Goal: Task Accomplishment & Management: Use online tool/utility

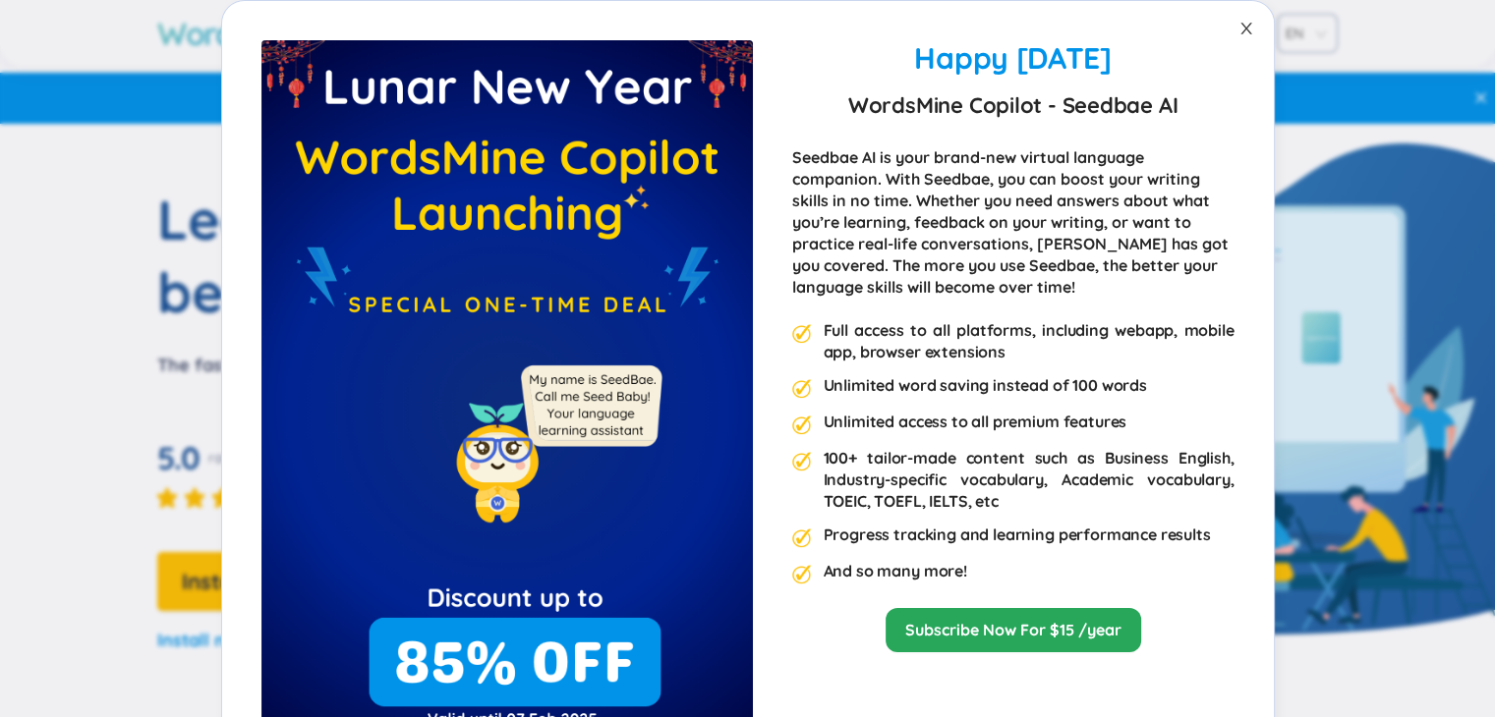
click at [1238, 24] on icon "close" at bounding box center [1246, 29] width 16 height 16
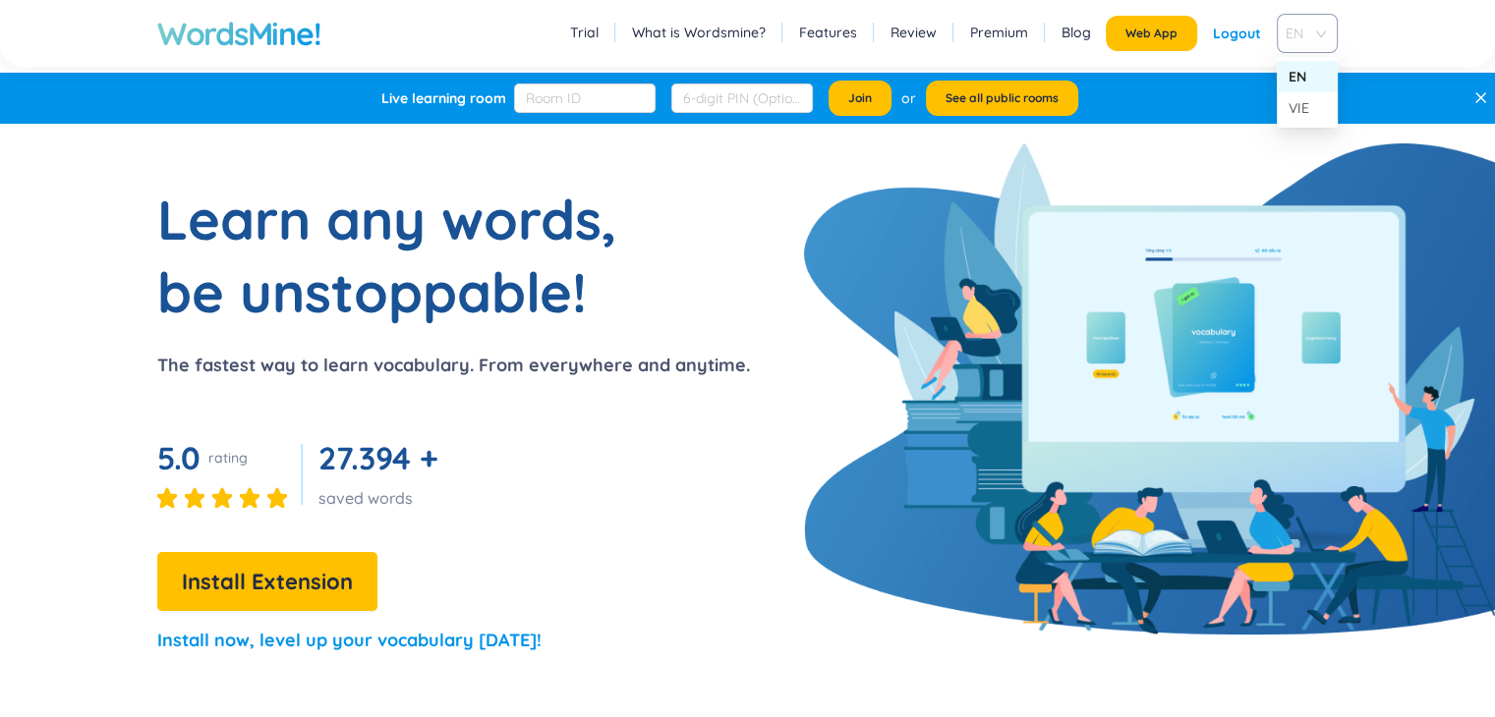
click at [1323, 33] on div "EN" at bounding box center [1306, 33] width 61 height 39
click at [1290, 110] on div "VIE" at bounding box center [1306, 108] width 37 height 22
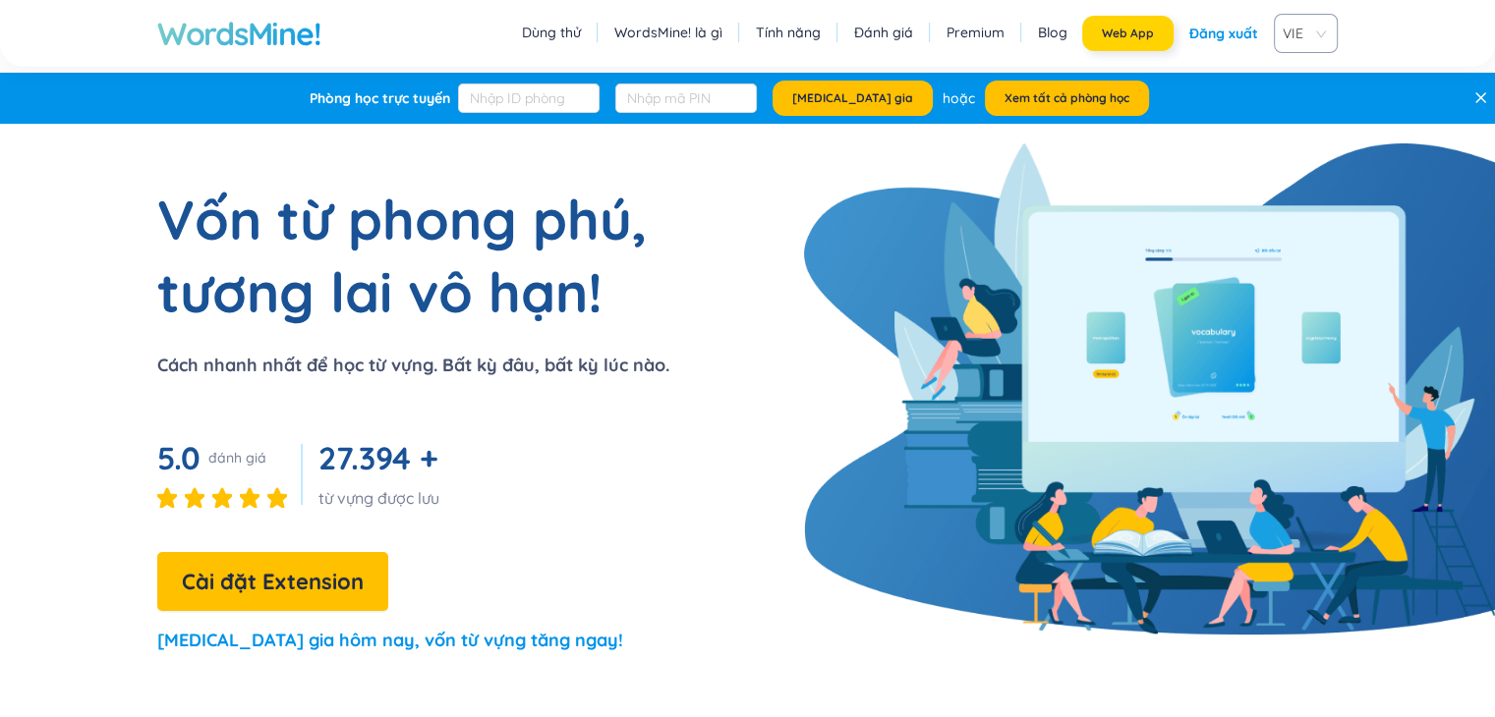
click at [1140, 32] on span "Web App" at bounding box center [1128, 34] width 52 height 16
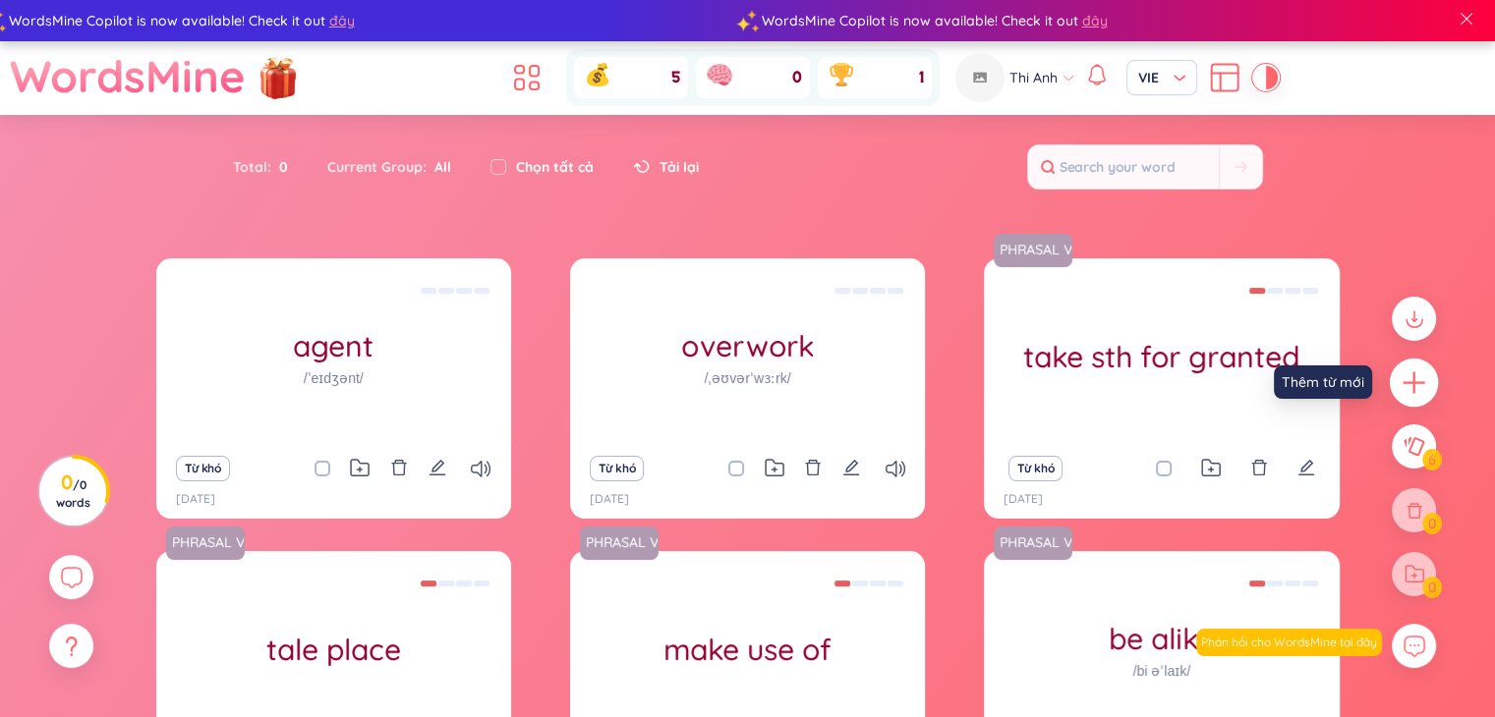
click at [1423, 373] on icon "plus" at bounding box center [1414, 383] width 28 height 28
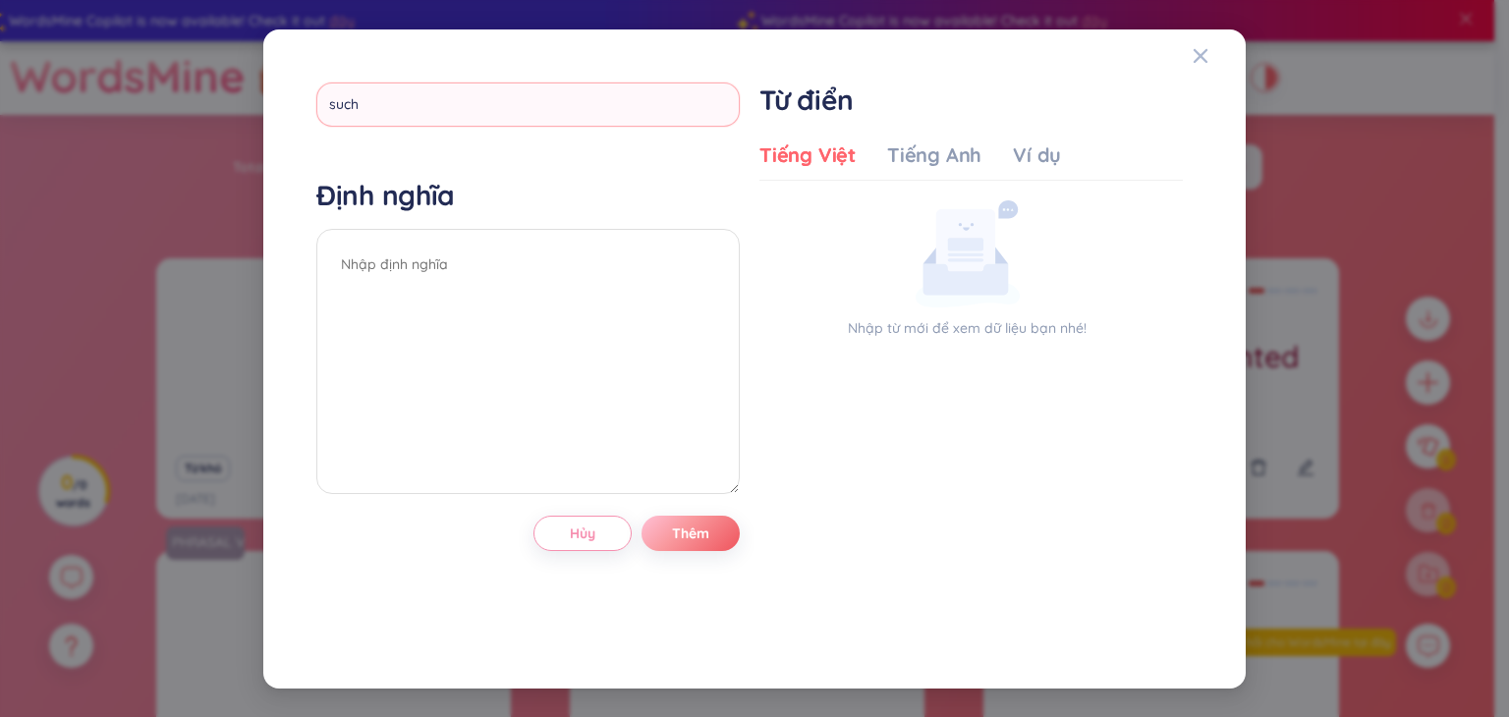
type input "such a"
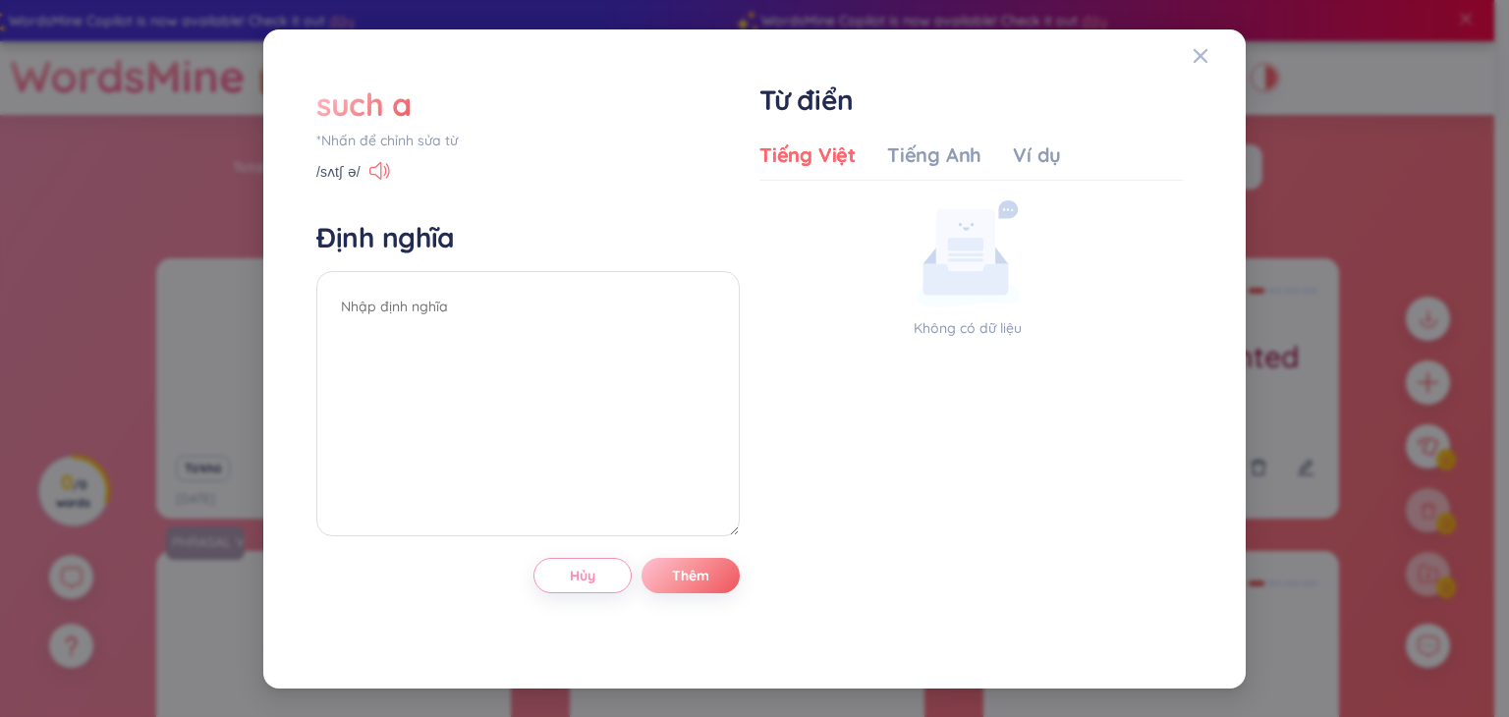
click at [417, 103] on div "such a" at bounding box center [528, 104] width 424 height 43
click at [380, 141] on div "*Nhấn để chỉnh sửa từ" at bounding box center [528, 141] width 424 height 22
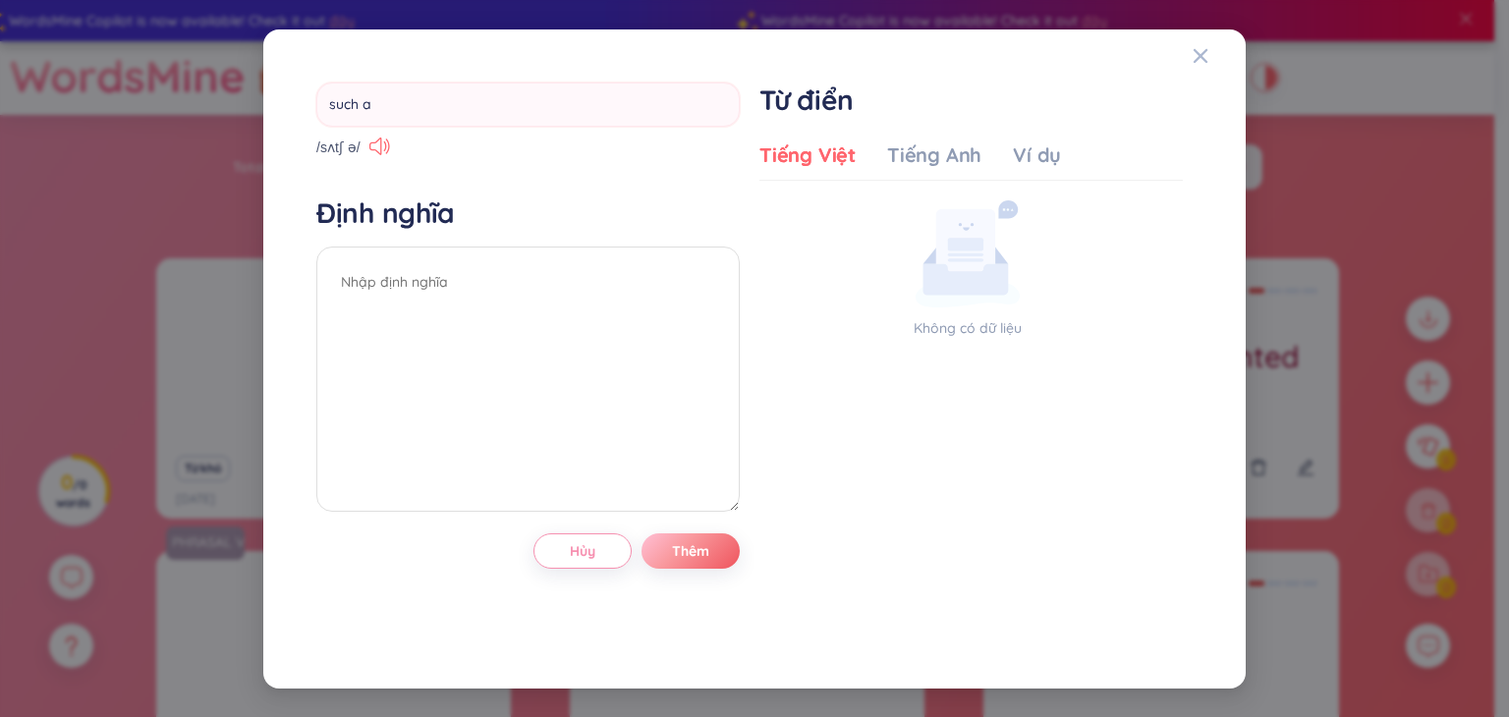
type input "such"
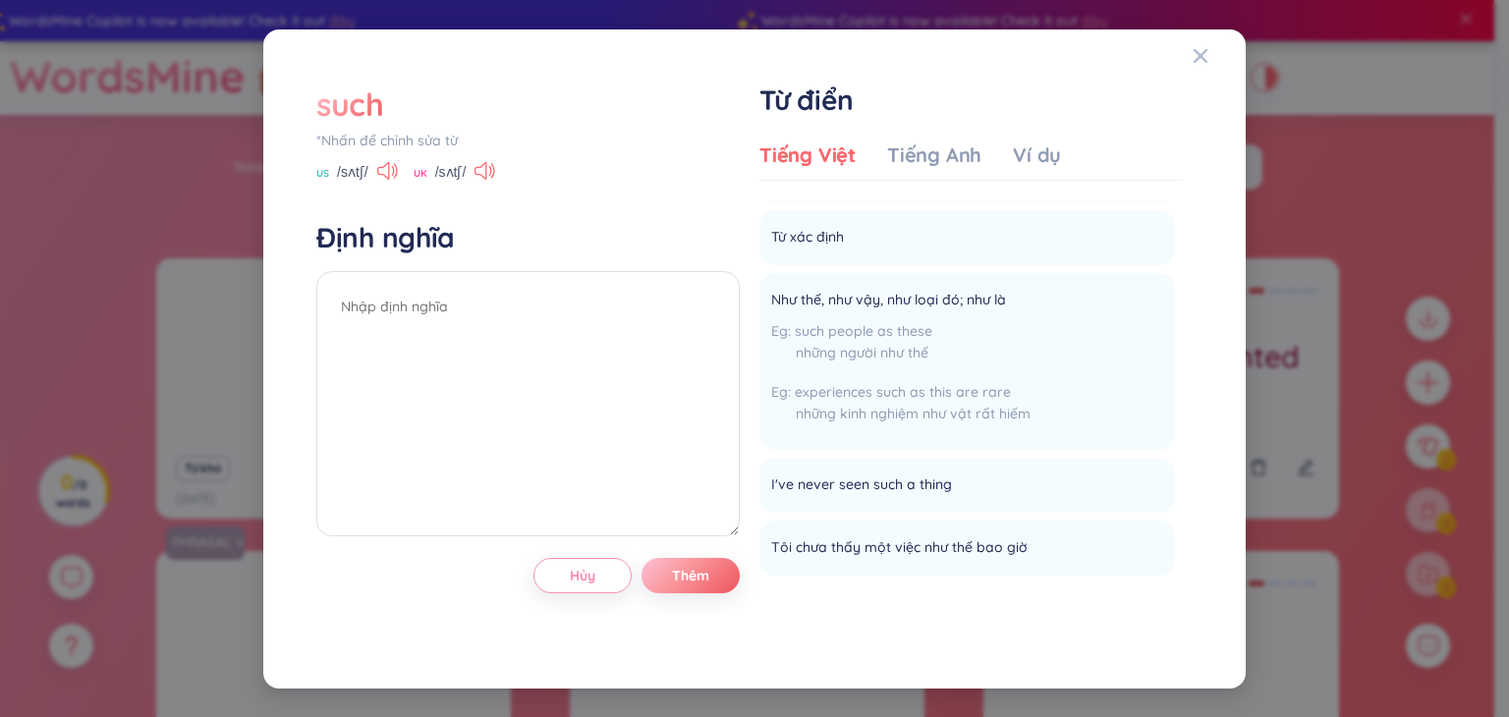
scroll to position [839, 0]
click at [359, 99] on div "such" at bounding box center [350, 104] width 68 height 43
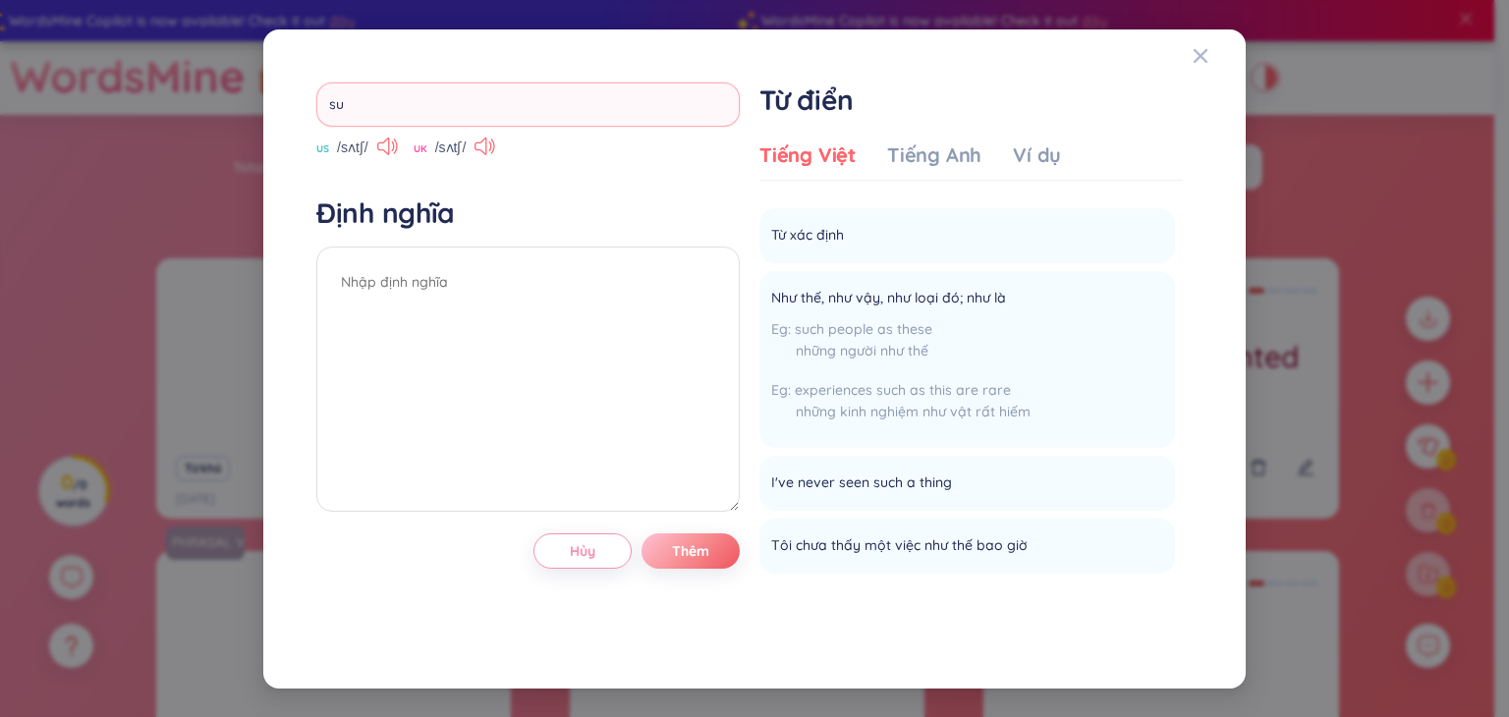
type input "s"
type input "mess"
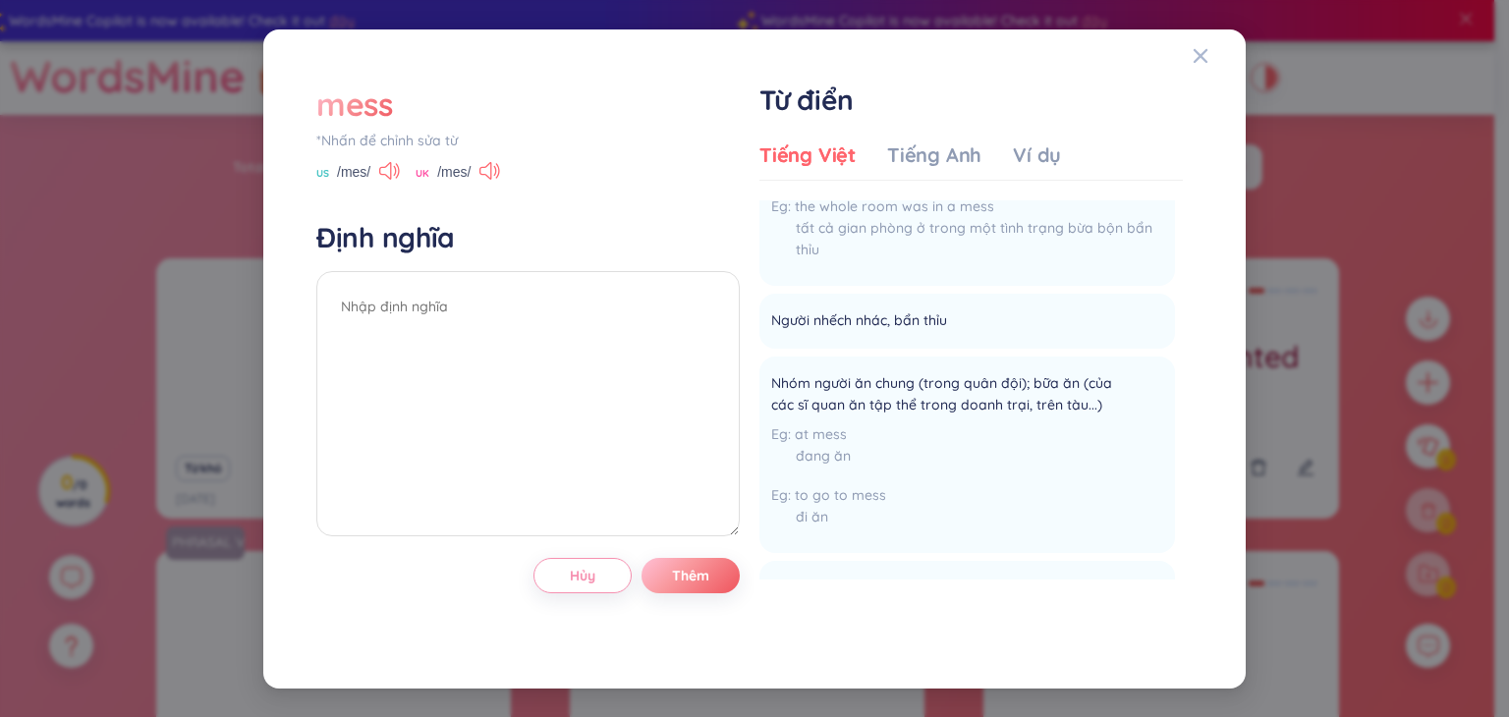
scroll to position [0, 0]
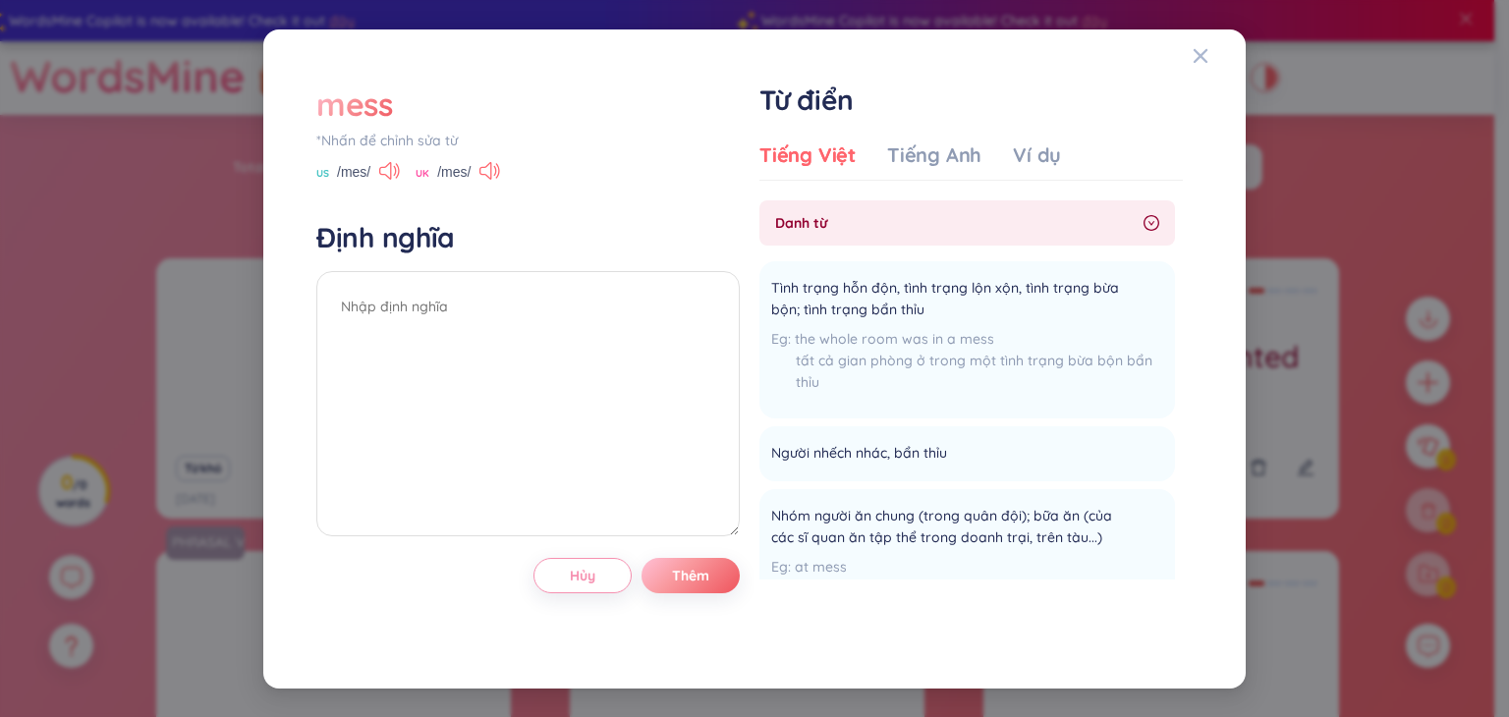
click at [386, 135] on div "*Nhấn để chỉnh sửa từ" at bounding box center [528, 141] width 424 height 22
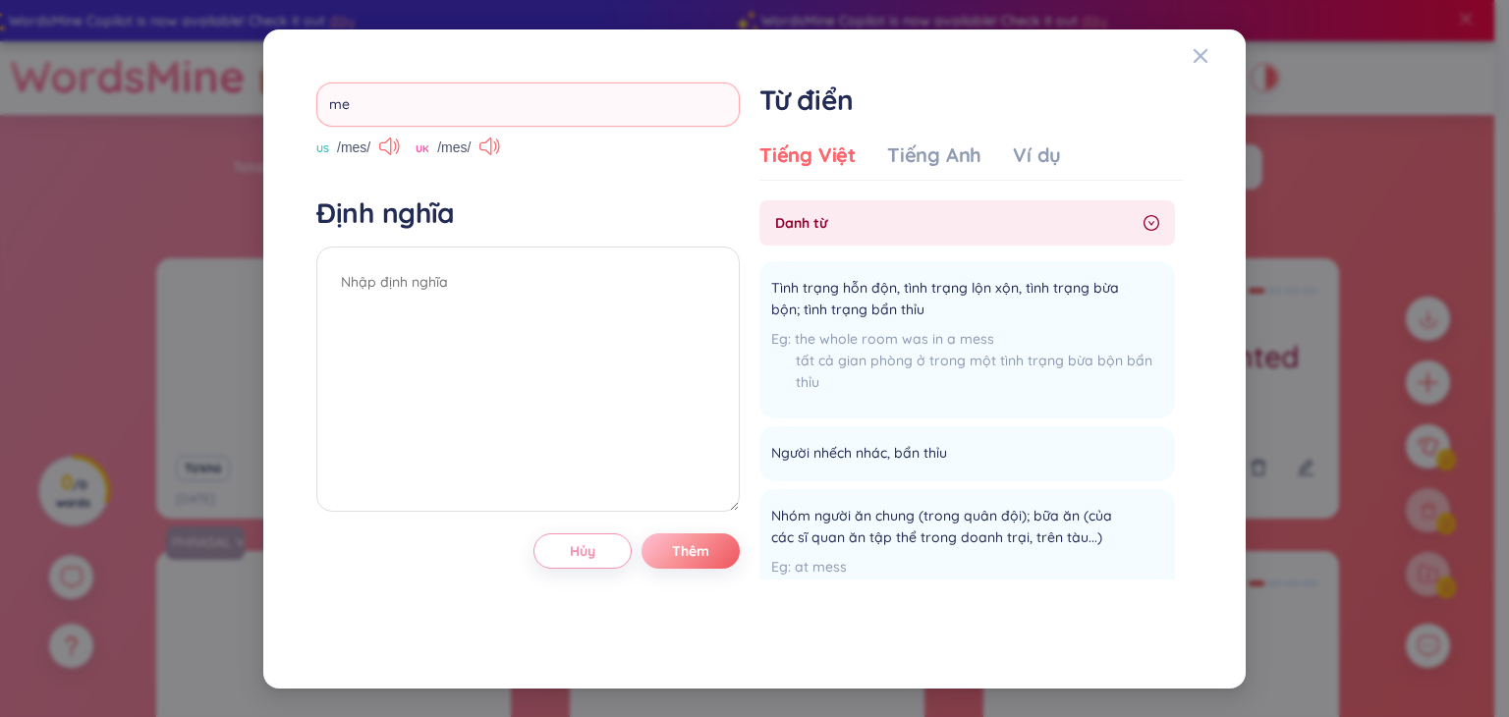
type input "m"
type input "photograph"
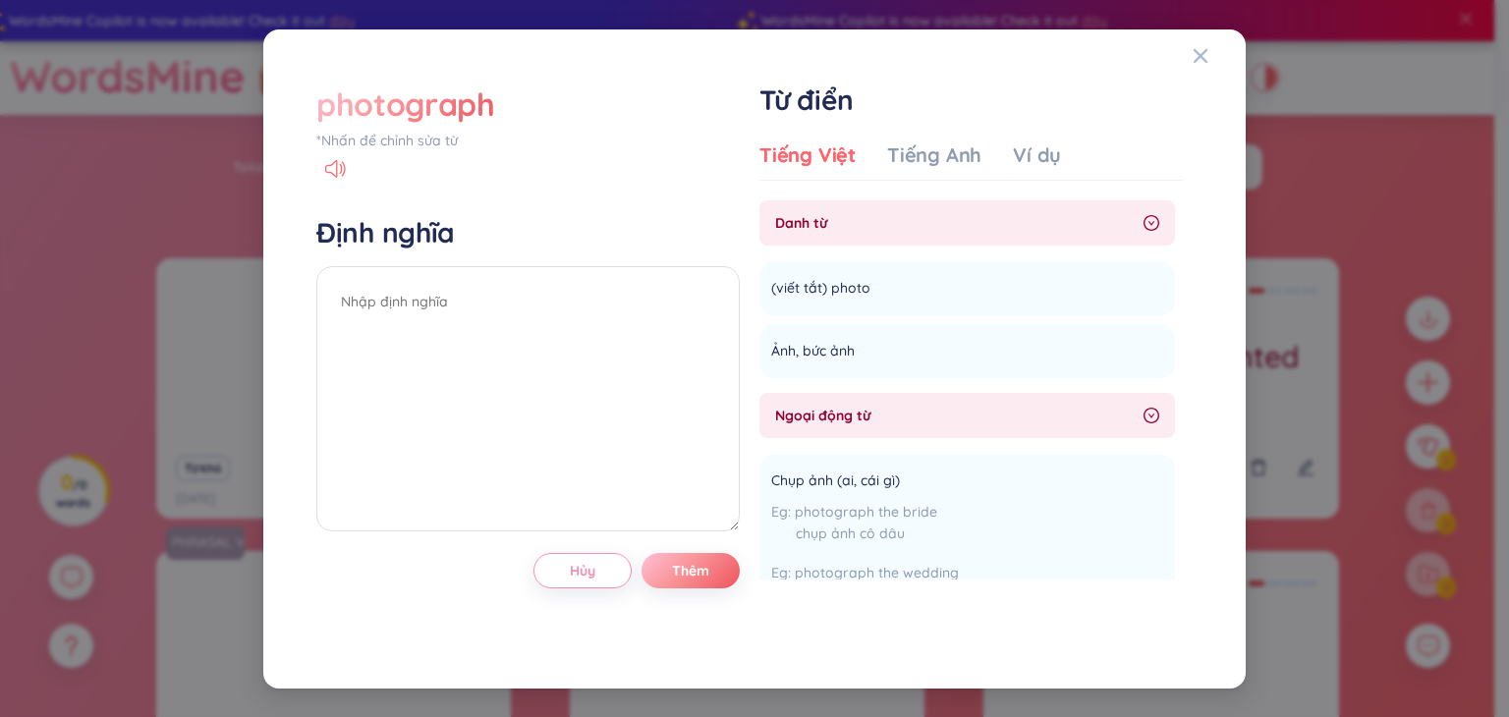
click at [405, 143] on div "*Nhấn để chỉnh sửa từ" at bounding box center [528, 141] width 424 height 22
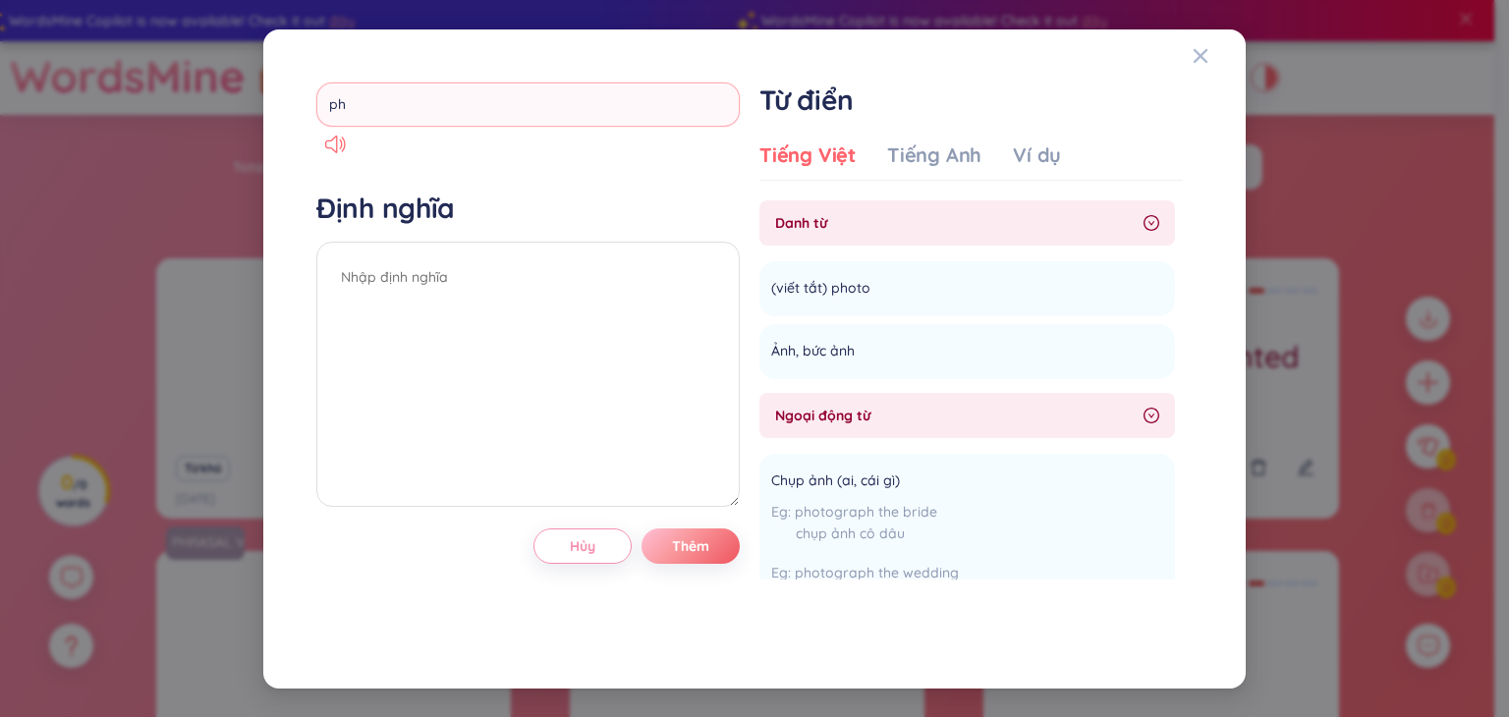
type input "p"
type input "photo"
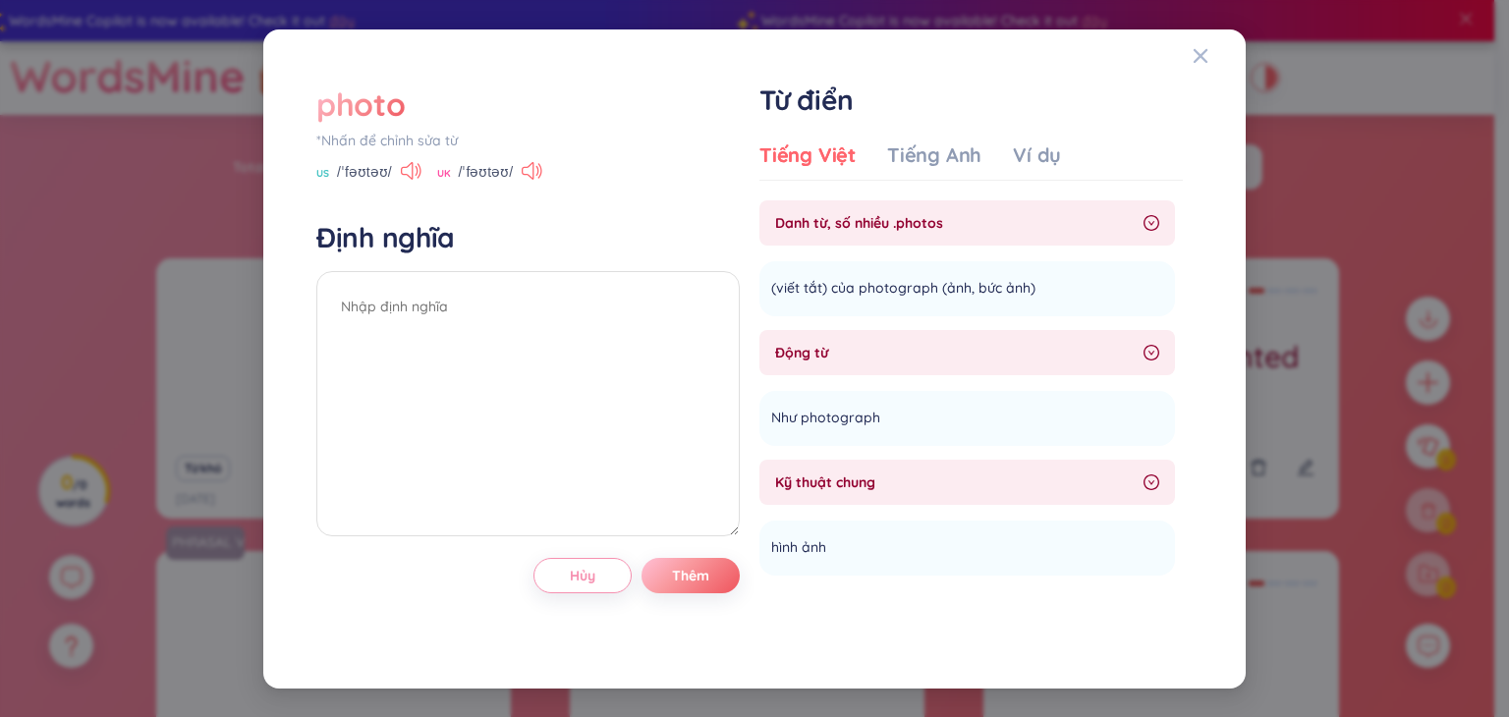
click at [397, 138] on div "*Nhấn để chỉnh sửa từ" at bounding box center [528, 141] width 424 height 22
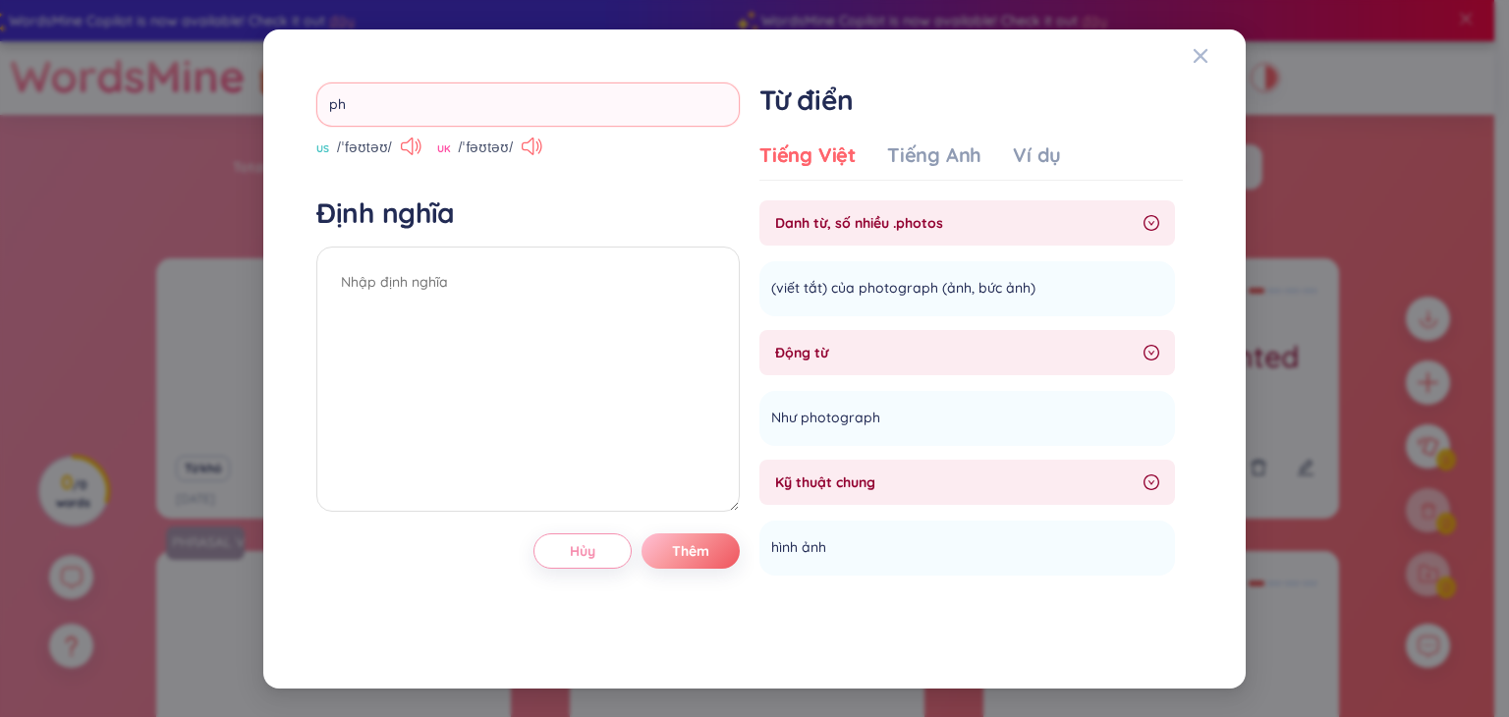
type input "p"
type input "valuable"
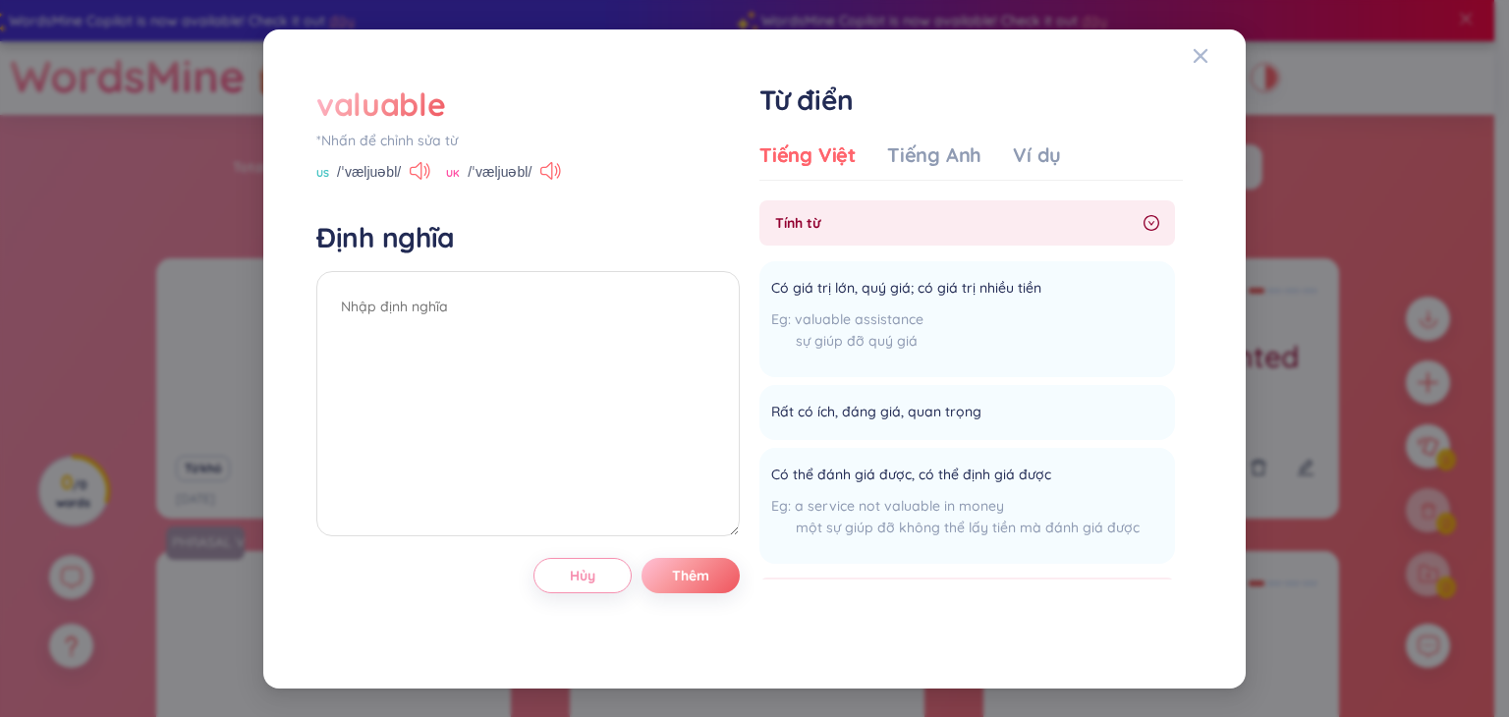
click at [417, 136] on div "*Nhấn để chỉnh sửa từ" at bounding box center [528, 141] width 424 height 22
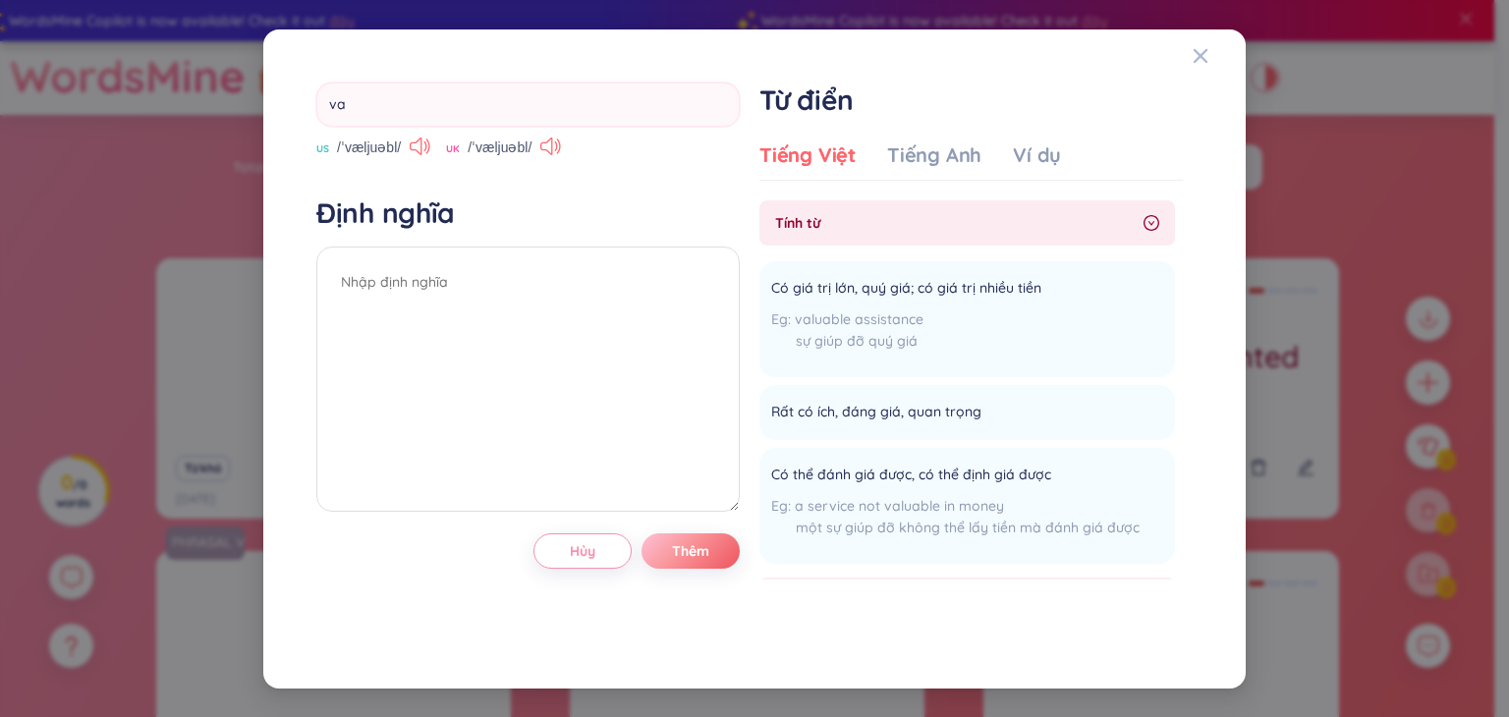
type input "v"
type input "invisible"
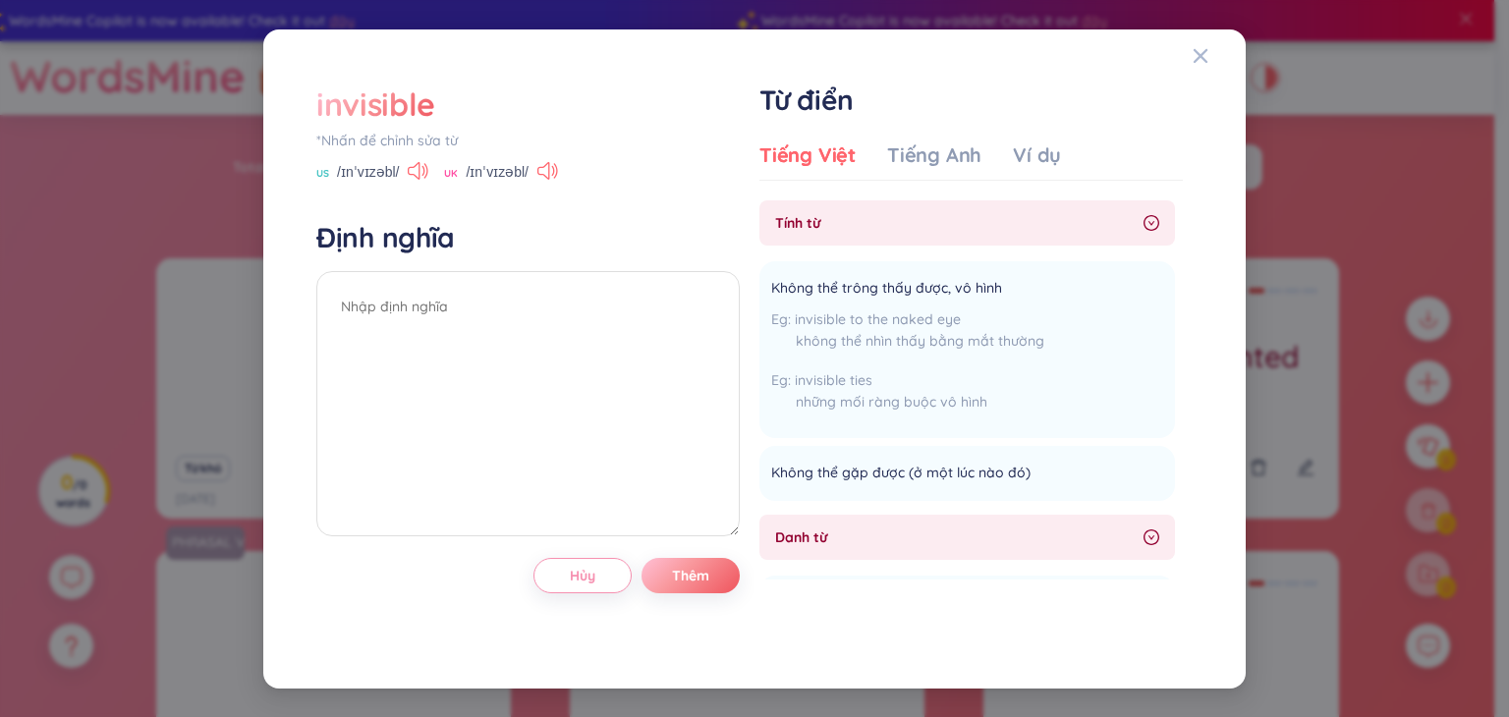
click at [380, 141] on div "*Nhấn để chỉnh sửa từ" at bounding box center [528, 141] width 424 height 22
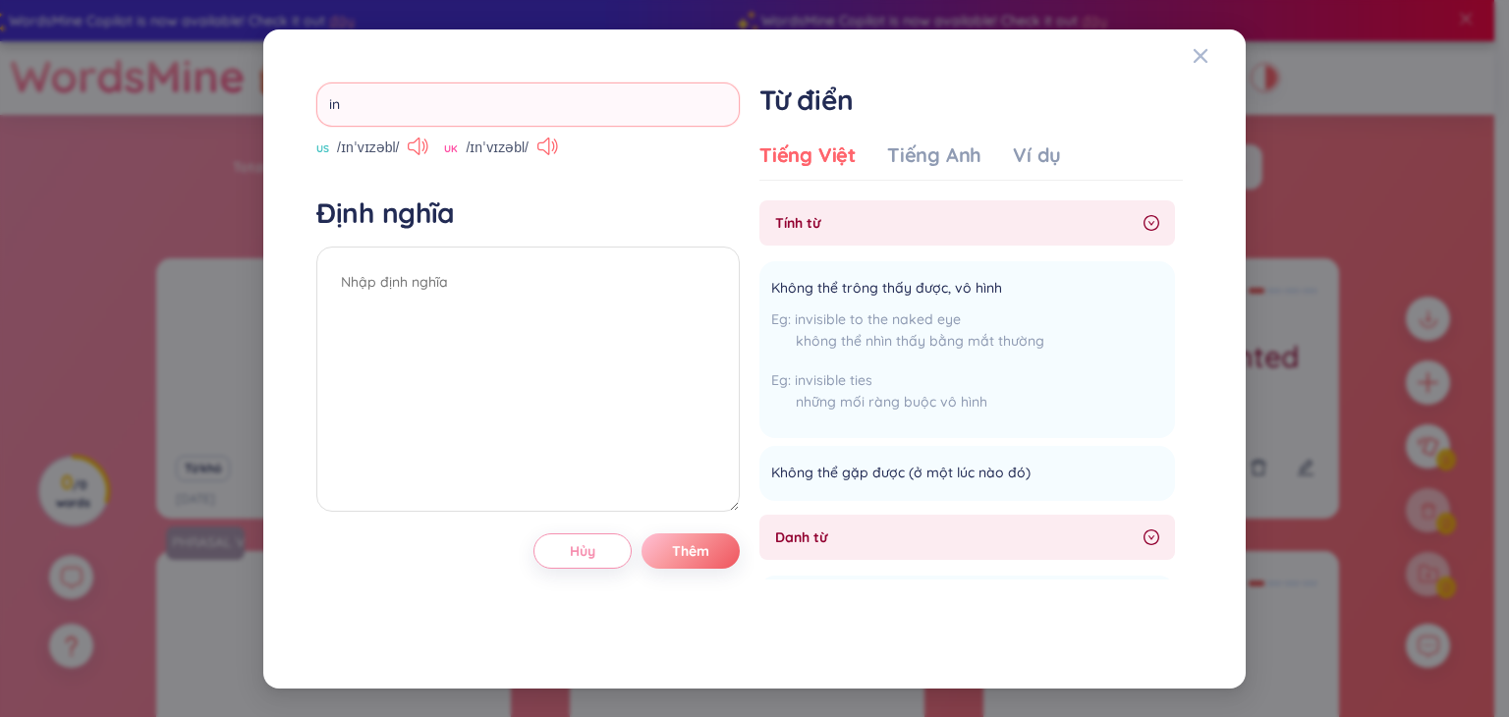
type input "i"
type input "nake"
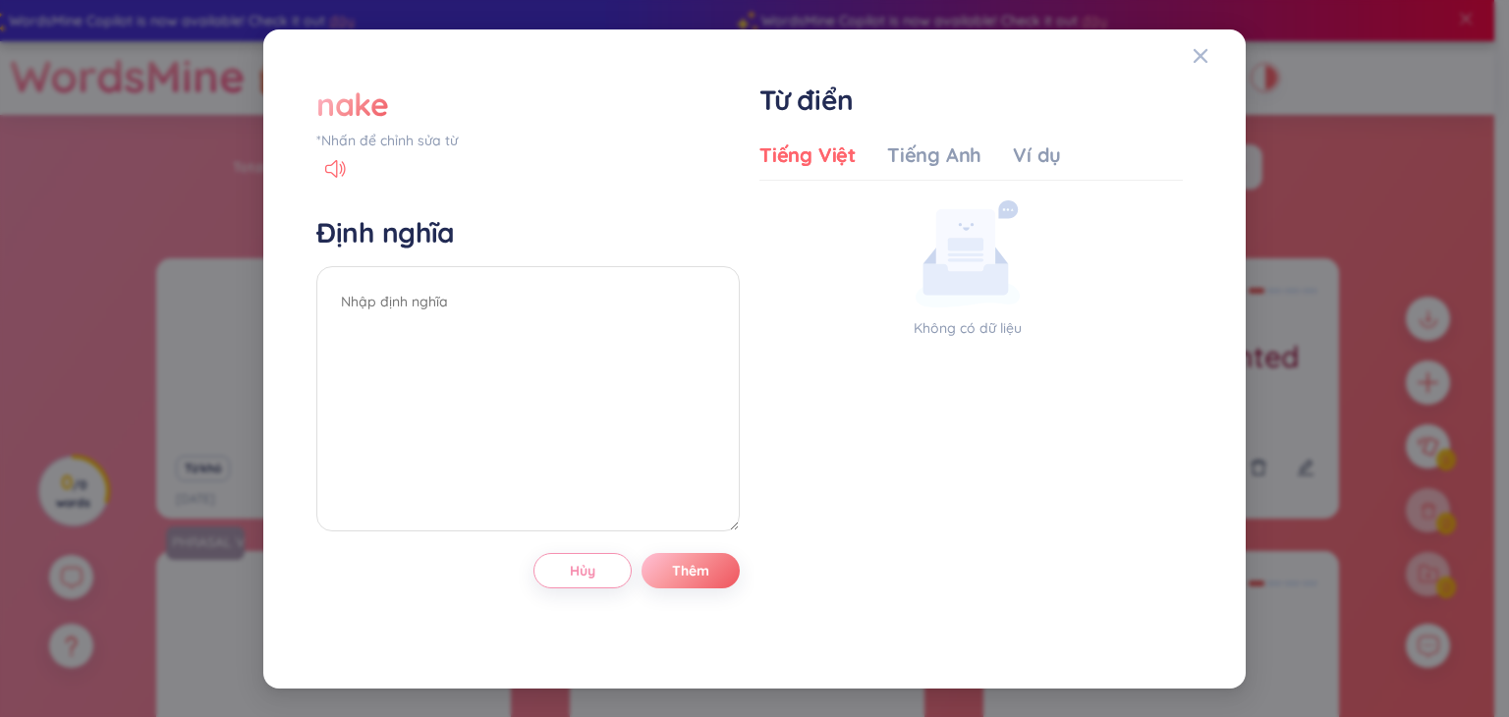
click at [409, 146] on div "*Nhấn để chỉnh sửa từ" at bounding box center [528, 141] width 424 height 22
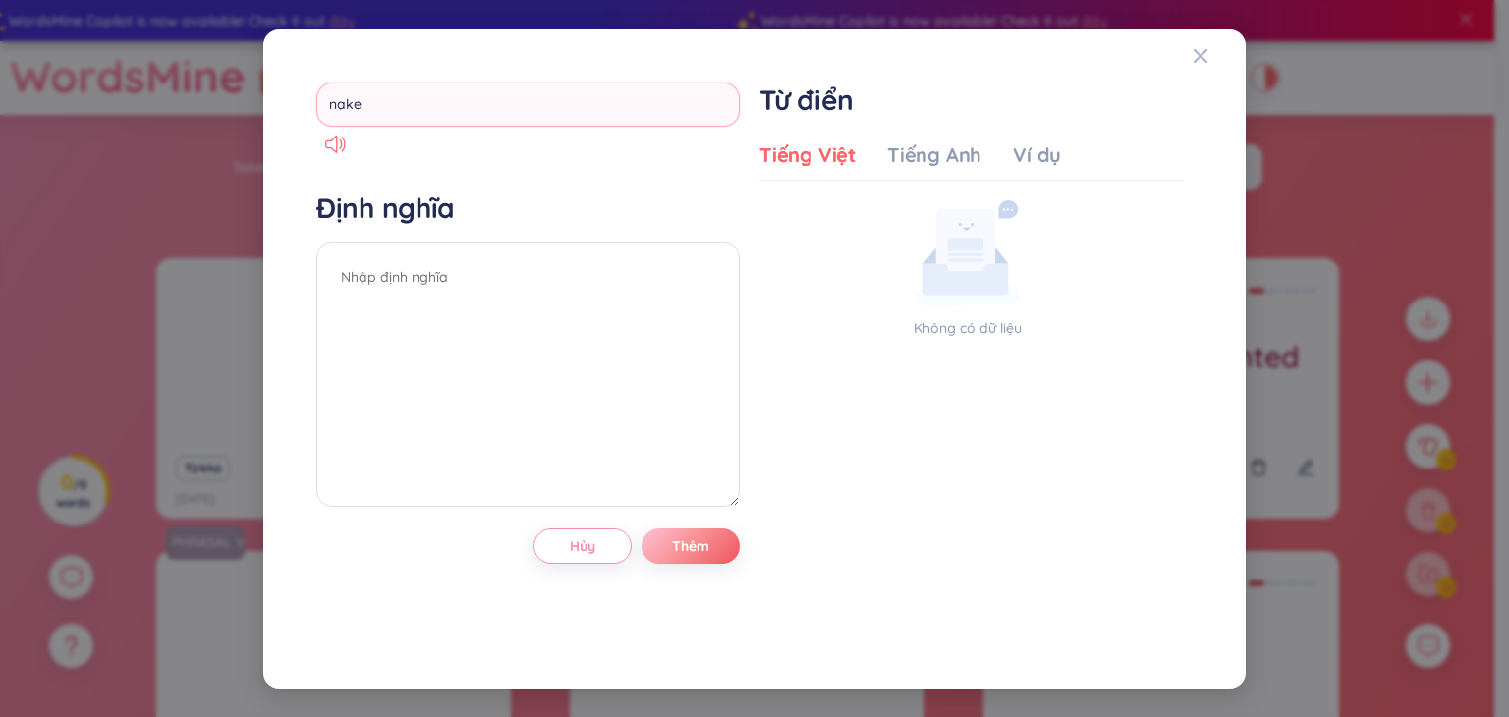
type input "naked"
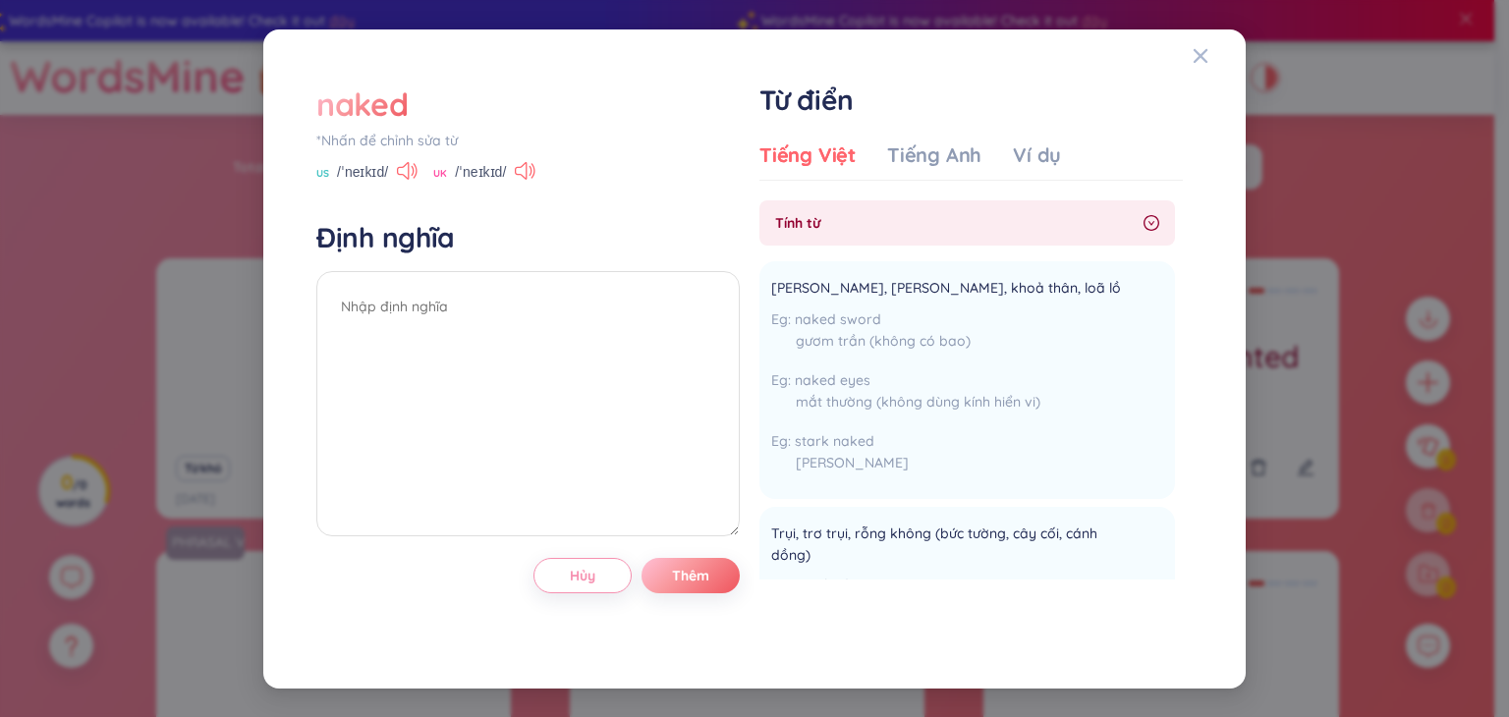
click at [397, 125] on div "naked" at bounding box center [361, 104] width 91 height 43
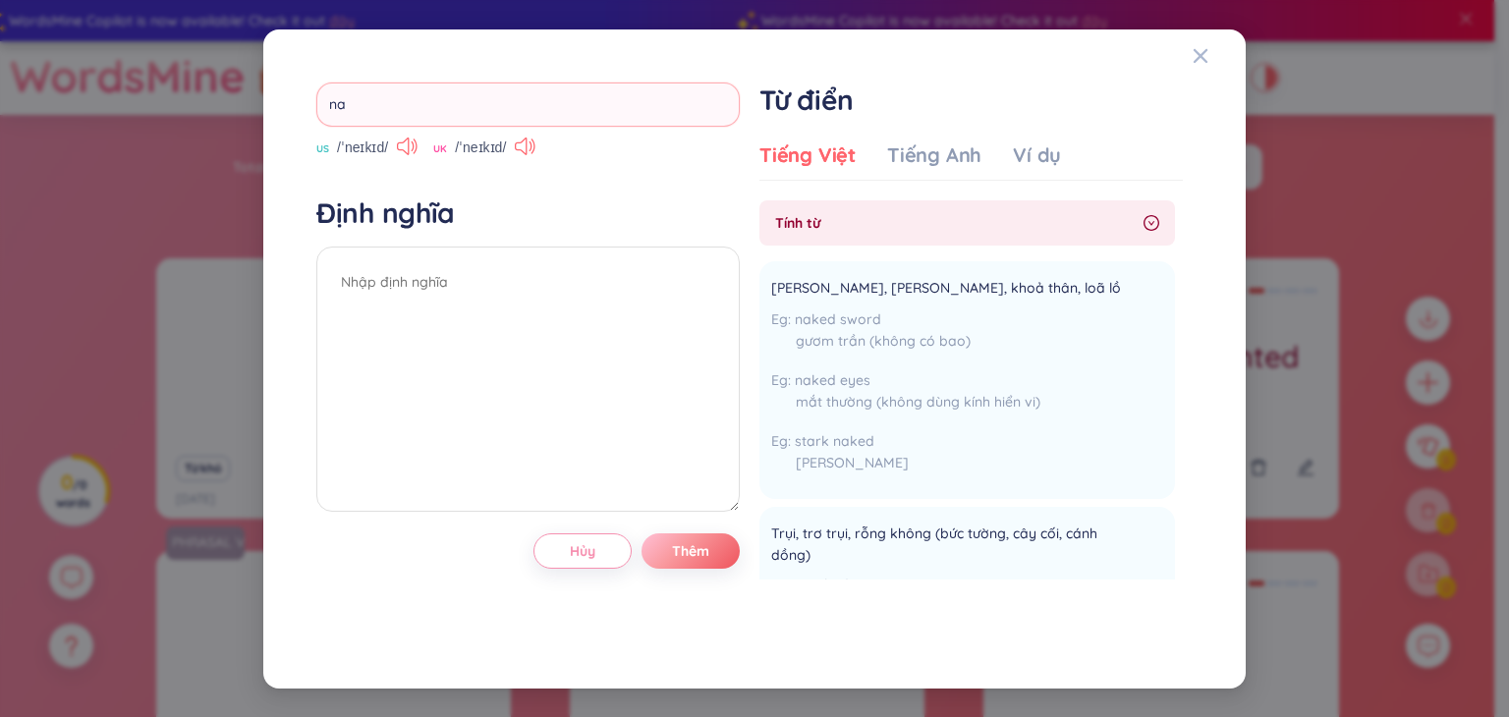
type input "n"
type input "item"
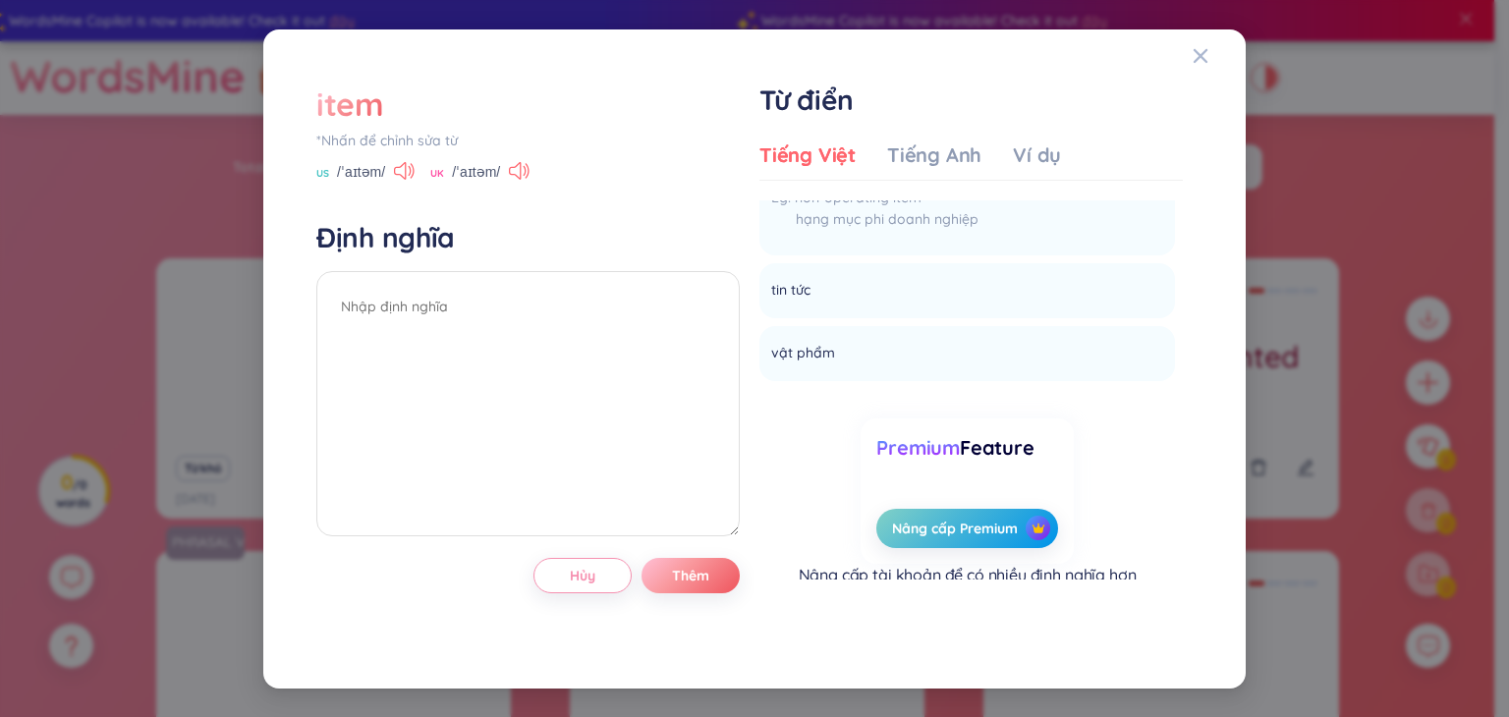
scroll to position [2681, 0]
click at [403, 136] on div "*Nhấn để chỉnh sửa từ" at bounding box center [528, 141] width 424 height 22
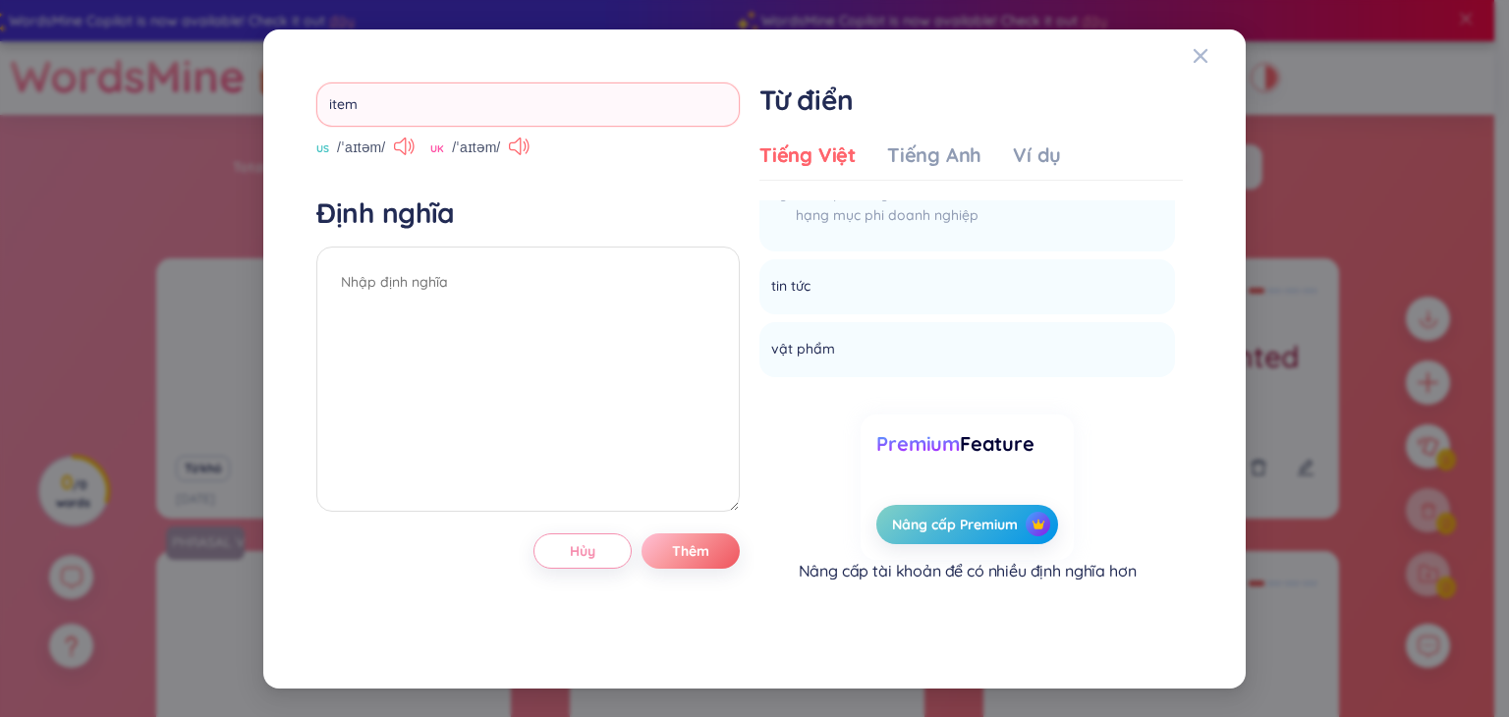
type input "items"
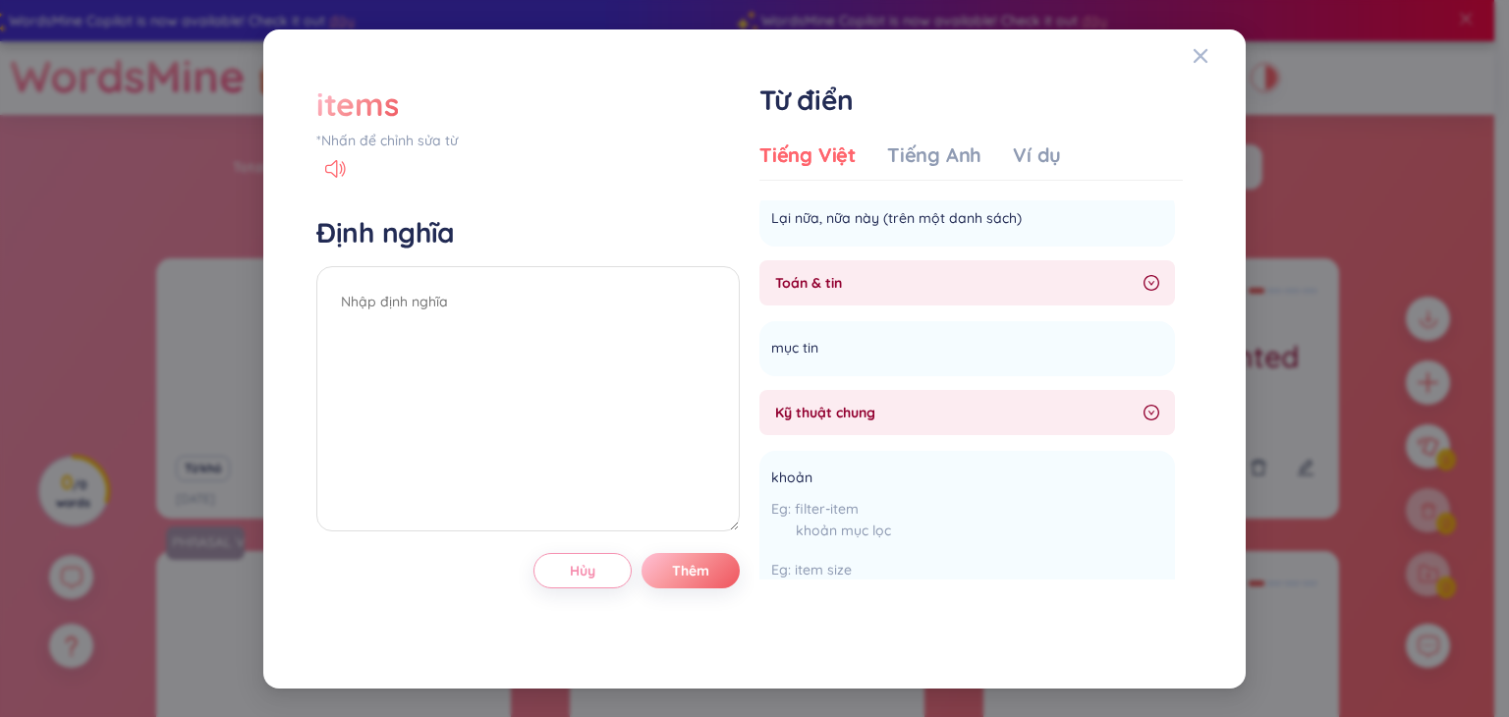
scroll to position [0, 0]
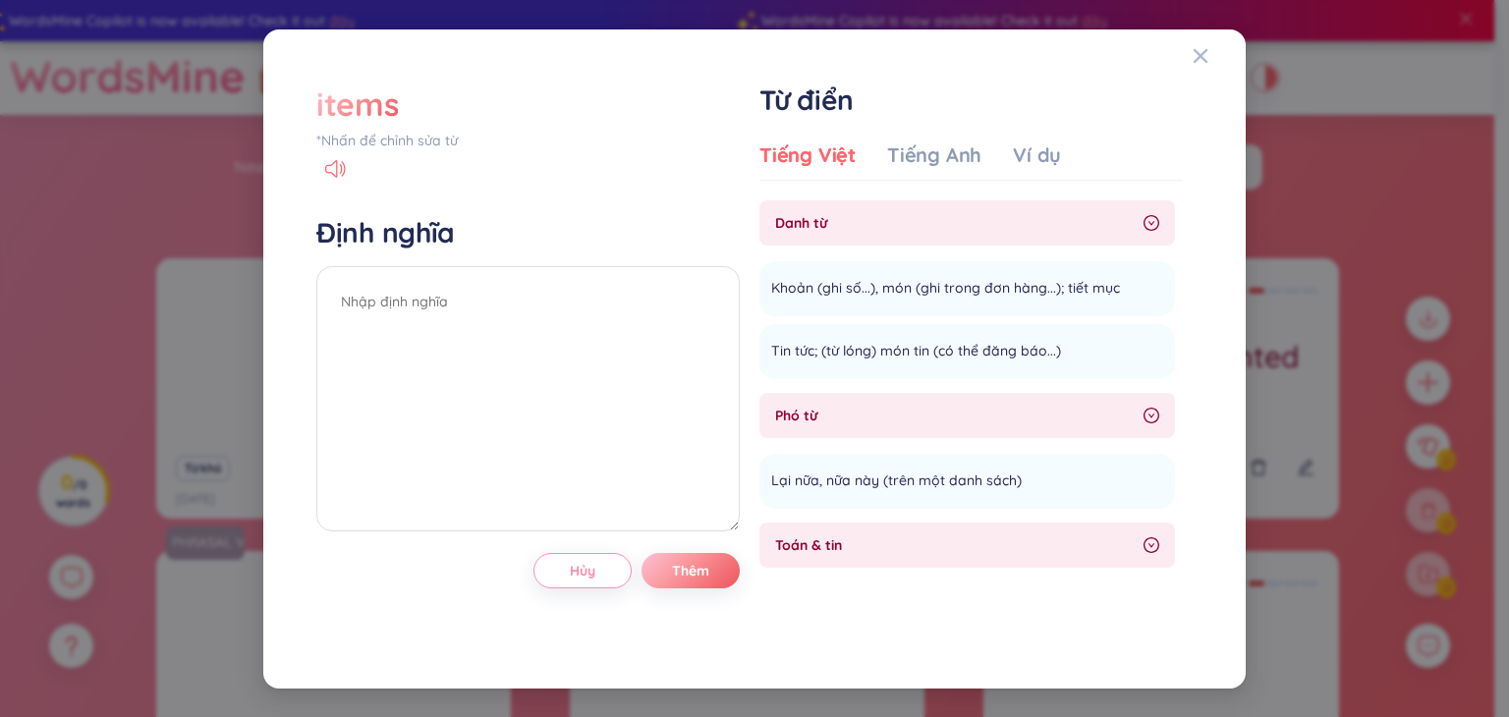
click at [401, 133] on div "*Nhấn để chỉnh sửa từ" at bounding box center [528, 141] width 424 height 22
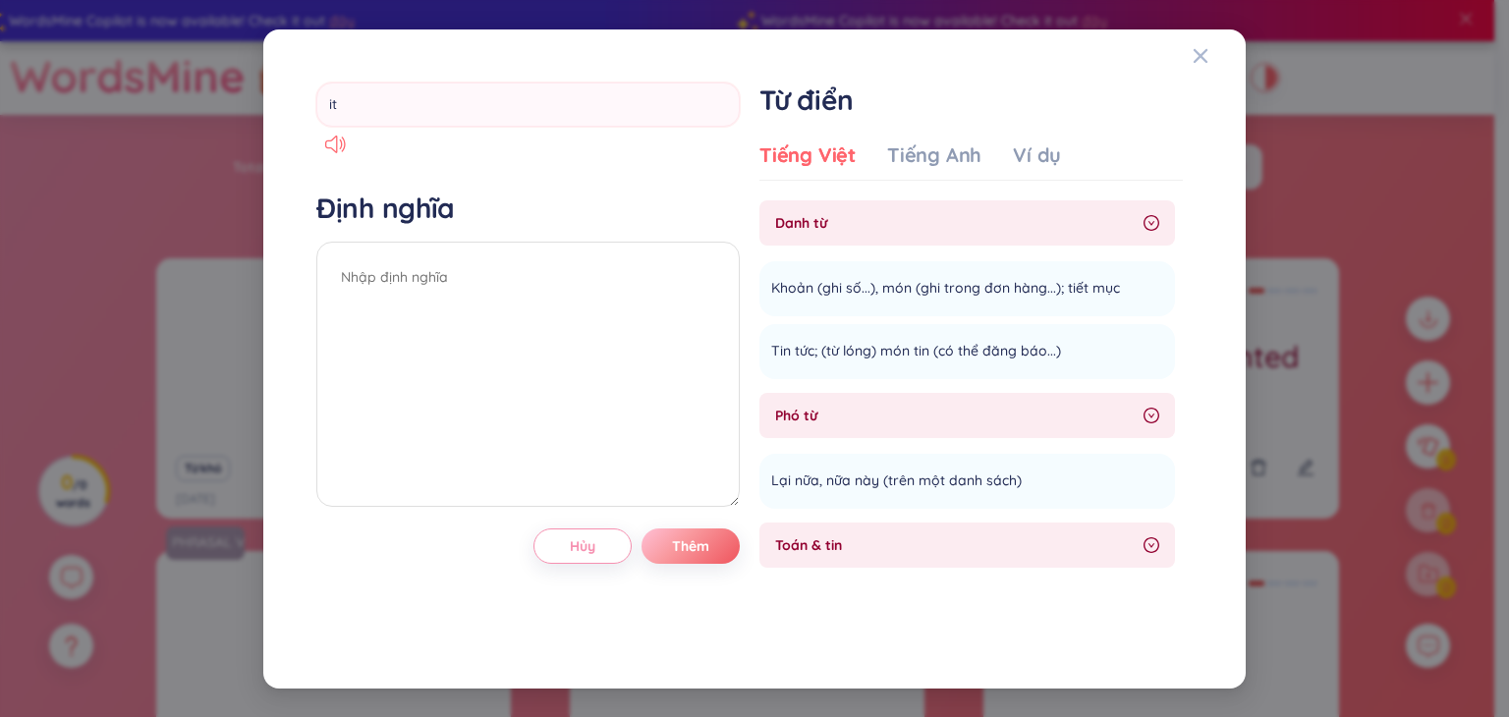
type input "i"
type input "fluorescent"
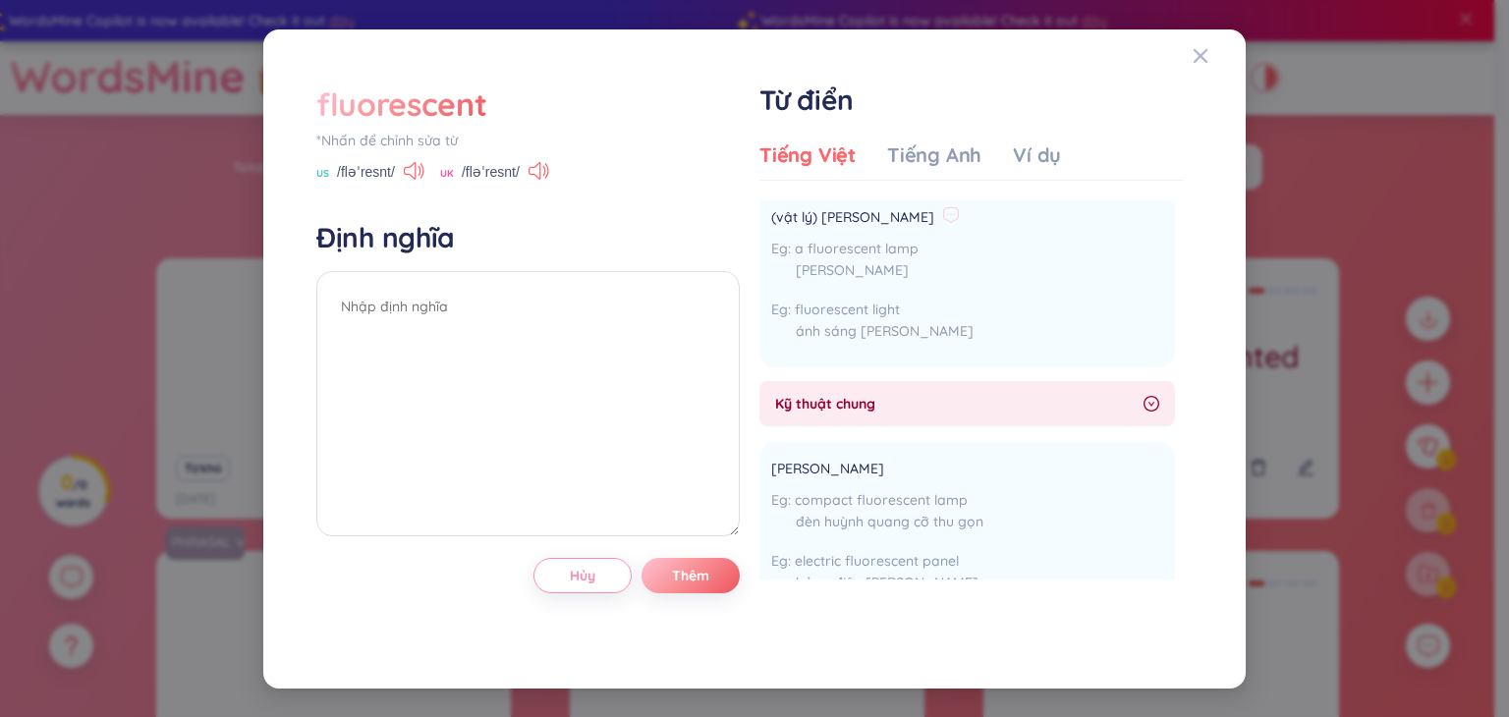
scroll to position [15, 0]
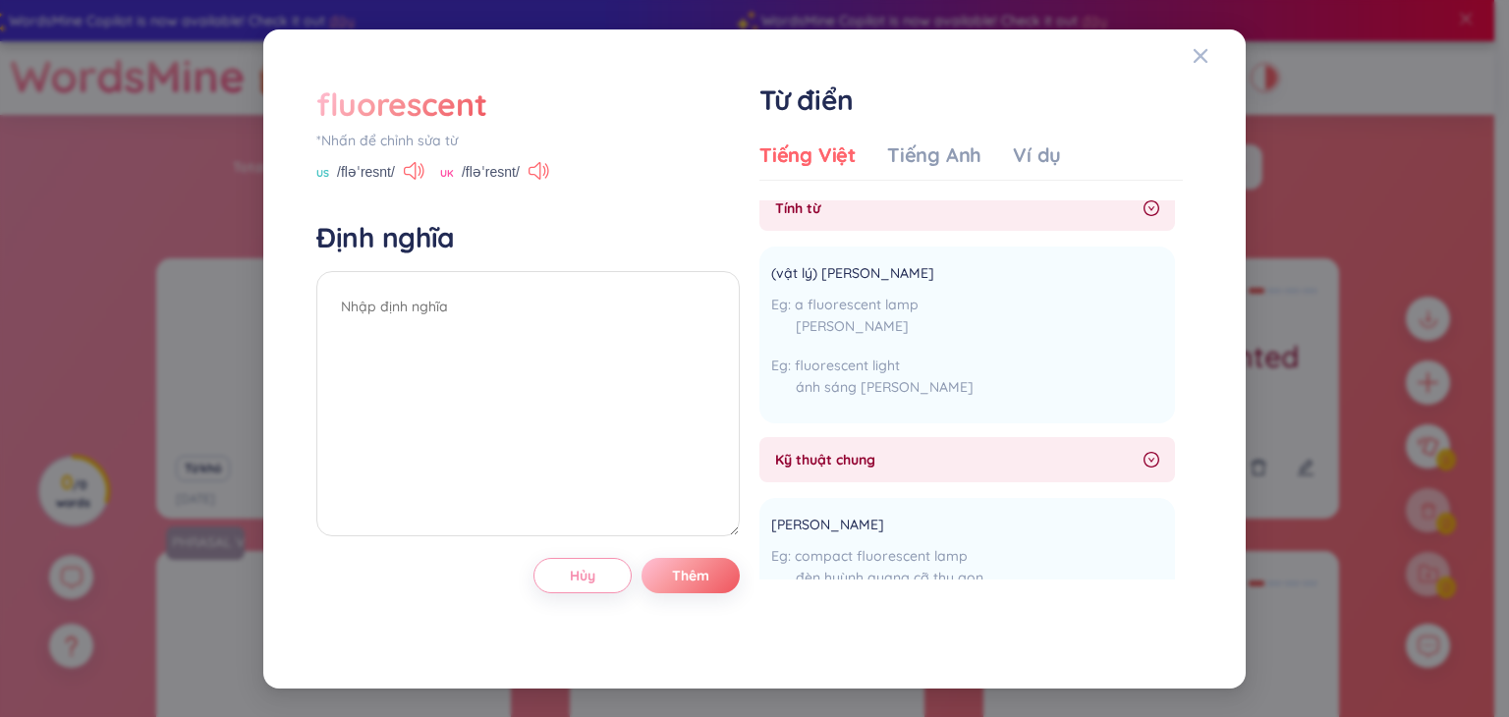
click at [428, 97] on div "fluorescent" at bounding box center [401, 104] width 170 height 43
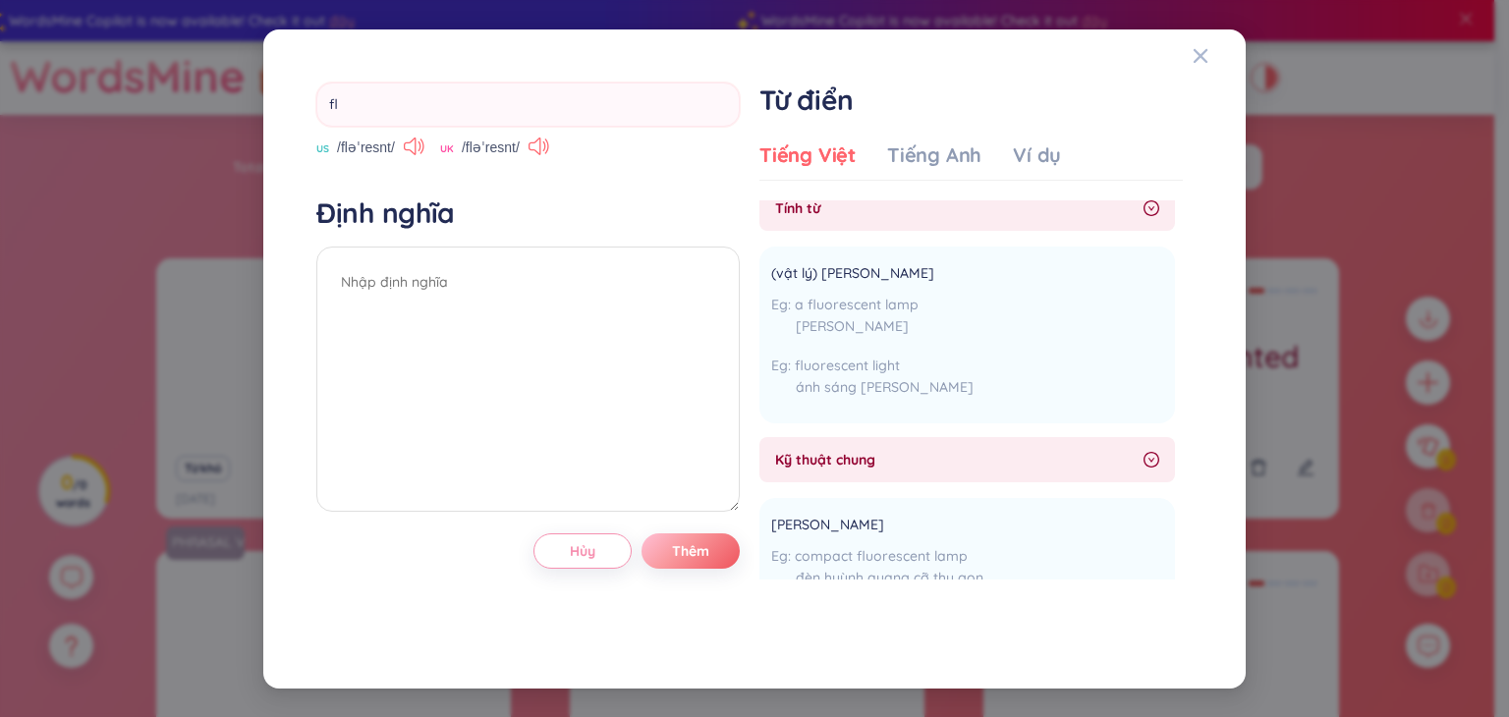
type input "f"
type input "alters"
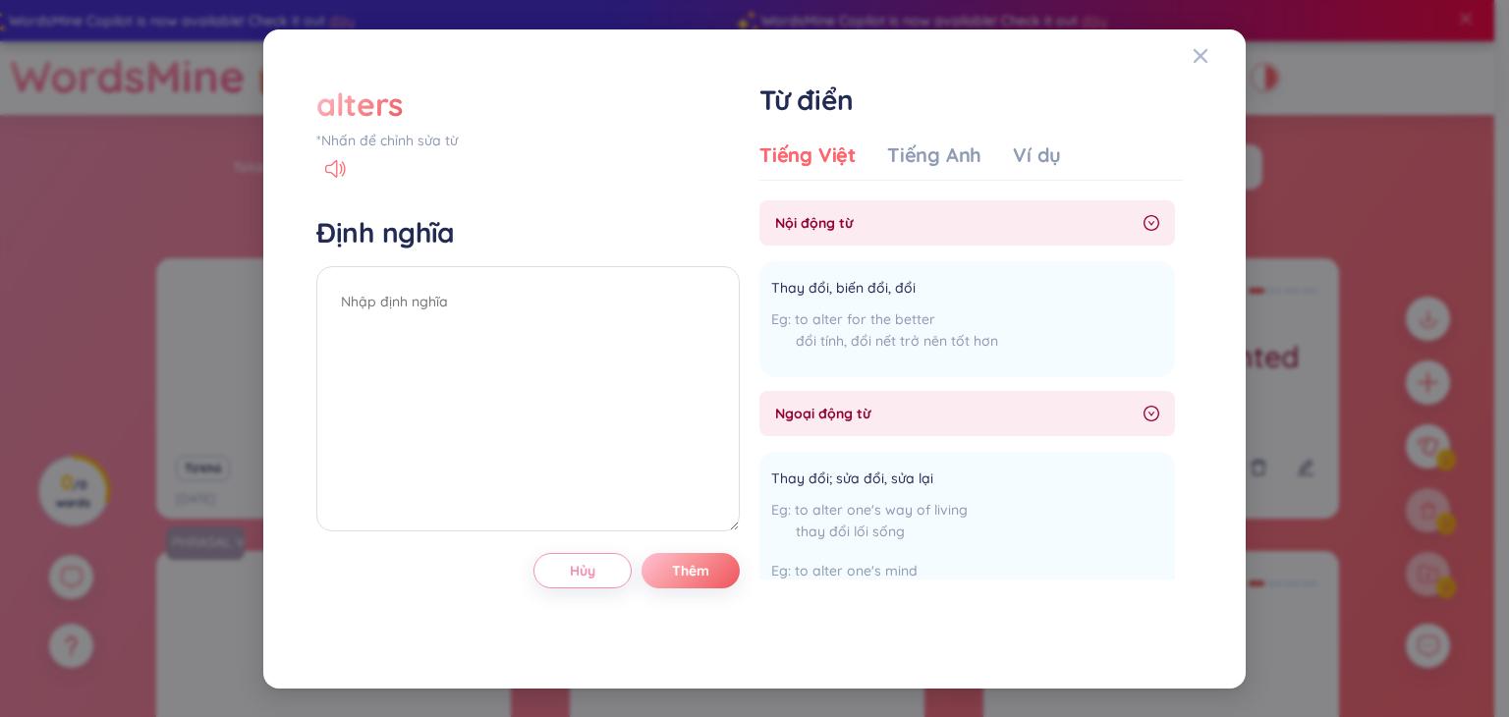
click at [391, 104] on div "alters" at bounding box center [359, 104] width 86 height 43
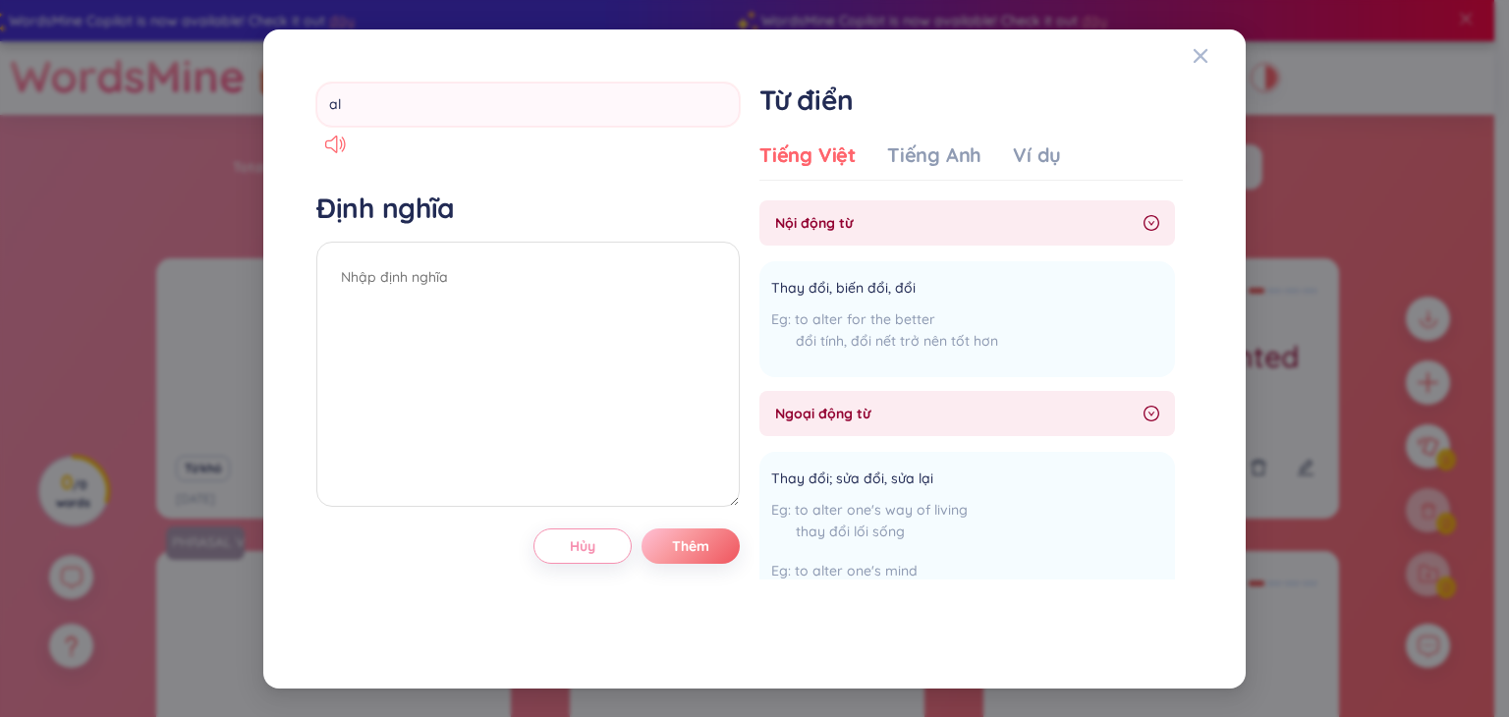
type input "a"
type input "vacuum"
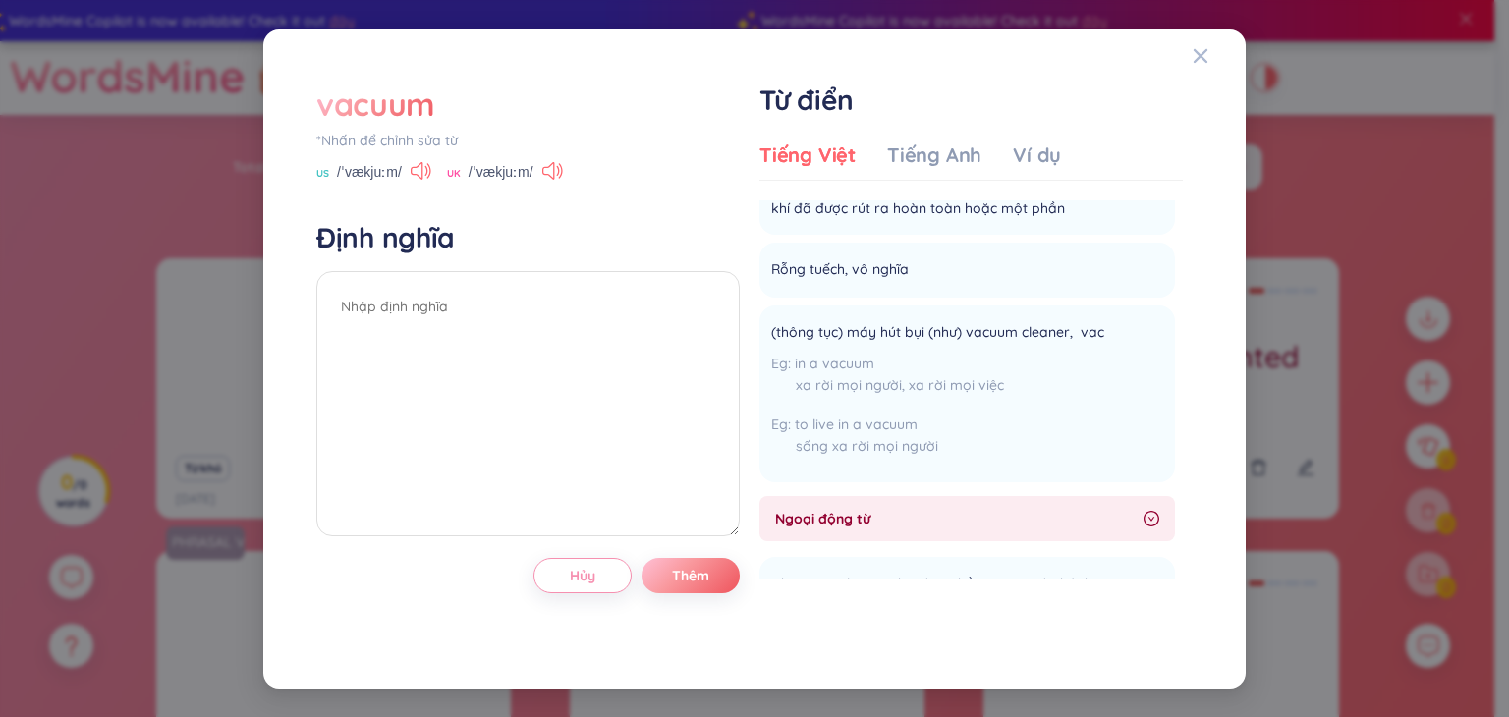
scroll to position [191, 0]
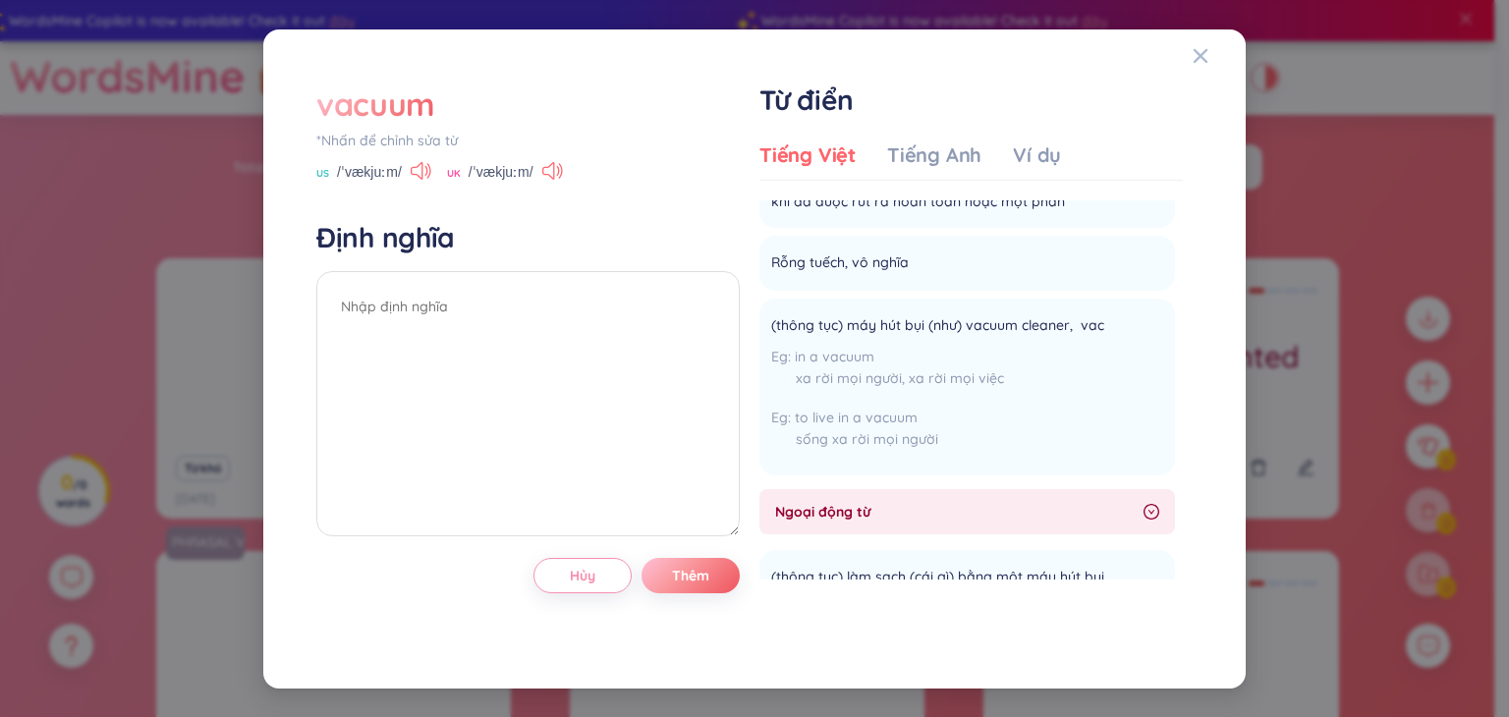
click at [413, 115] on div "vacuum" at bounding box center [375, 104] width 119 height 43
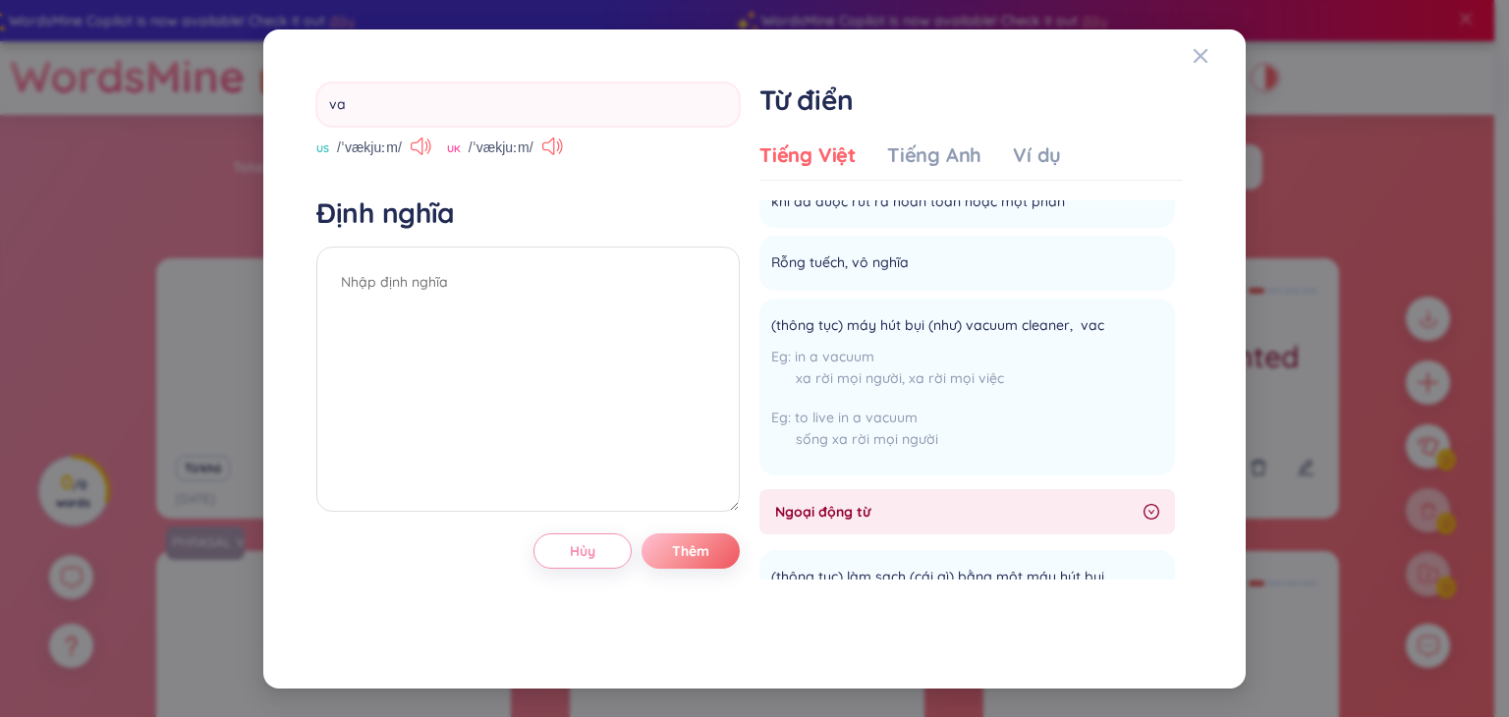
type input "v"
type input "efficient"
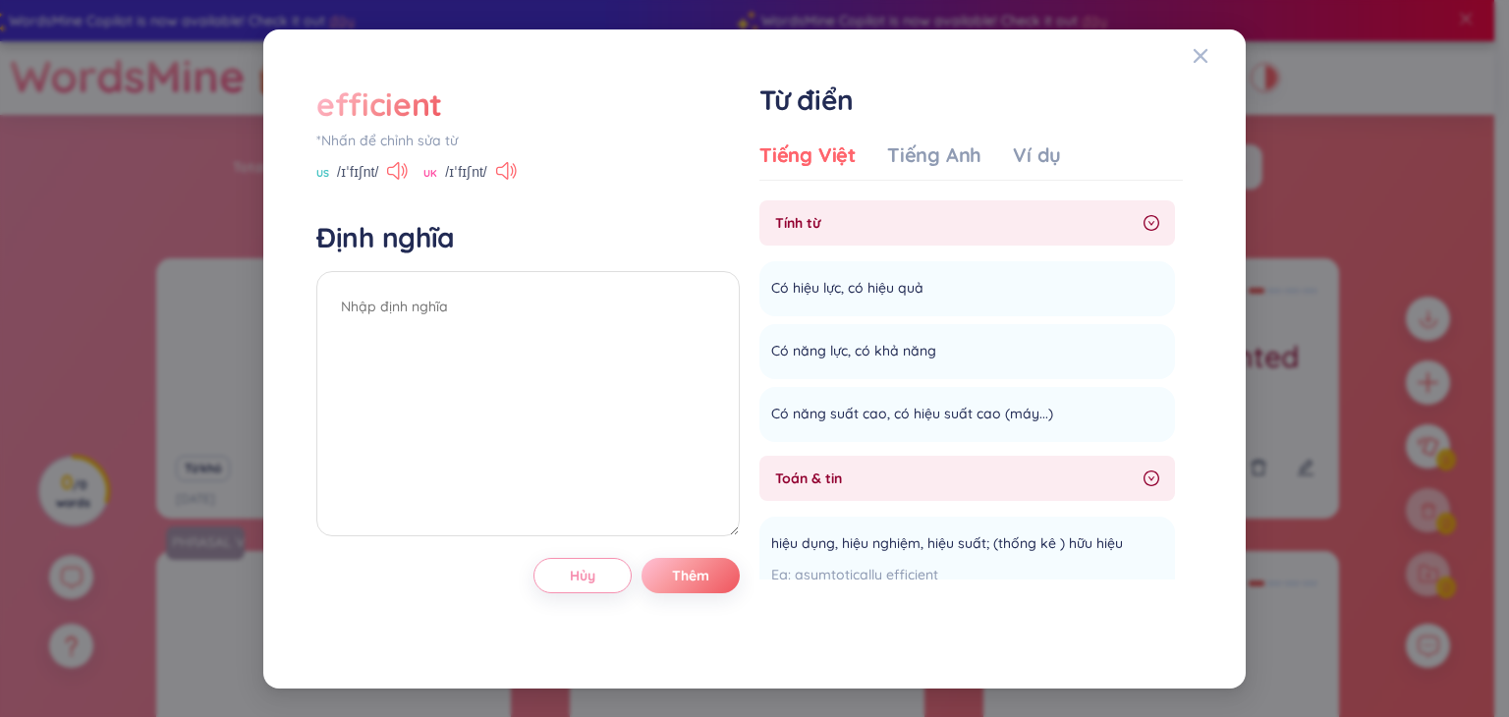
click at [408, 111] on div "efficient" at bounding box center [379, 104] width 126 height 43
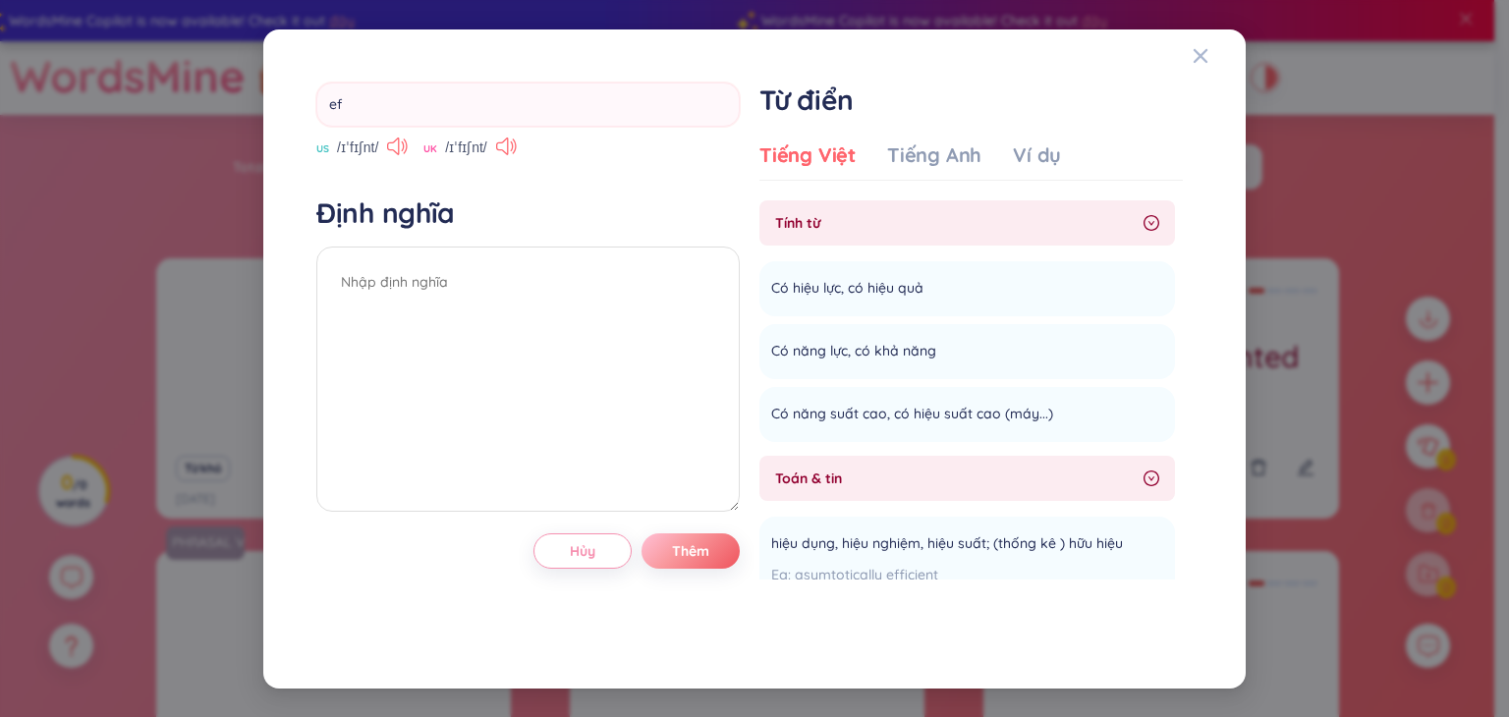
type input "e"
type input "moisture"
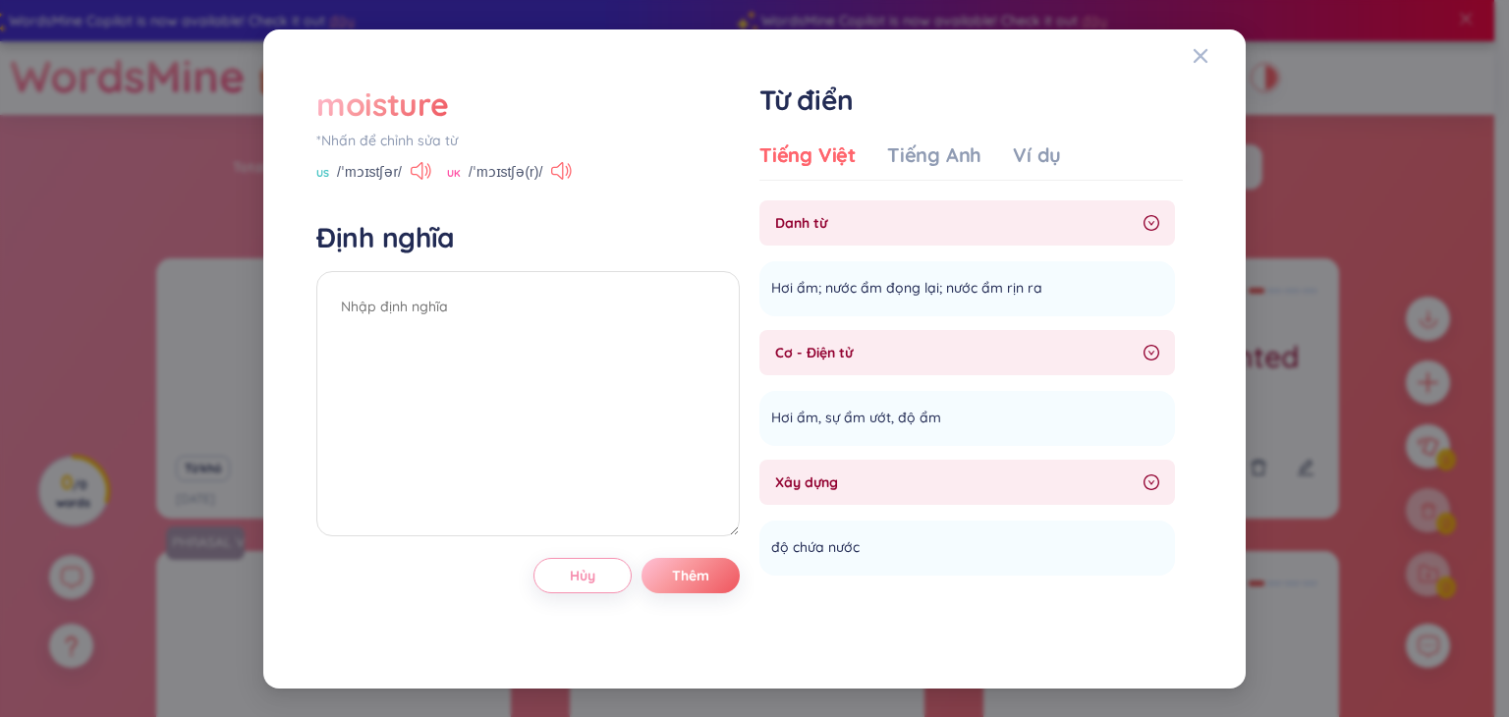
click at [369, 115] on div "moisture" at bounding box center [382, 104] width 132 height 43
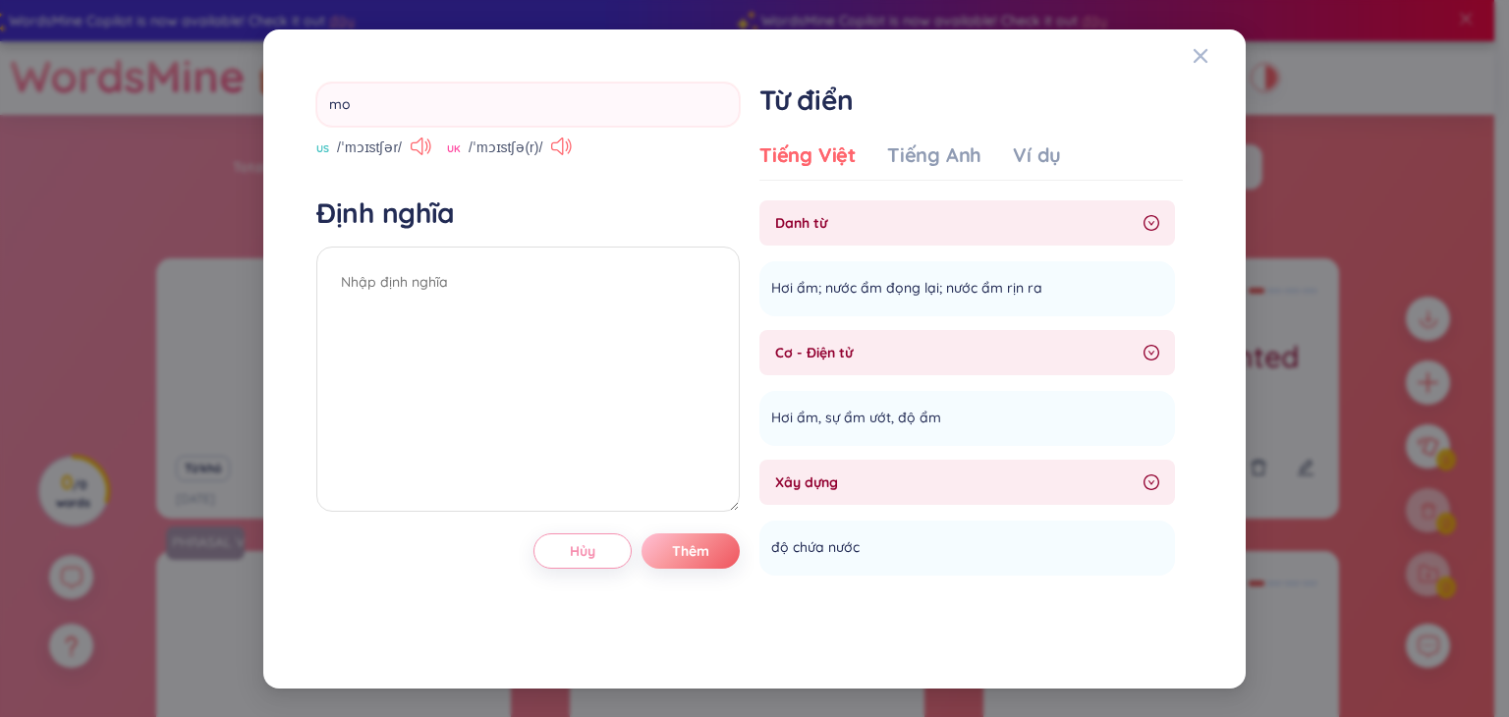
type input "m"
type input "engine"
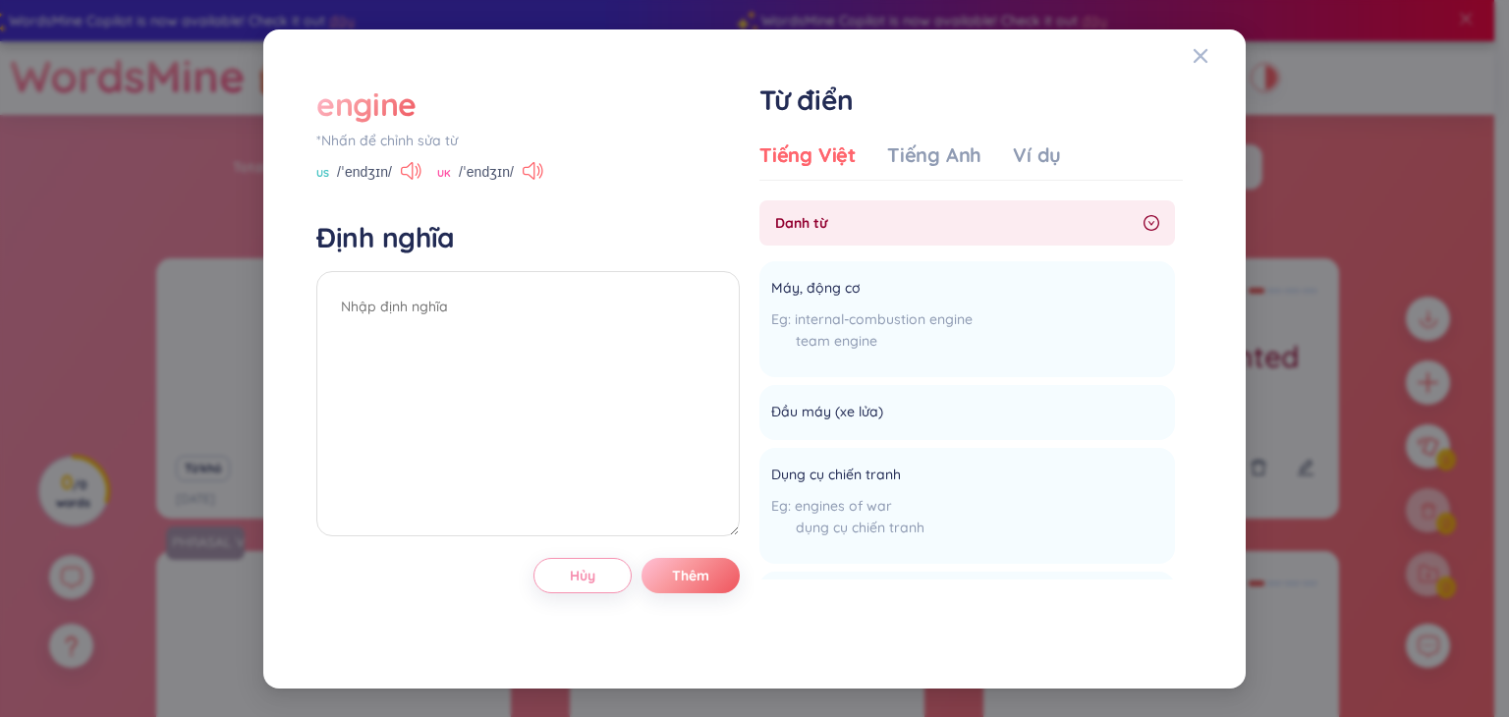
click at [394, 111] on div "engine" at bounding box center [366, 104] width 100 height 43
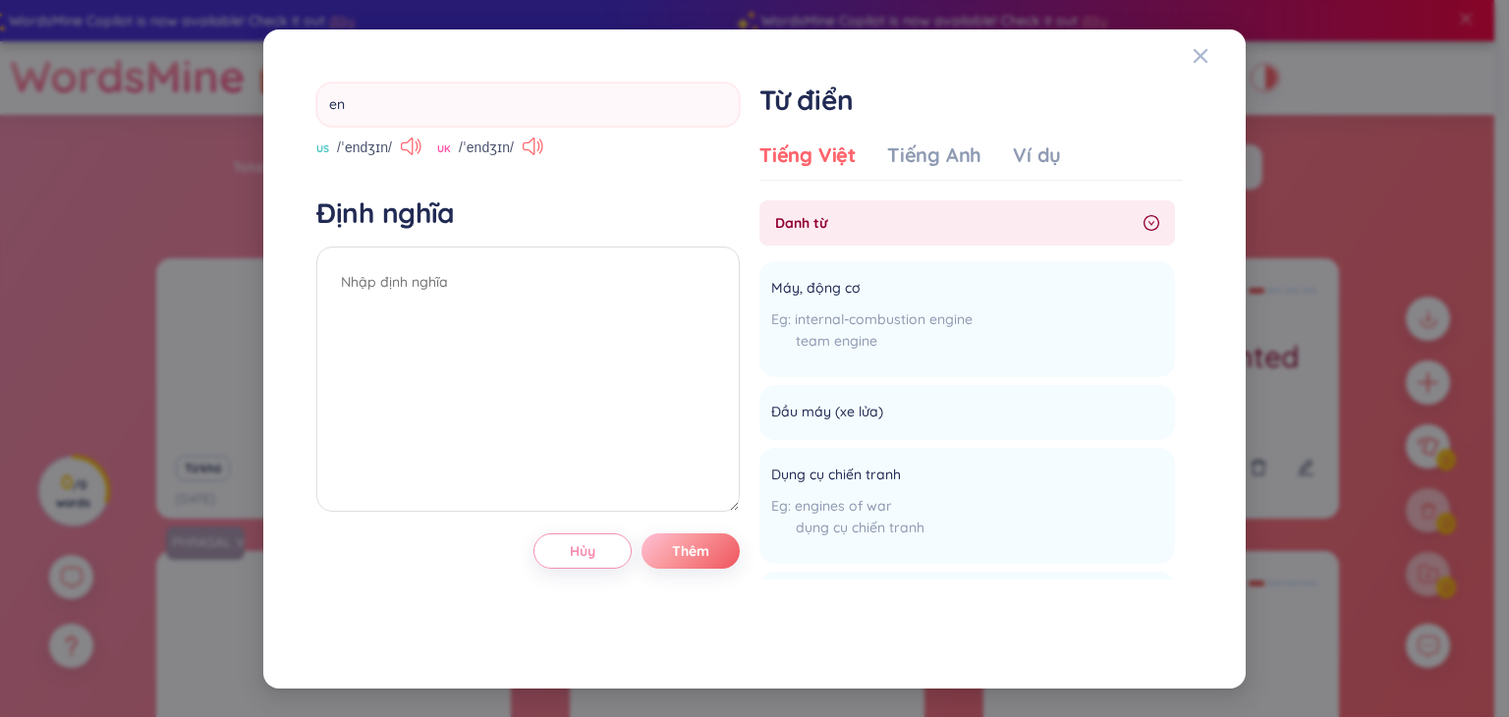
type input "e"
type input "hesitate"
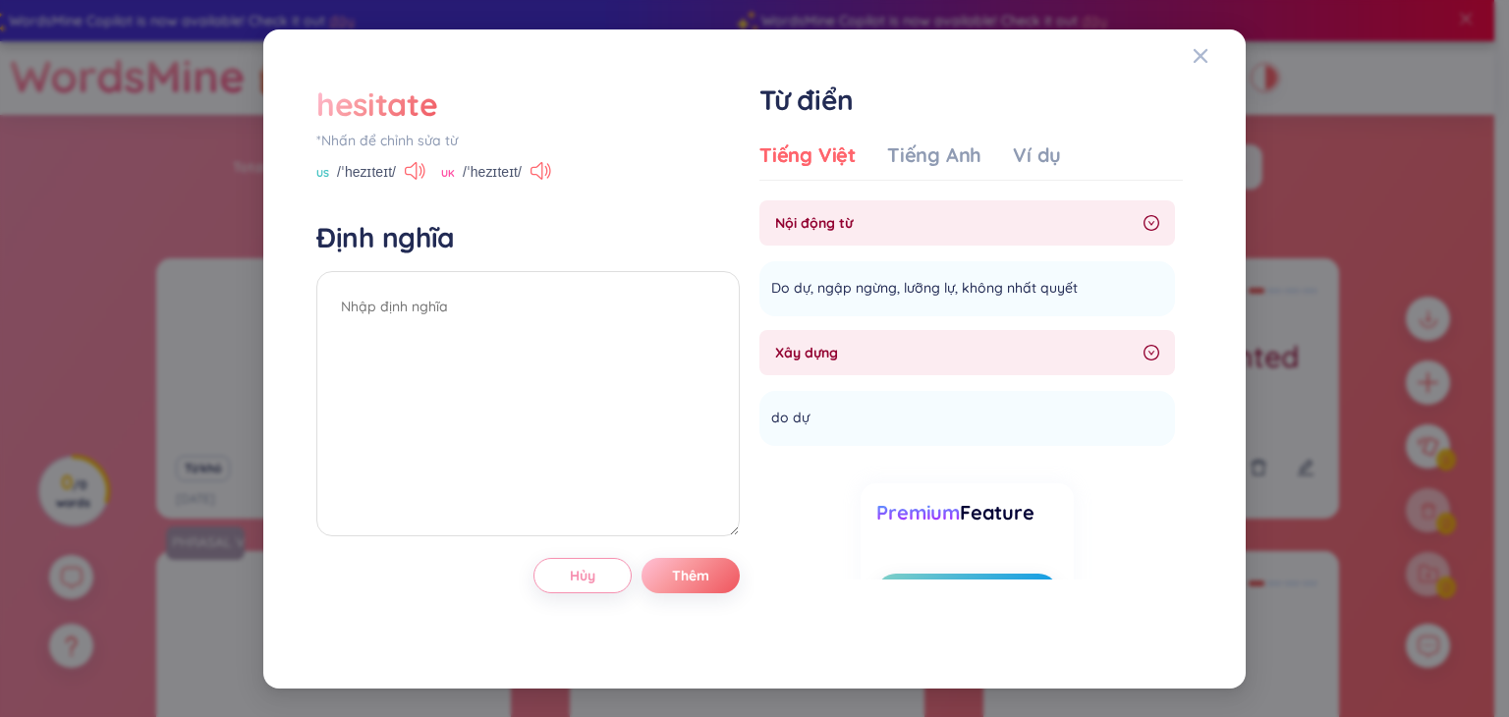
click at [382, 102] on div "hesitate" at bounding box center [376, 104] width 121 height 43
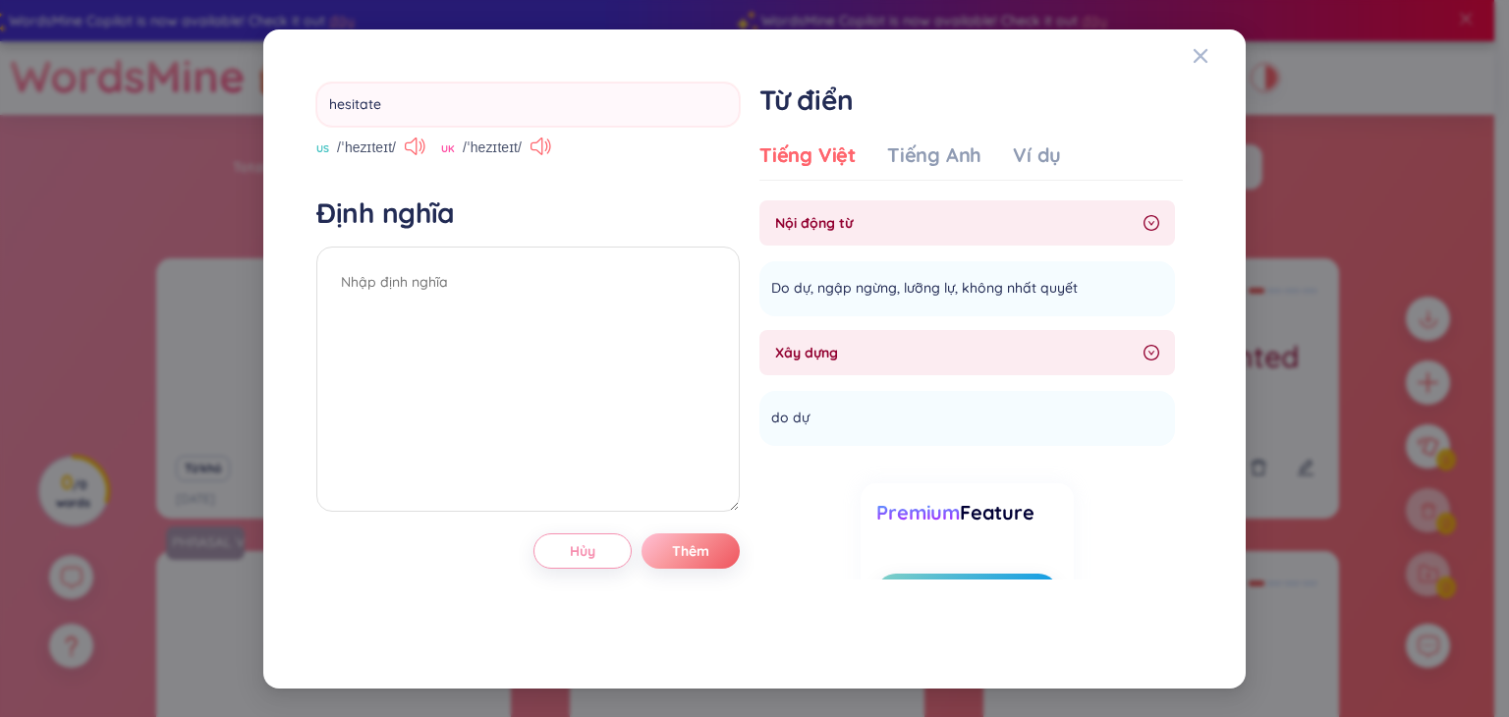
click at [382, 102] on input "hesitate" at bounding box center [528, 105] width 424 height 44
type input "exposure"
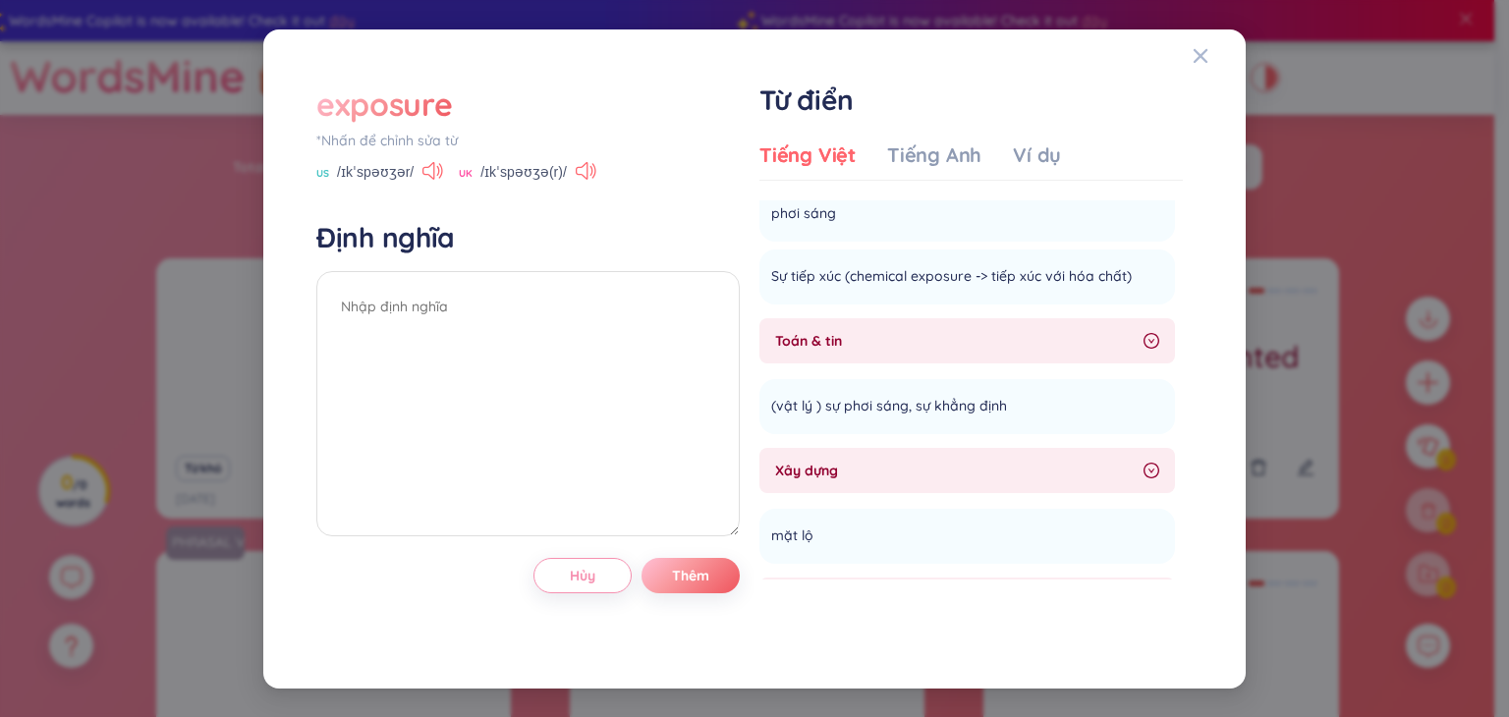
scroll to position [951, 0]
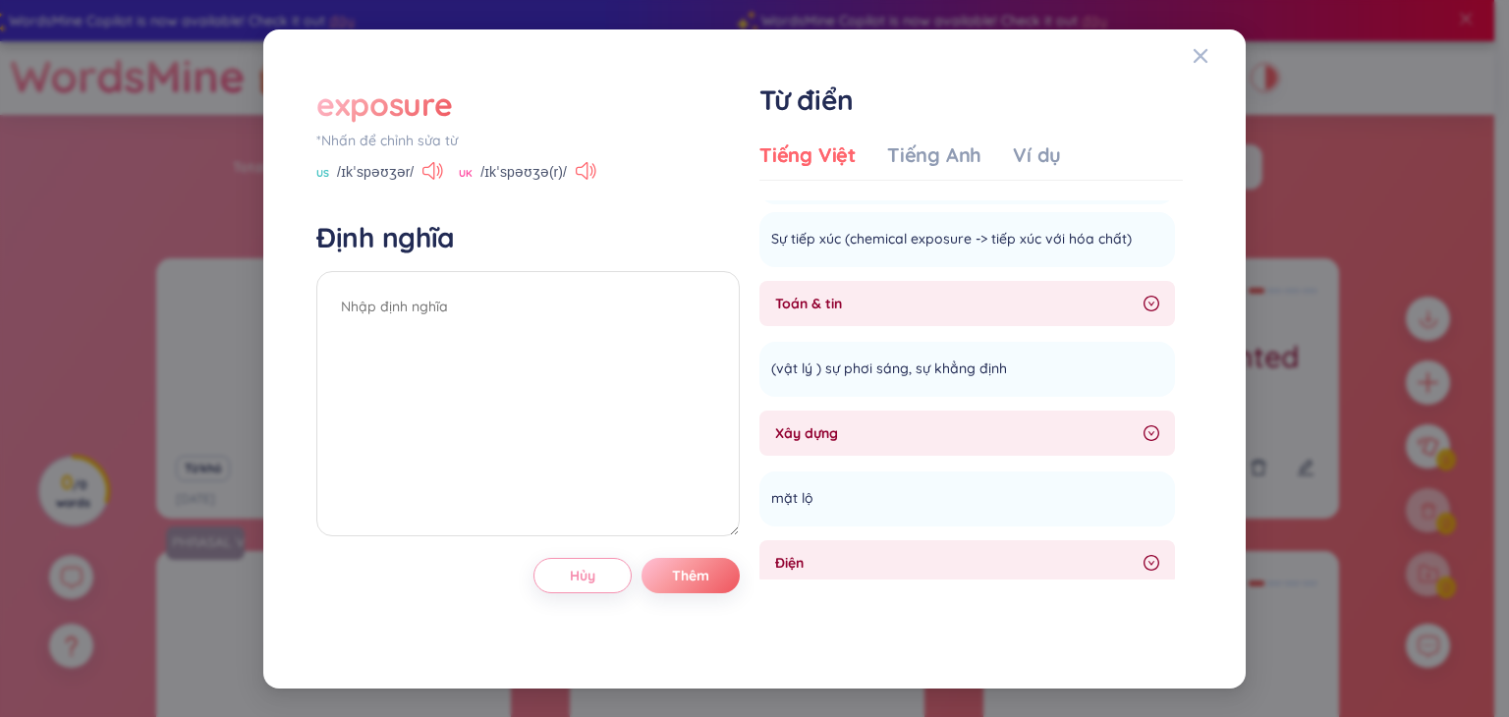
click at [423, 90] on div "exposure" at bounding box center [384, 104] width 136 height 43
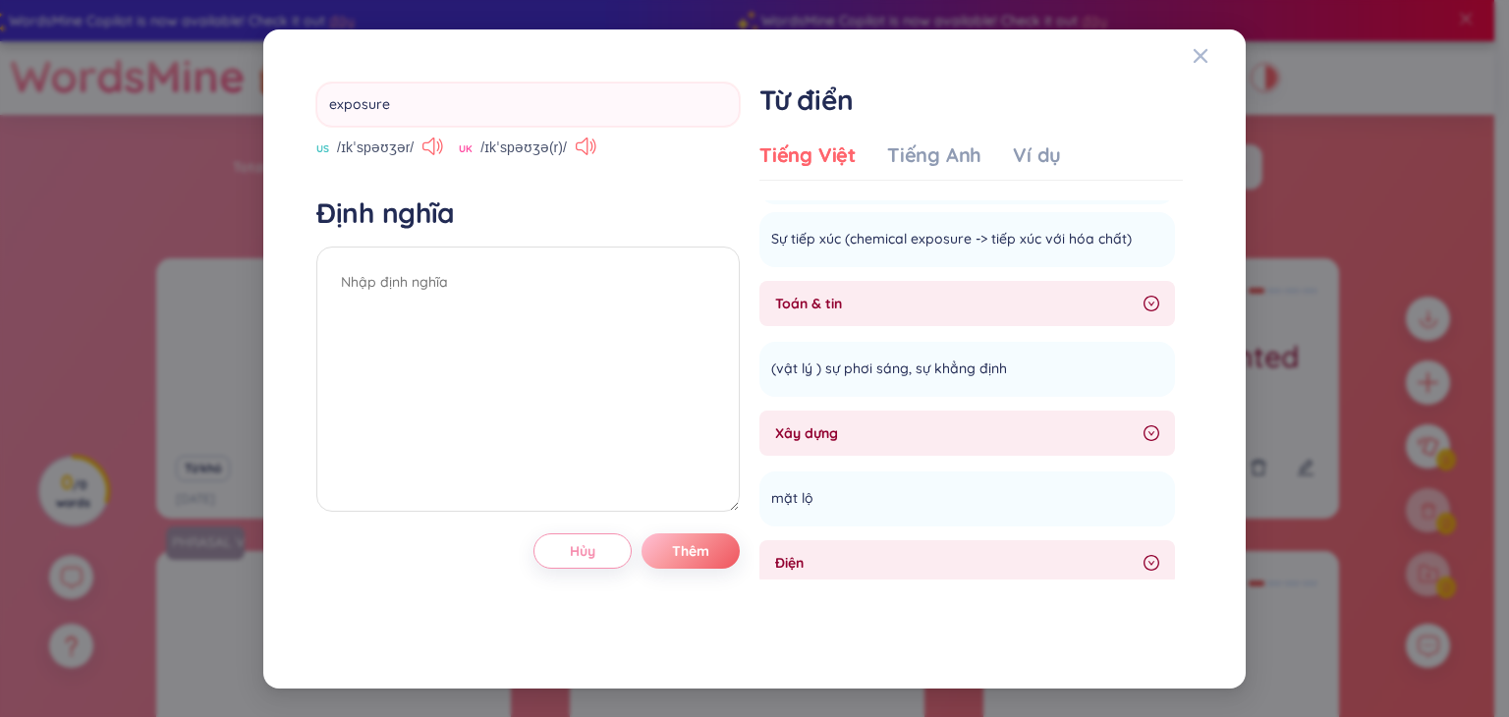
click at [423, 90] on input "exposure" at bounding box center [528, 105] width 424 height 44
type input "insulation"
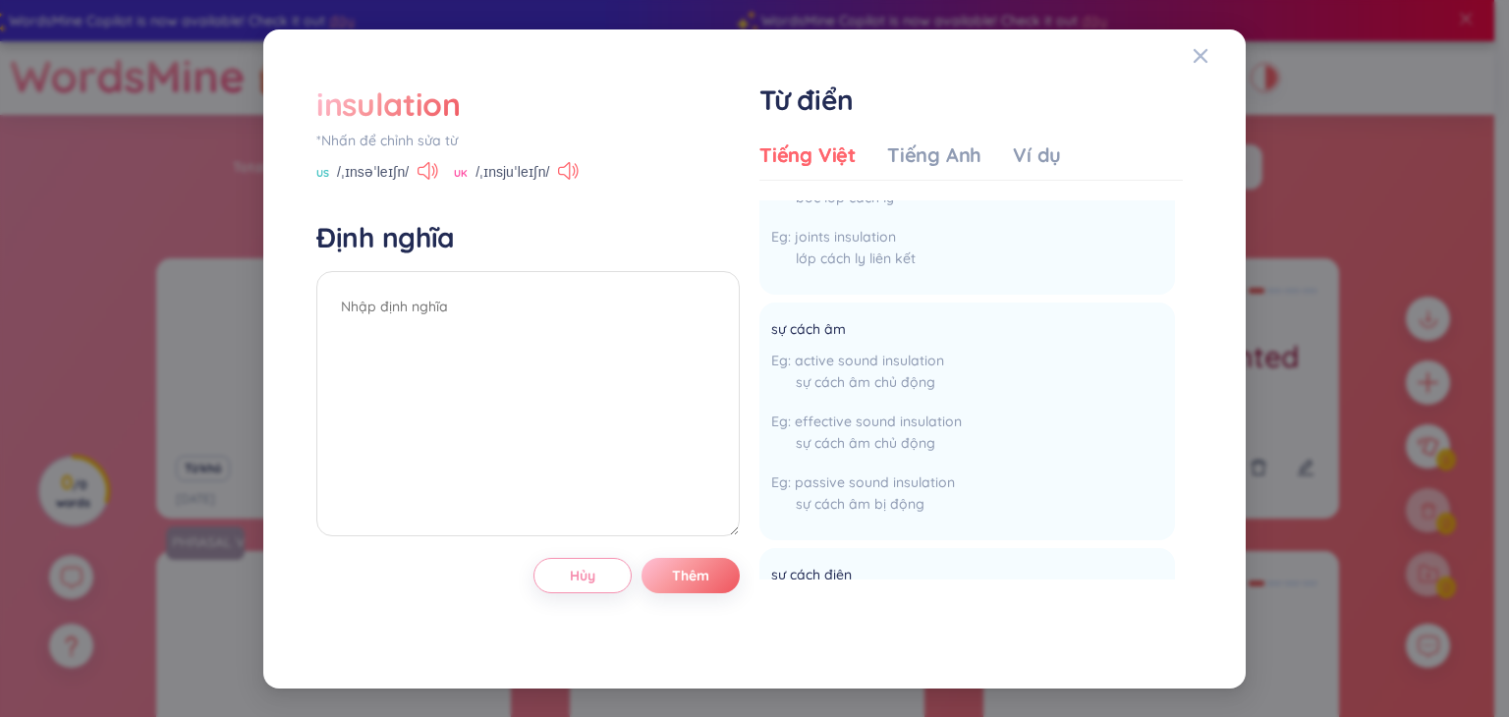
scroll to position [1847, 0]
click at [1204, 54] on icon "Close" at bounding box center [1201, 56] width 16 height 16
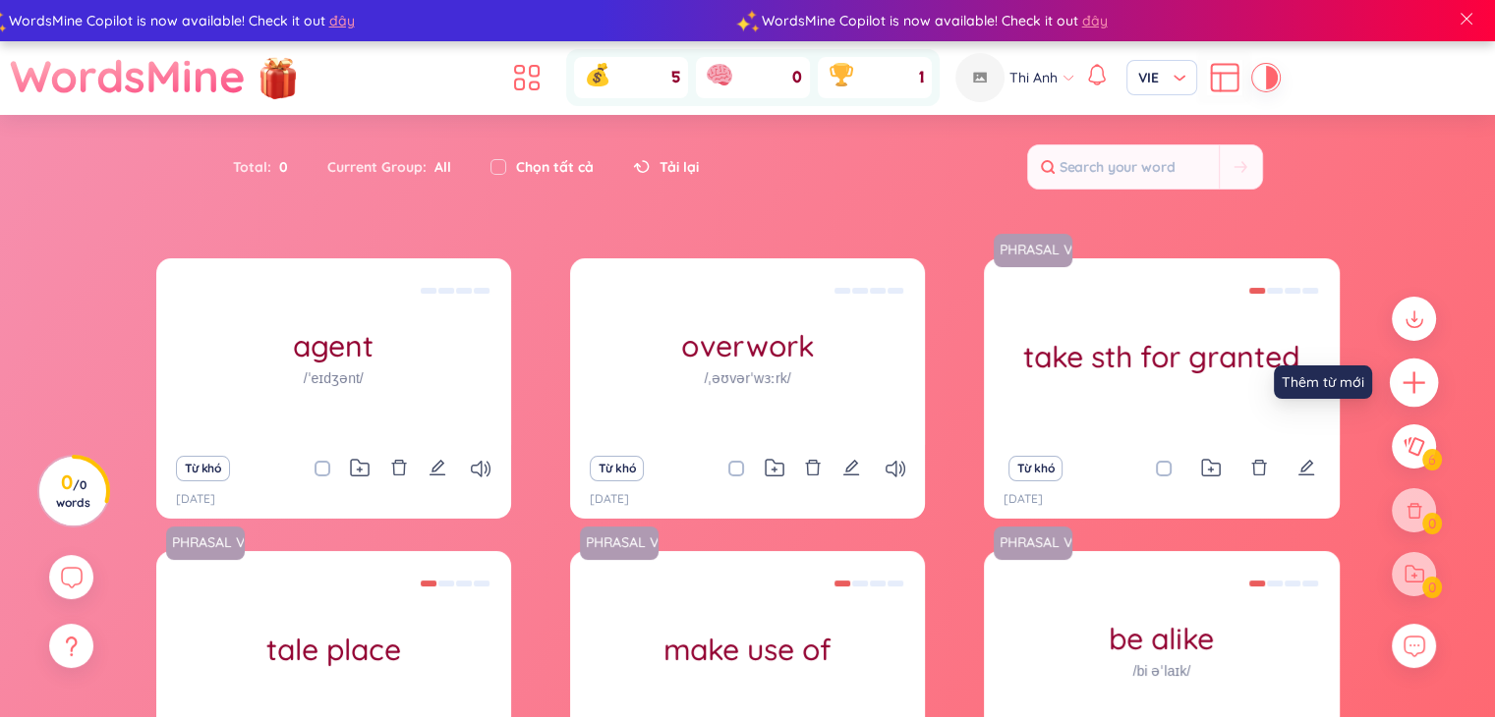
click at [1427, 382] on div at bounding box center [1413, 383] width 49 height 49
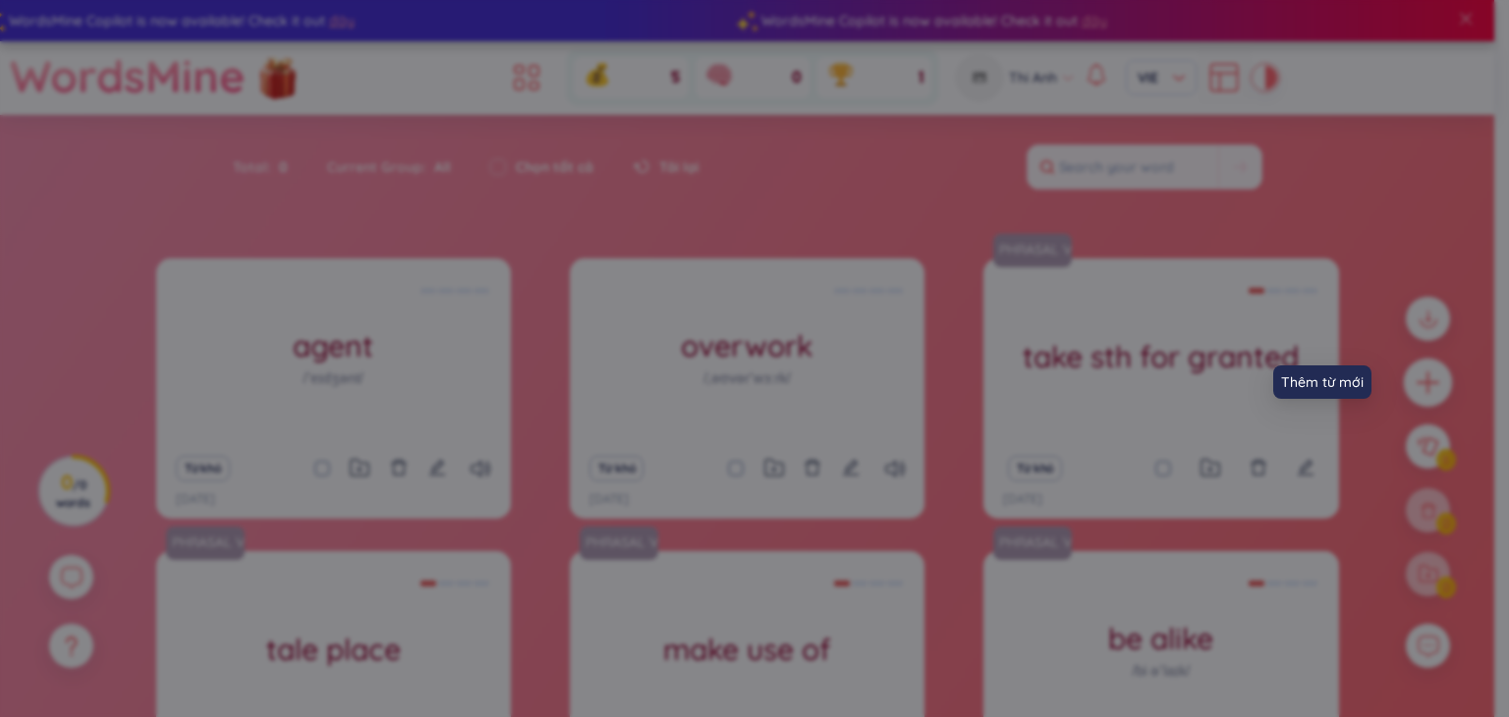
scroll to position [0, 0]
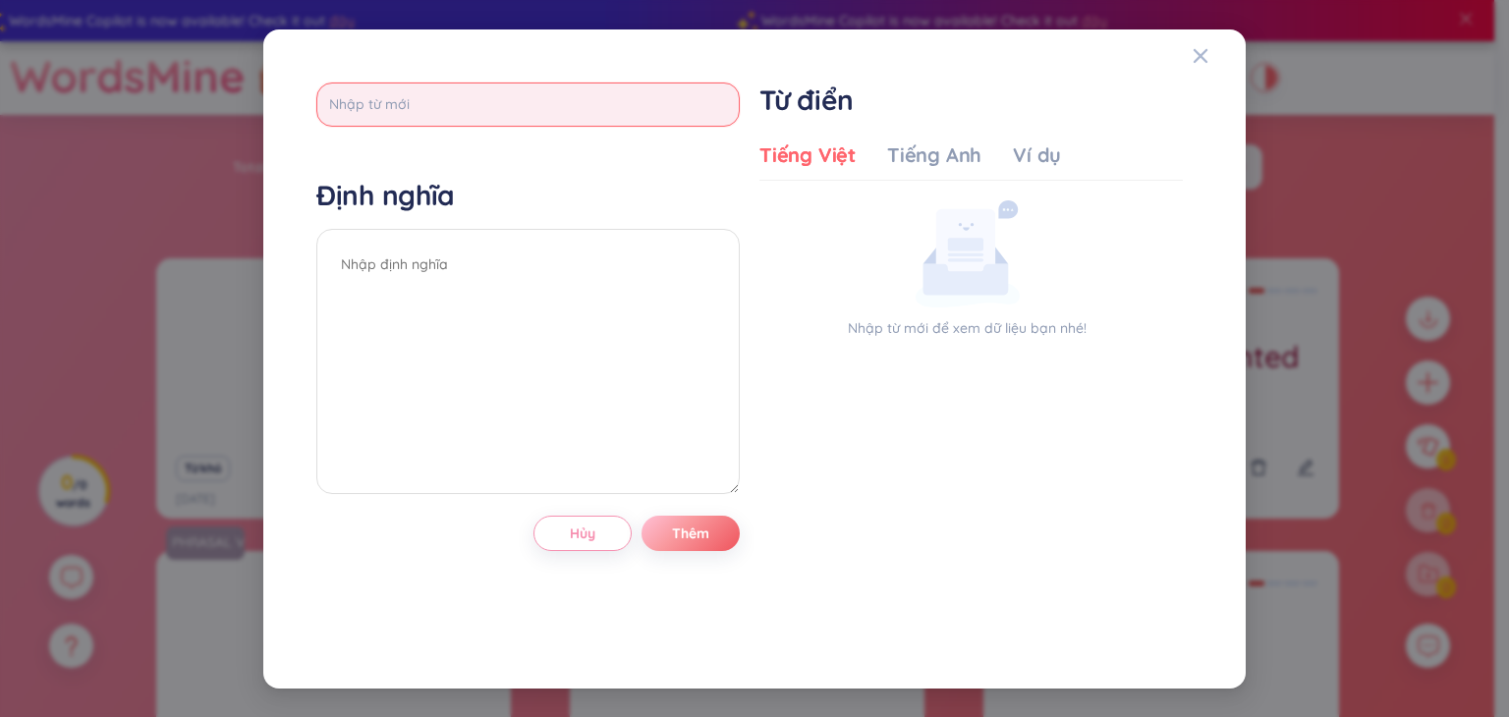
click at [559, 105] on input "text" at bounding box center [528, 105] width 424 height 44
type input "rust"
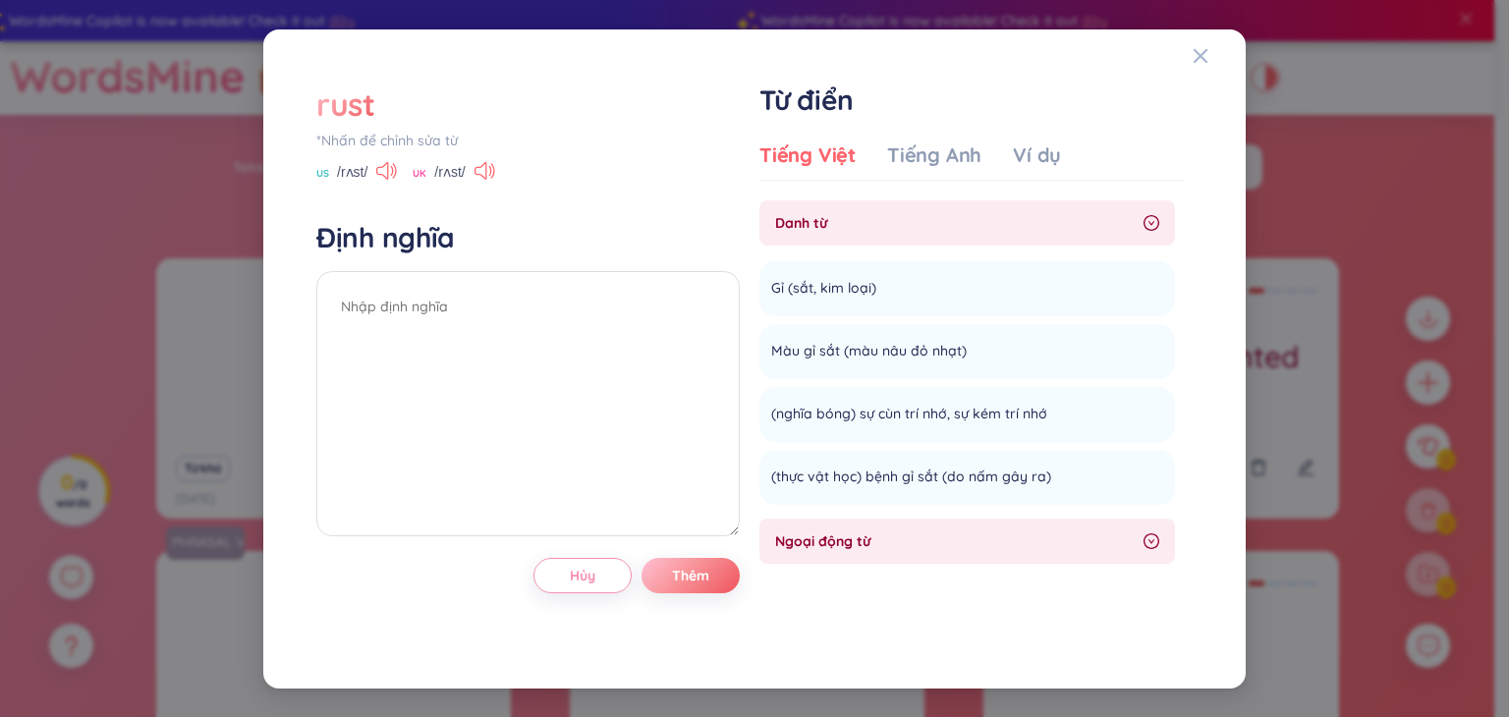
click at [359, 101] on div "rust" at bounding box center [345, 104] width 59 height 43
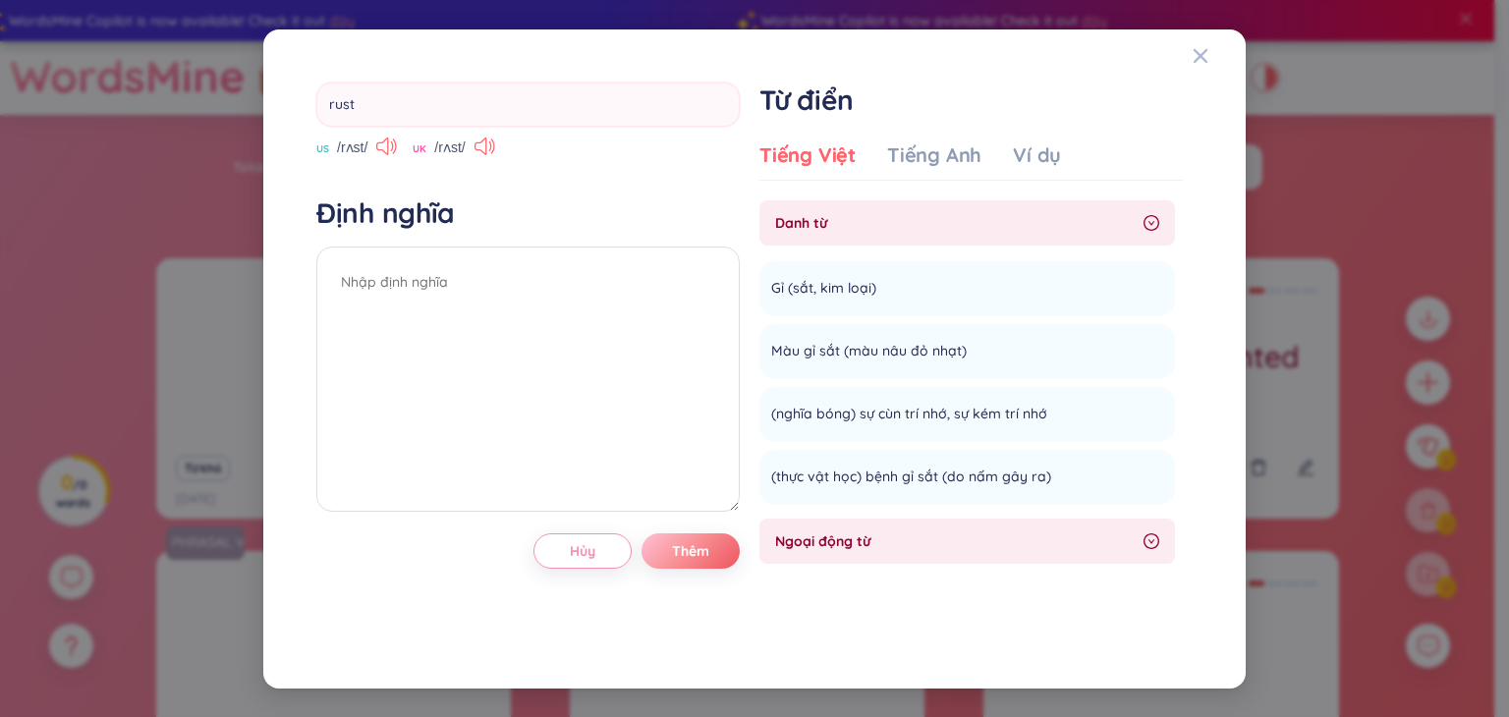
click at [359, 101] on input "rust" at bounding box center [528, 105] width 424 height 44
type input "owner"
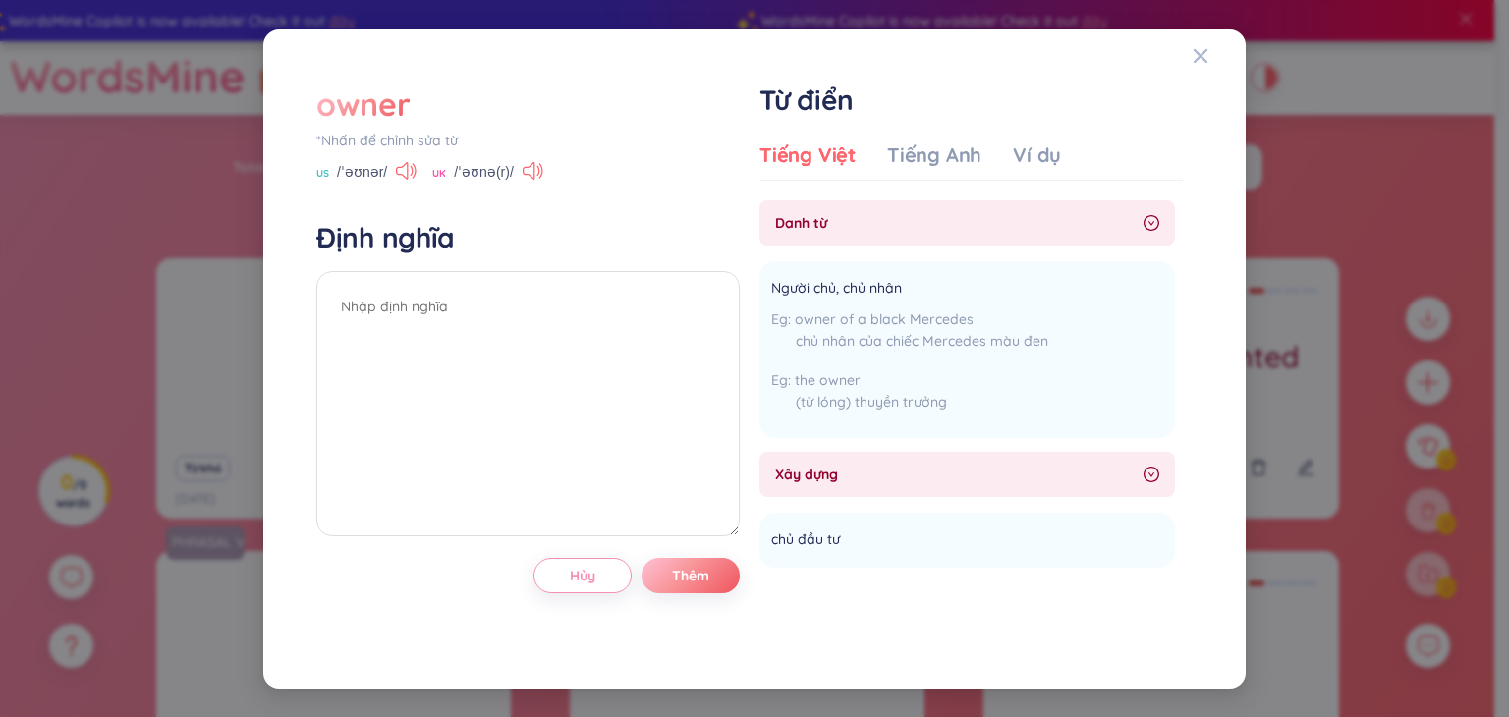
click at [377, 91] on div "owner" at bounding box center [362, 104] width 93 height 43
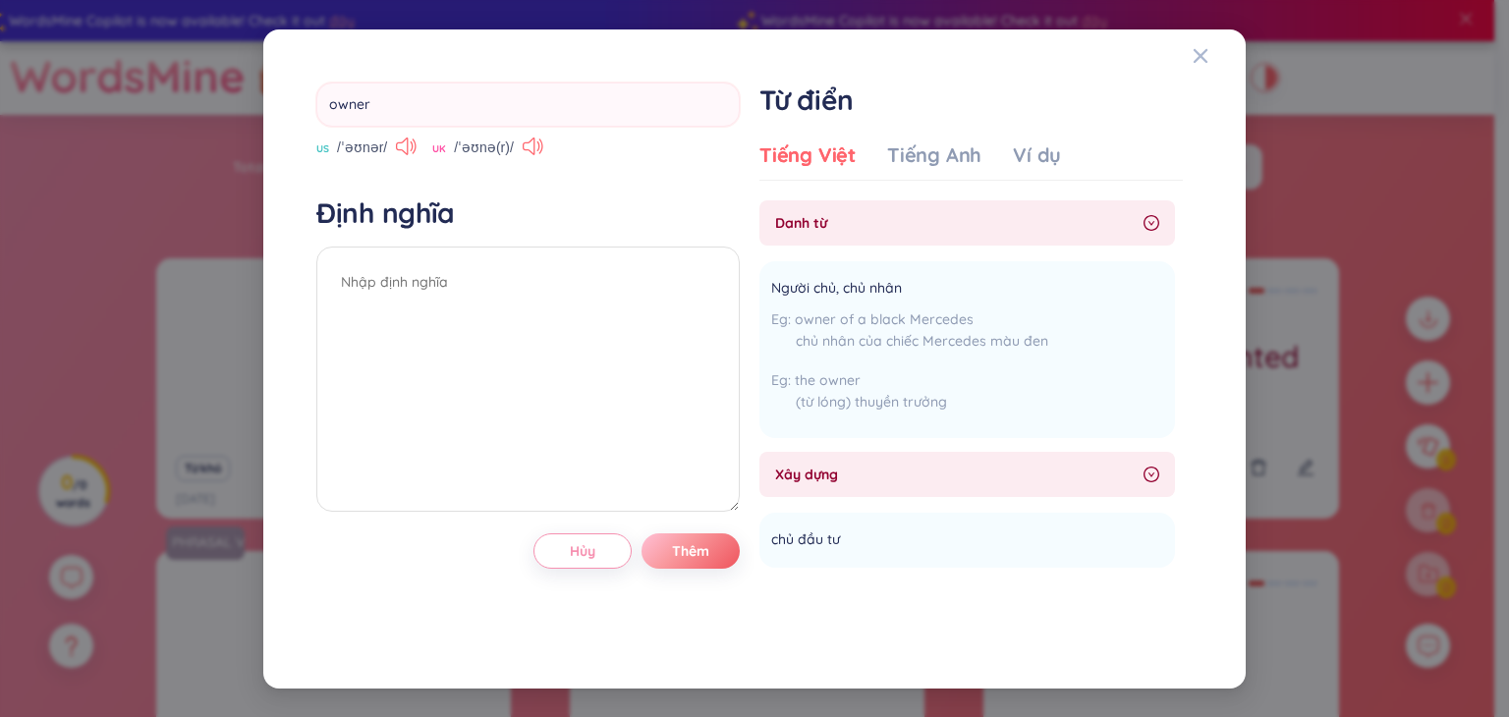
click at [377, 91] on input "owner" at bounding box center [528, 105] width 424 height 44
type input "consumer"
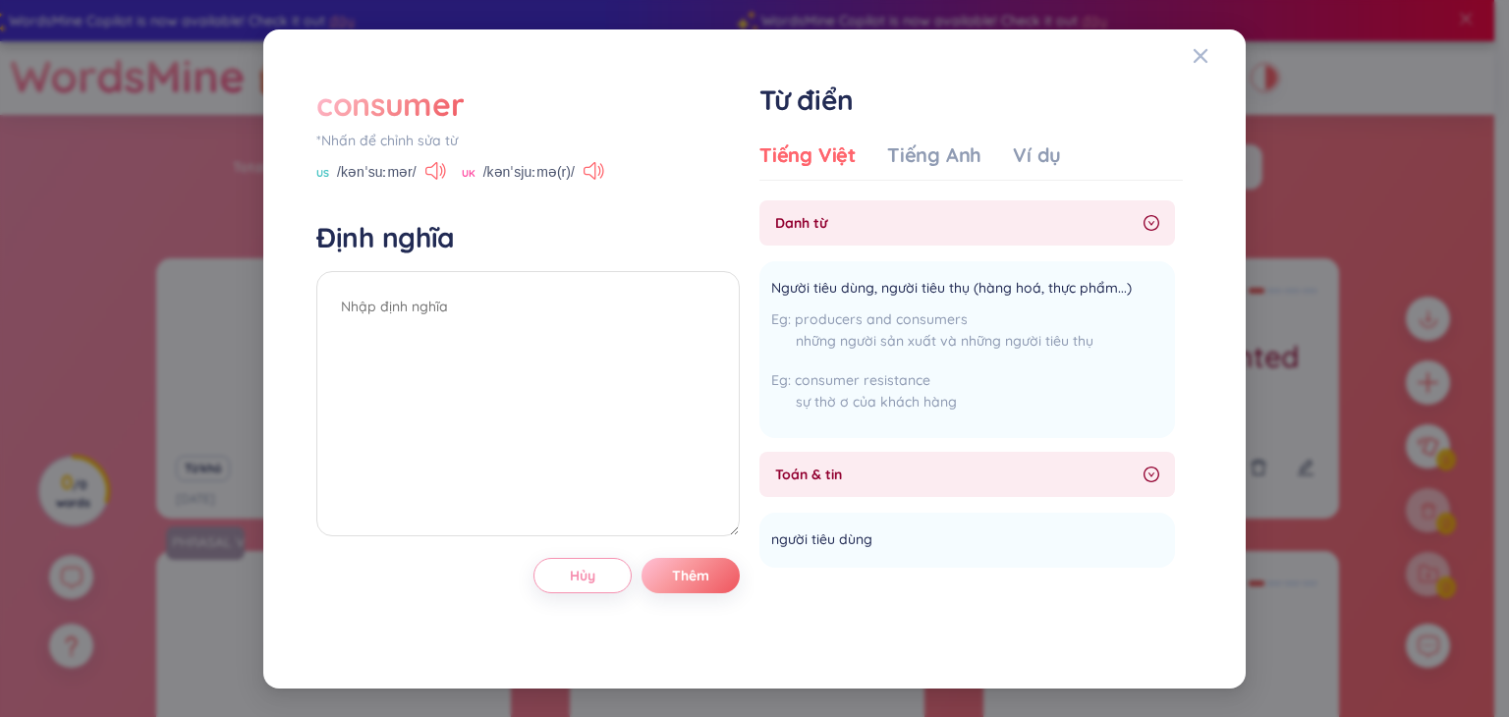
click at [449, 113] on div "consumer" at bounding box center [389, 104] width 147 height 43
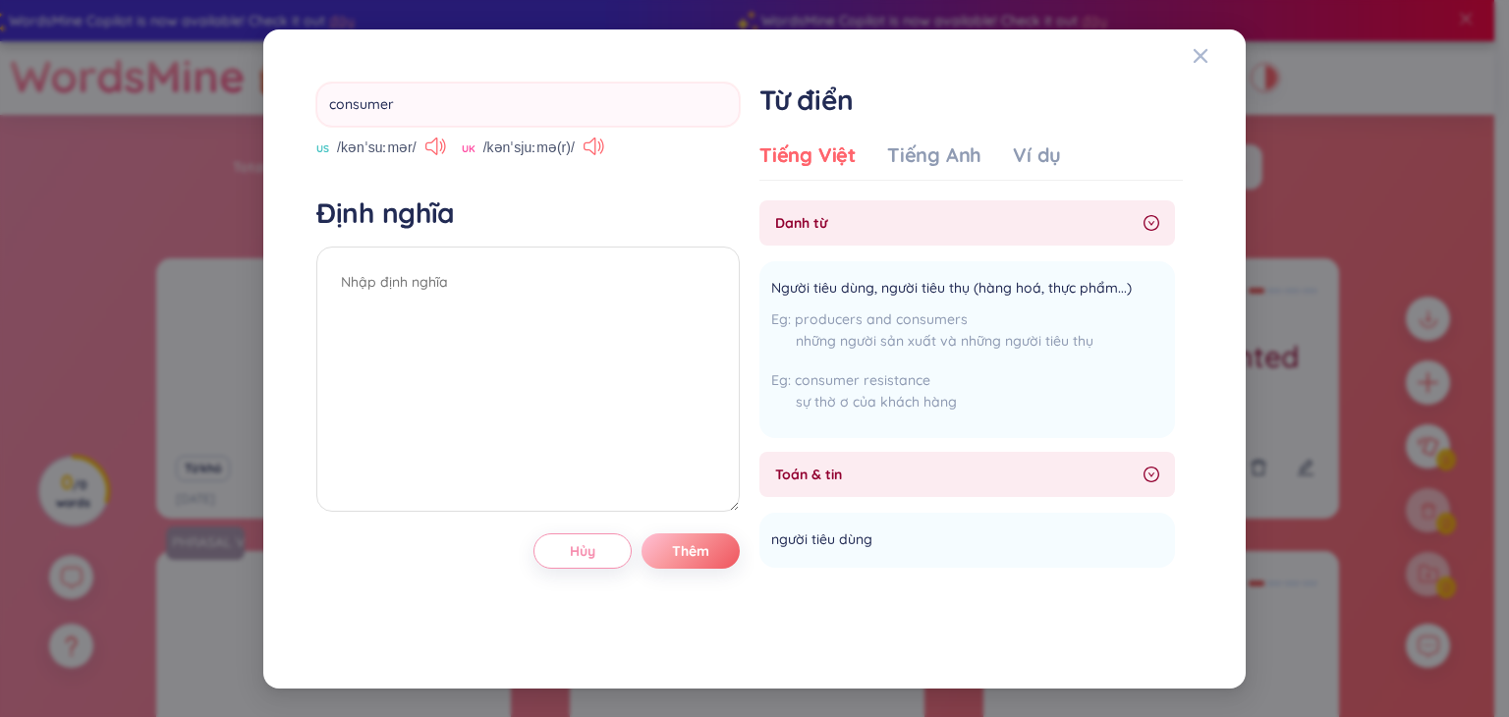
click at [449, 113] on input "consumer" at bounding box center [528, 105] width 424 height 44
type input "e"
type input "relation"
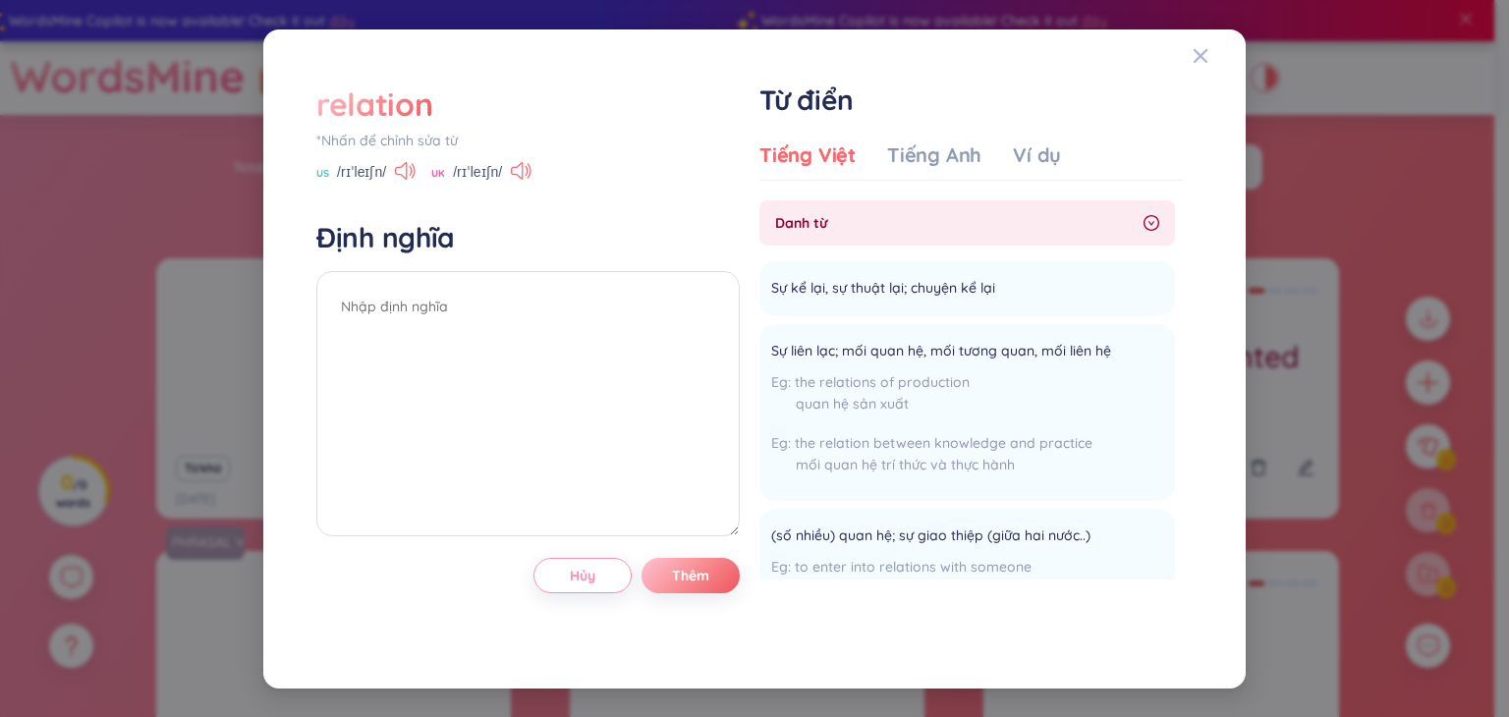
click at [432, 103] on div "relation" at bounding box center [528, 104] width 424 height 43
click at [404, 135] on div "*Nhấn để chỉnh sửa từ" at bounding box center [528, 141] width 424 height 22
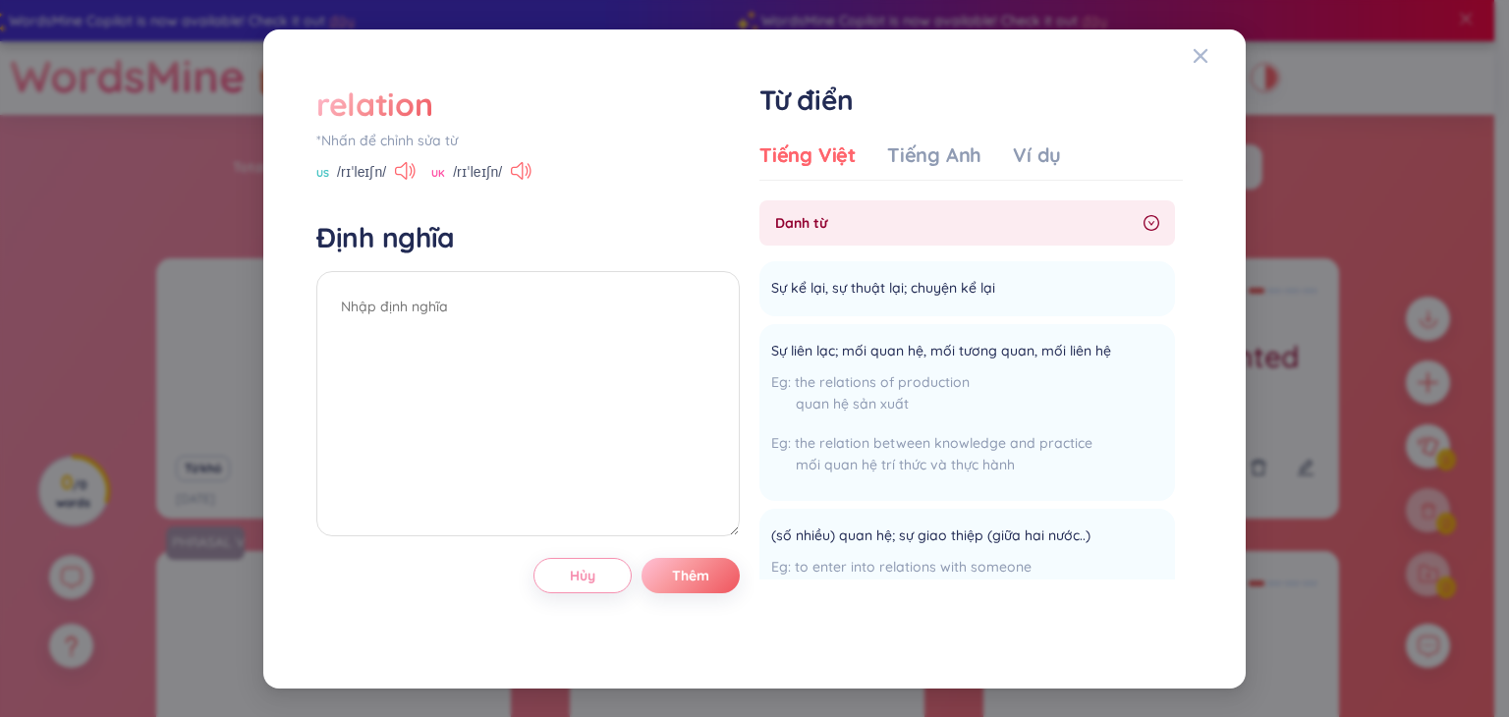
click at [404, 135] on div "relation *Nhấn để chỉnh sửa từ US /rɪˈleɪʃn/ UK /rɪˈleɪʃn/" at bounding box center [528, 133] width 424 height 100
click at [404, 135] on div "*Nhấn để chỉnh sửa từ" at bounding box center [528, 141] width 424 height 22
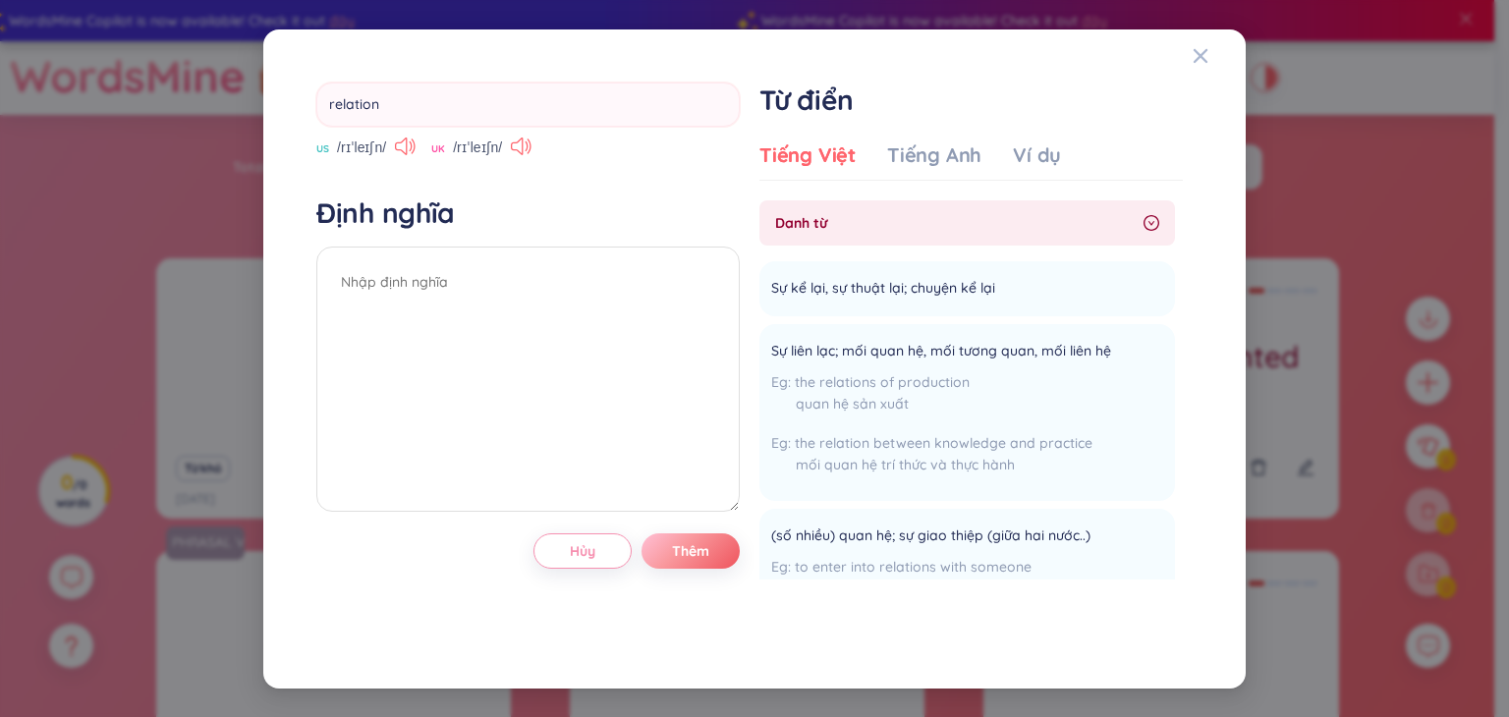
click at [404, 135] on div "relation US /rɪˈleɪʃn/ UK /rɪˈleɪʃn/" at bounding box center [528, 121] width 424 height 76
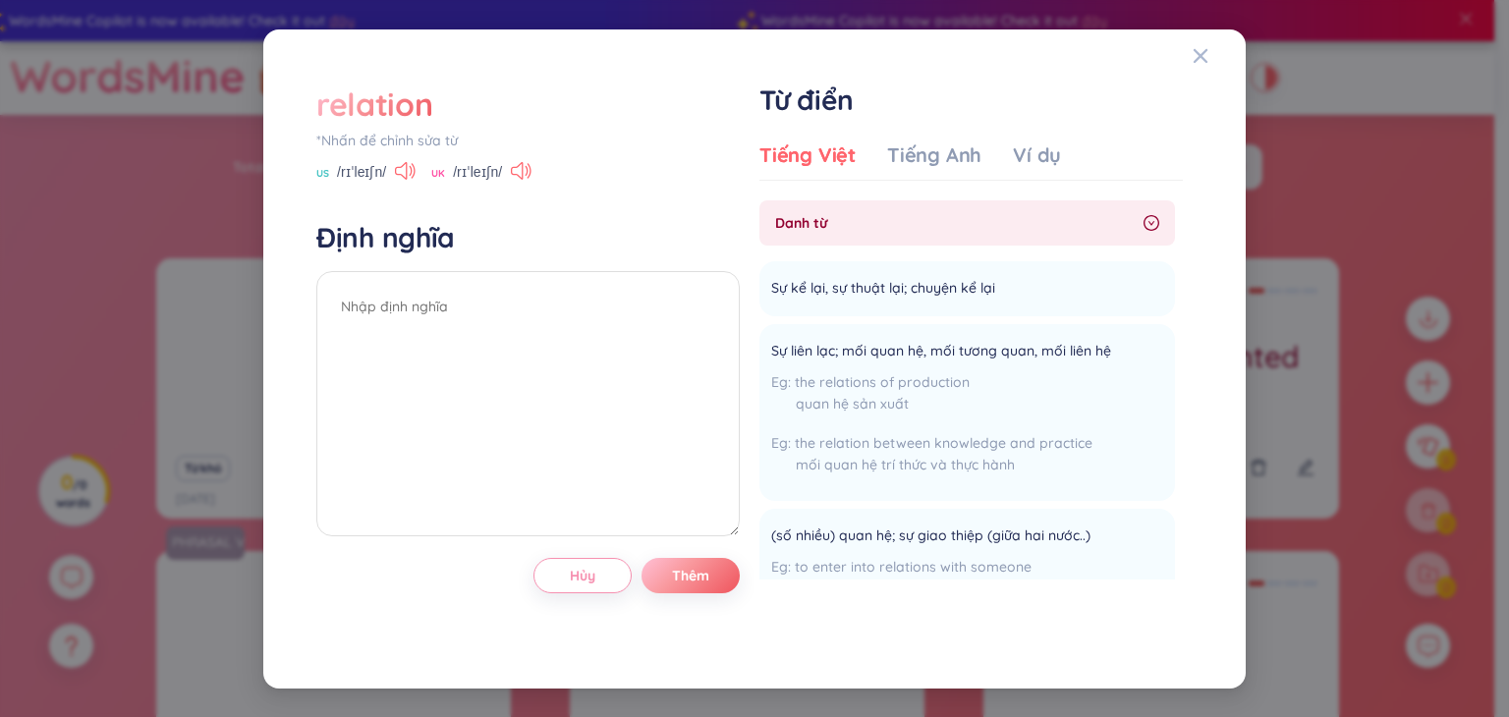
click at [404, 135] on div "*Nhấn để chỉnh sửa từ" at bounding box center [528, 141] width 424 height 22
click at [404, 135] on div "relation *Nhấn để chỉnh sửa từ US /rɪˈleɪʃn/ UK /rɪˈleɪʃn/" at bounding box center [528, 133] width 424 height 100
click at [402, 114] on div "relation" at bounding box center [374, 104] width 116 height 43
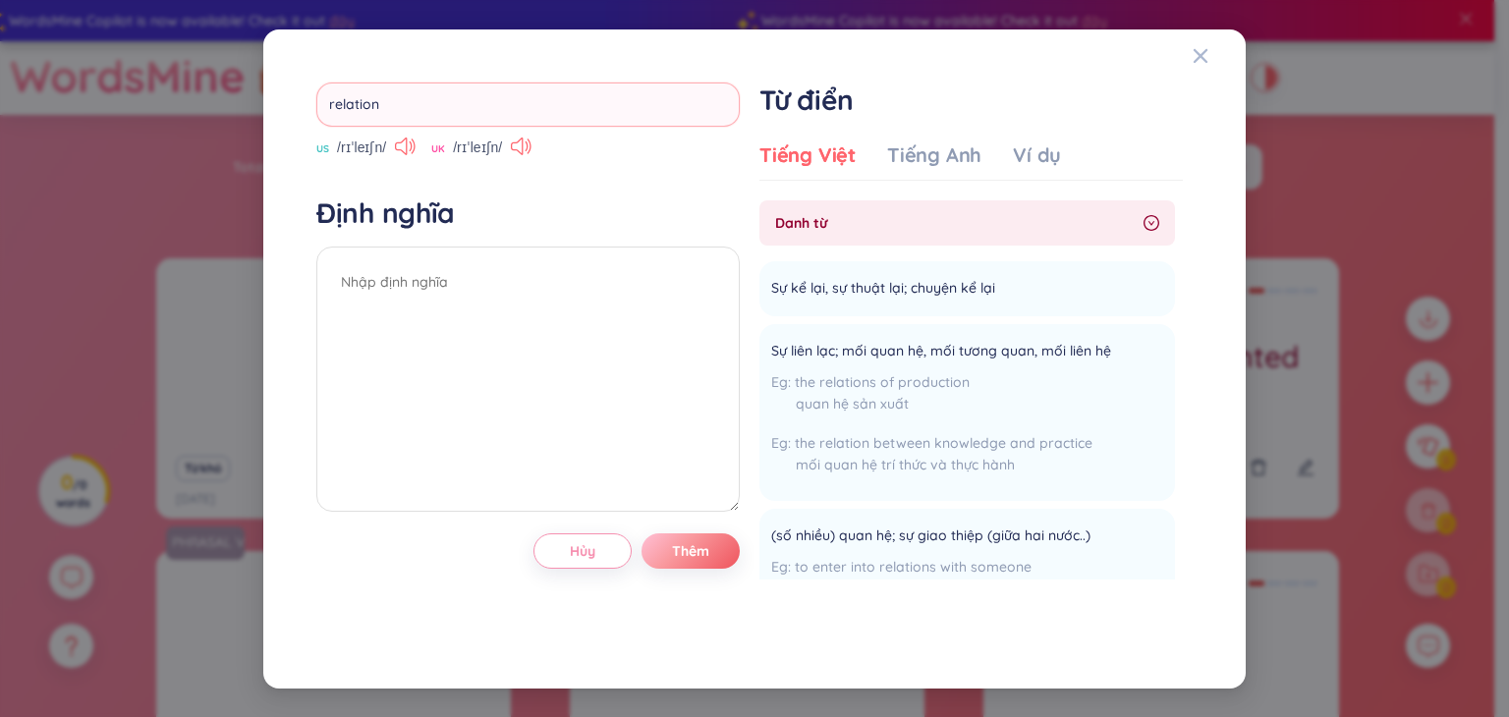
click at [404, 116] on input "relation" at bounding box center [528, 105] width 424 height 44
type input "protect"
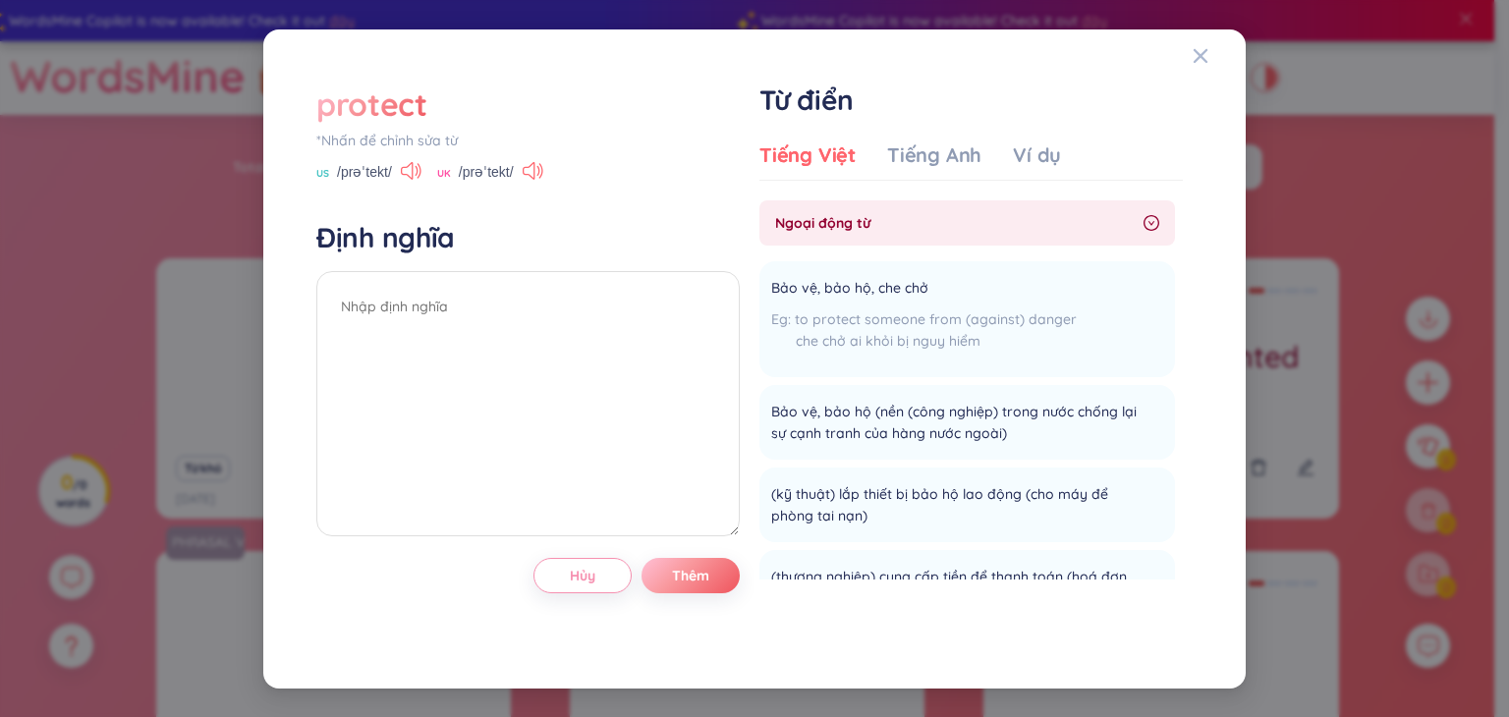
click at [365, 91] on div "protect" at bounding box center [371, 104] width 111 height 43
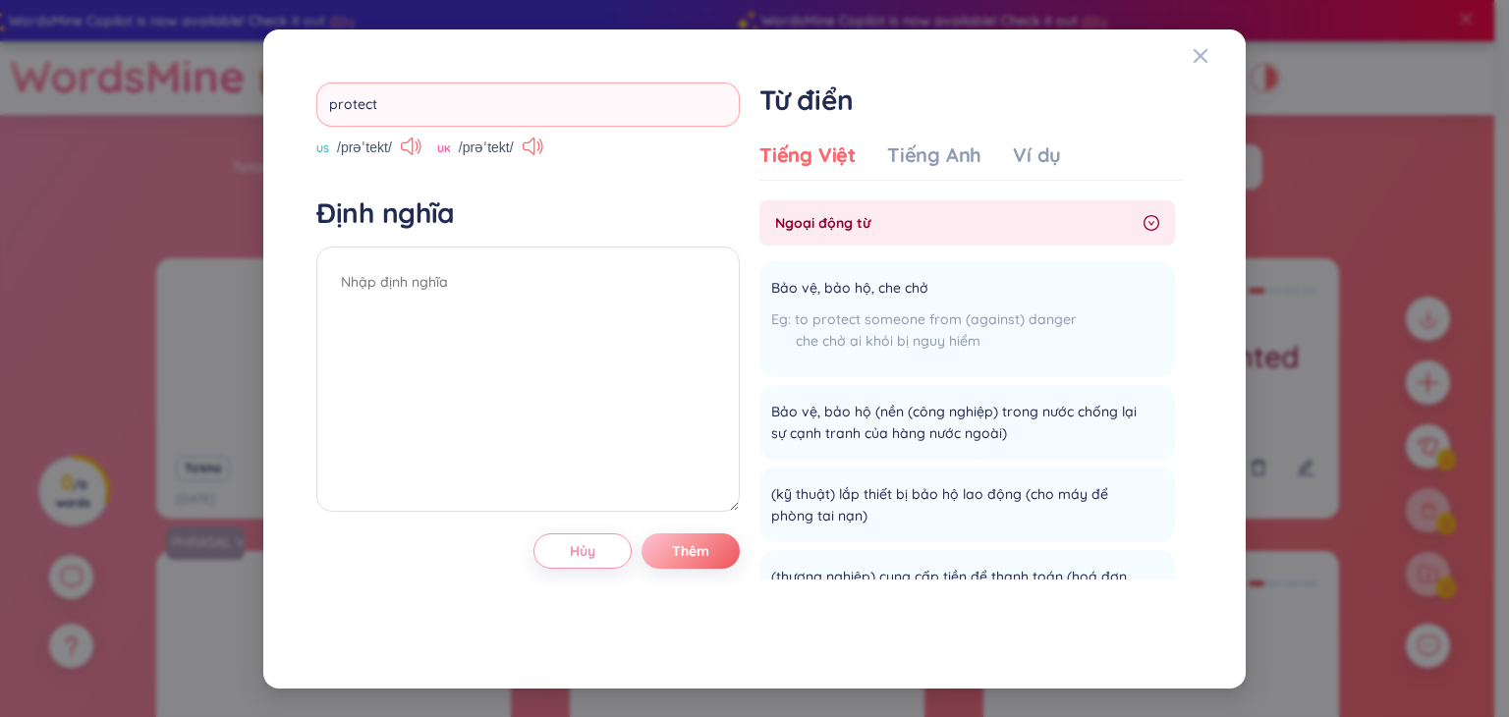
click at [367, 91] on input "protect" at bounding box center [528, 105] width 424 height 44
type input "least"
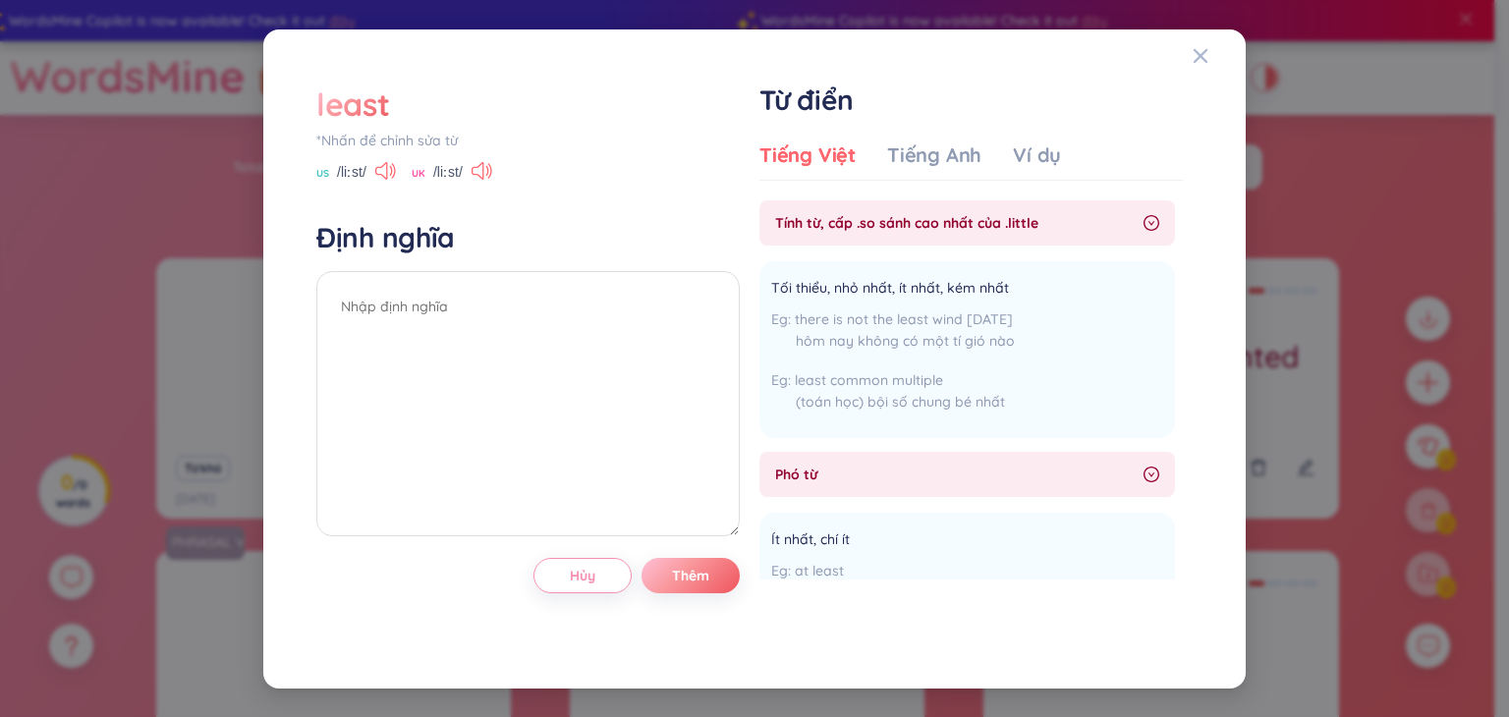
click at [372, 105] on div "least" at bounding box center [352, 104] width 73 height 43
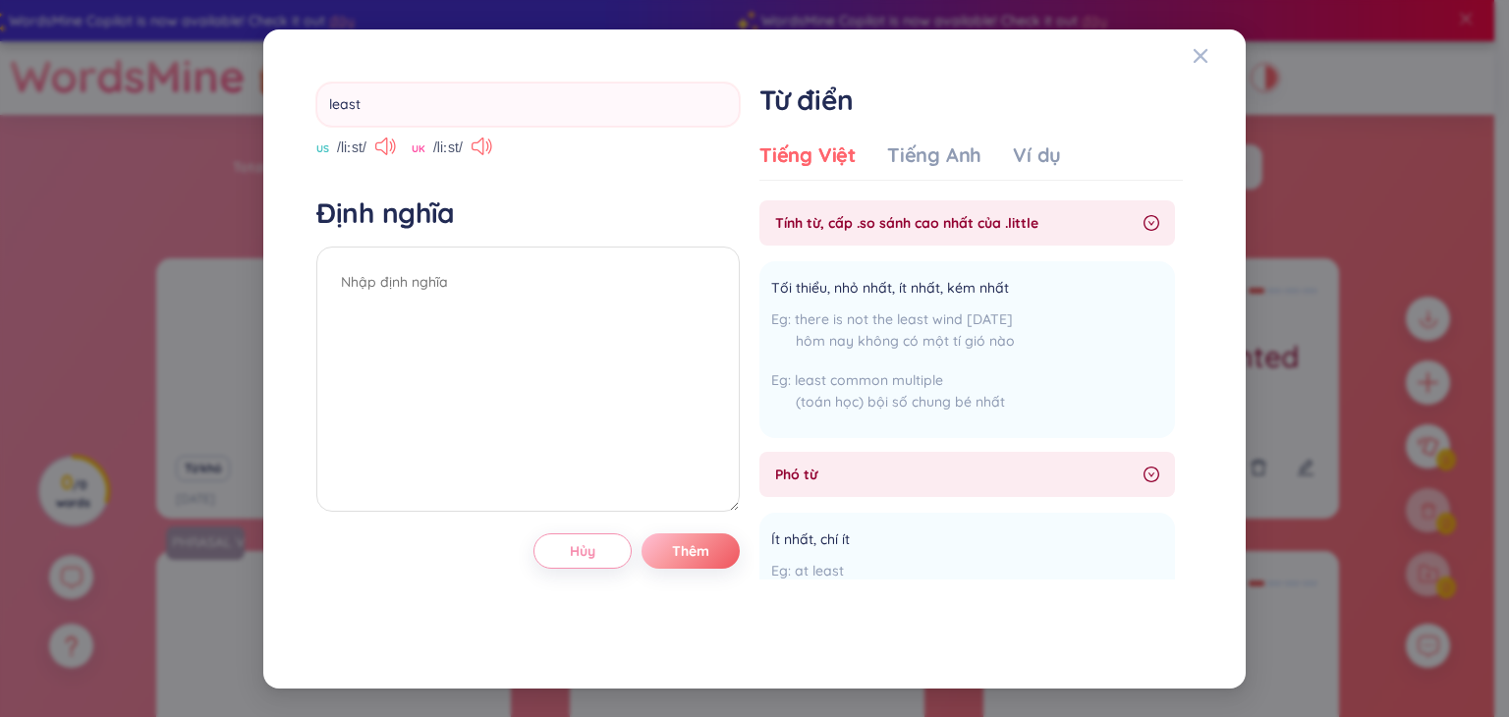
click at [372, 105] on input "least" at bounding box center [528, 105] width 424 height 44
type input "appliance"
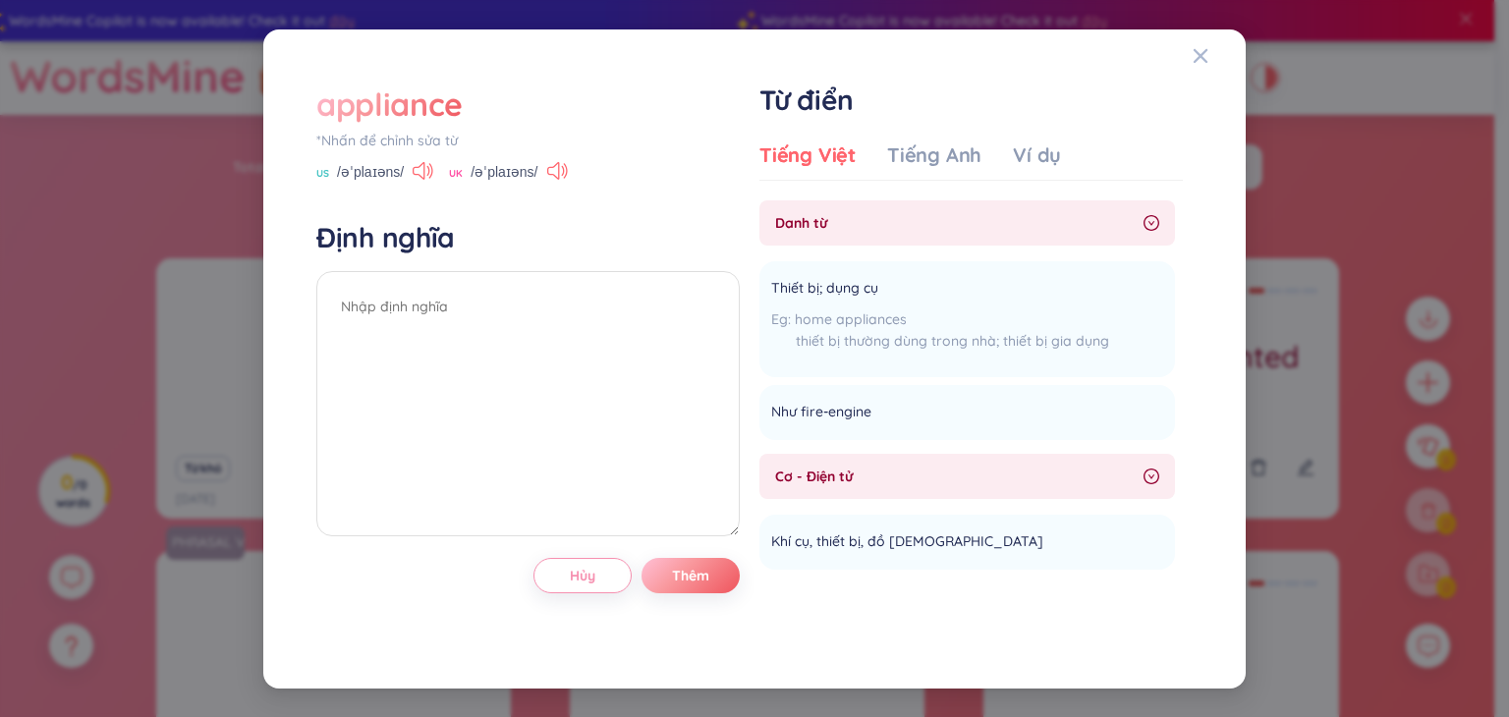
click at [379, 99] on div "appliance" at bounding box center [389, 104] width 146 height 43
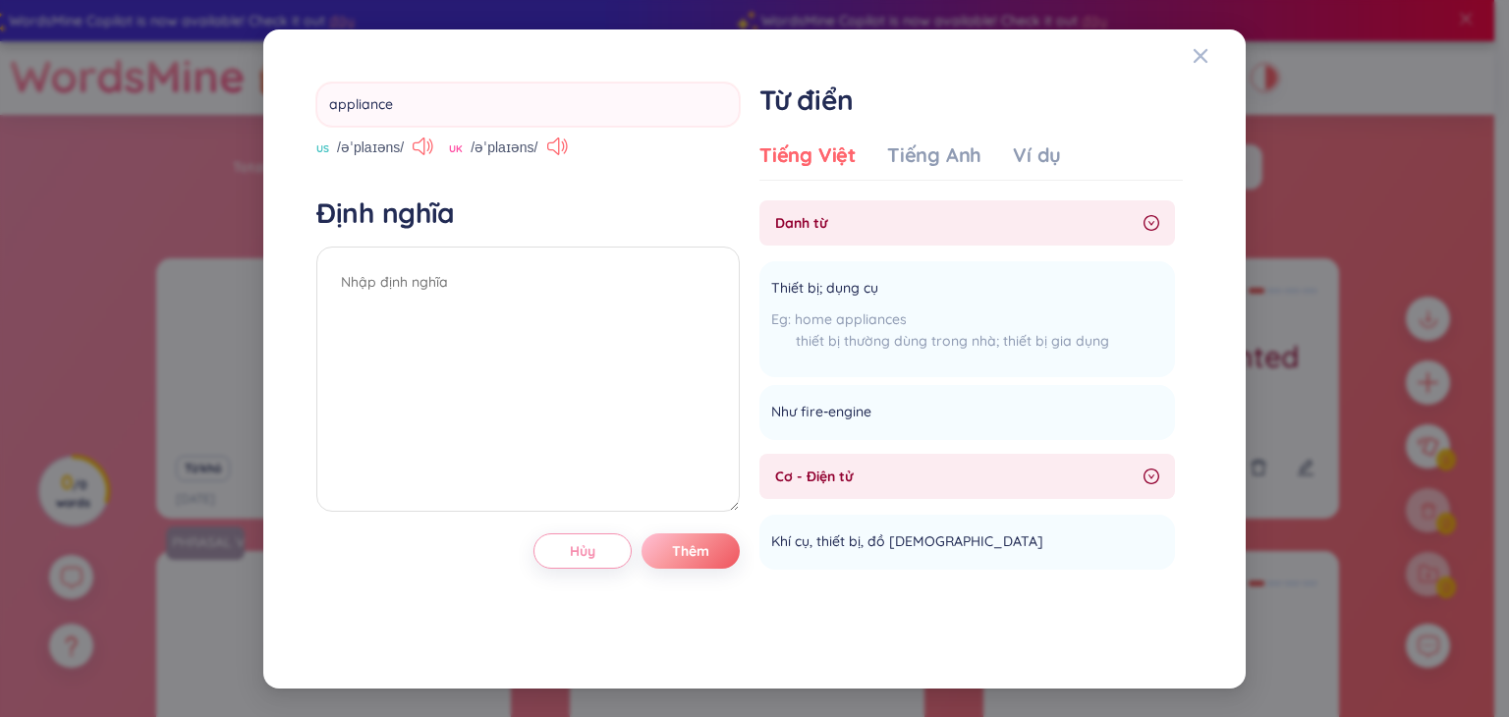
click at [379, 99] on input "appliance" at bounding box center [528, 105] width 424 height 44
type input "powergen"
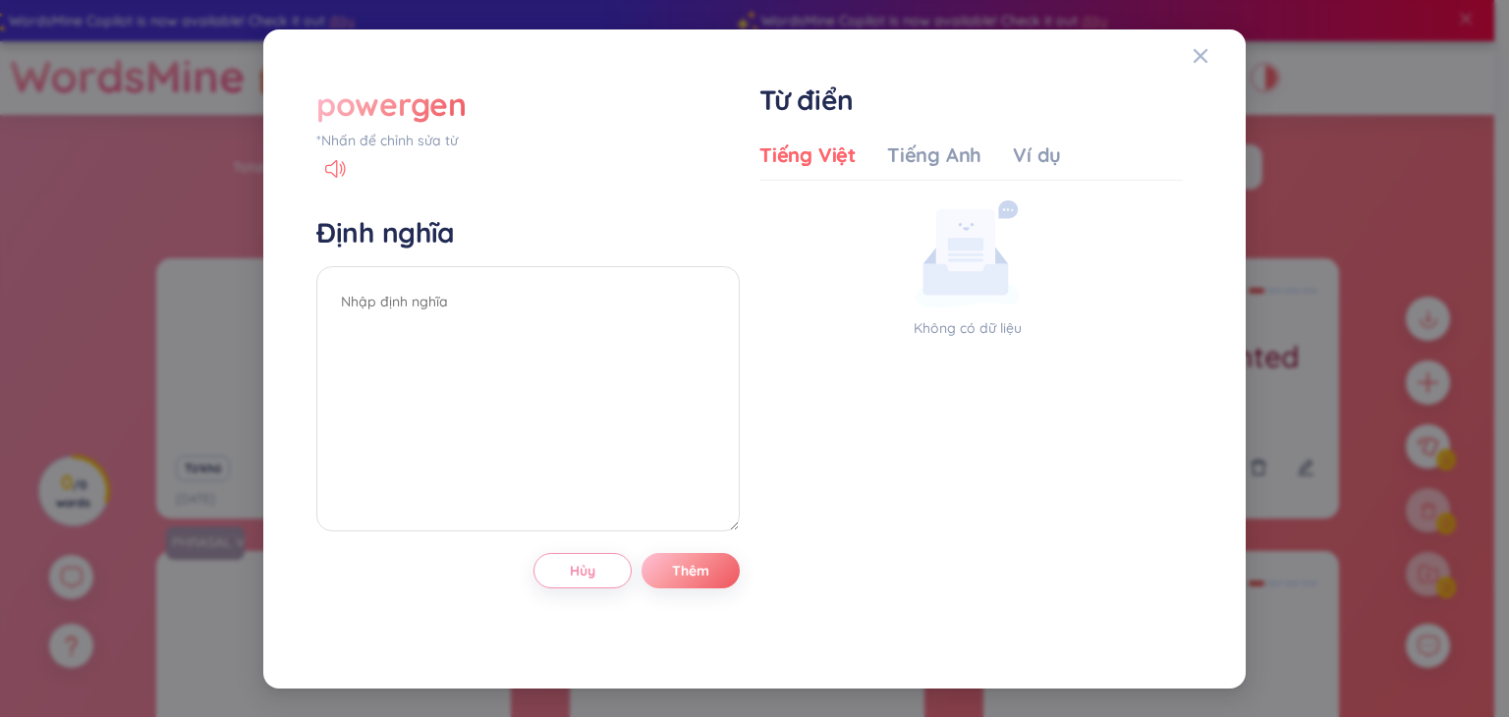
click at [379, 99] on div "powergen" at bounding box center [390, 104] width 149 height 43
click at [452, 100] on div "powergen" at bounding box center [390, 104] width 149 height 43
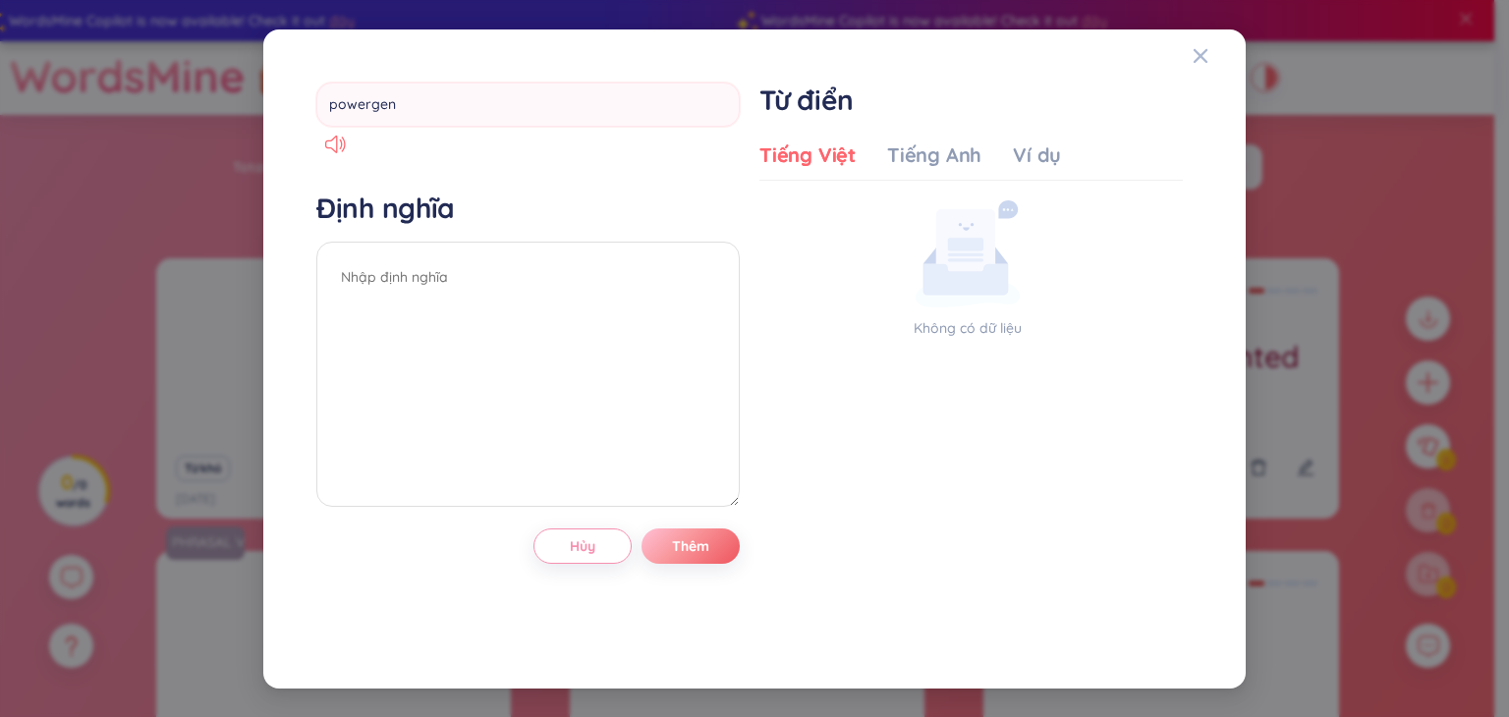
click at [452, 100] on input "powergen" at bounding box center [528, 105] width 424 height 44
type input "microwave oven"
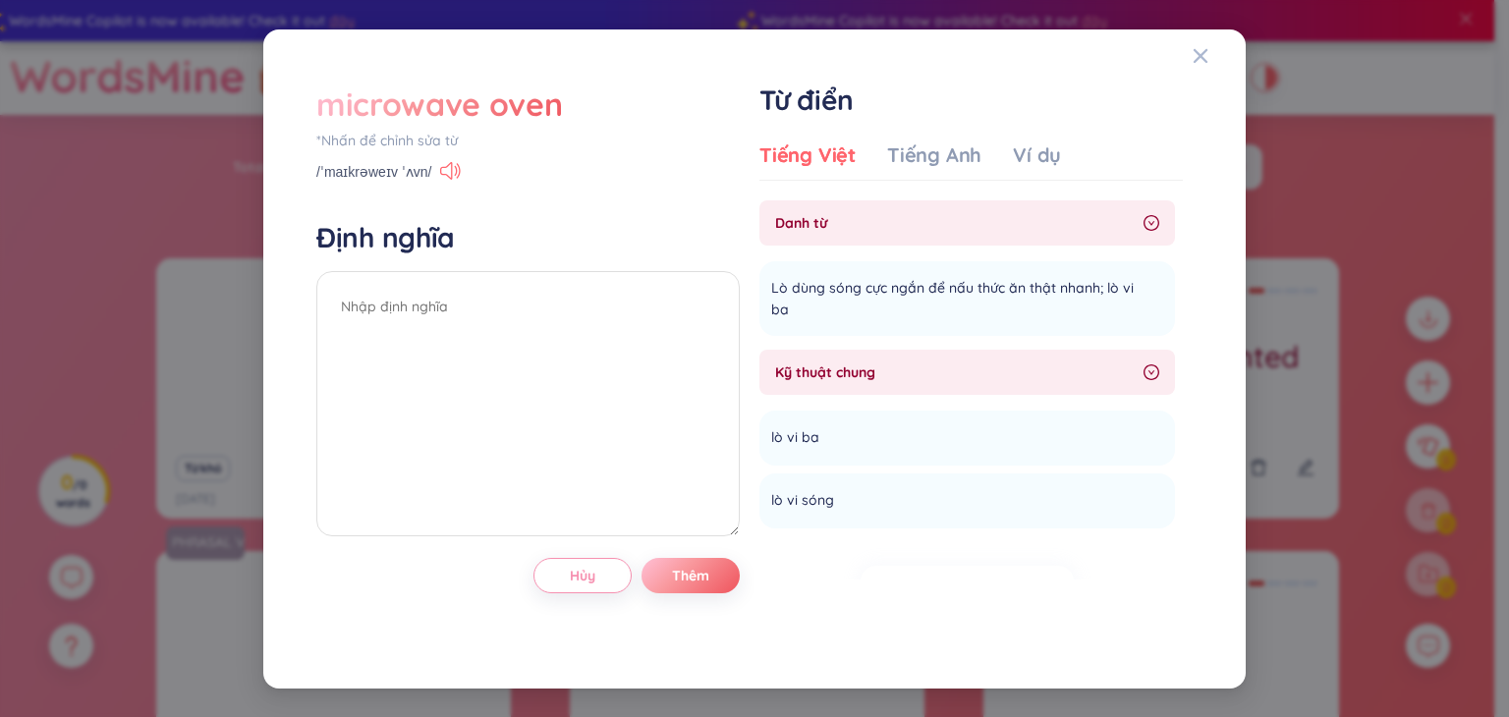
click at [452, 120] on div "microwave oven" at bounding box center [439, 104] width 247 height 43
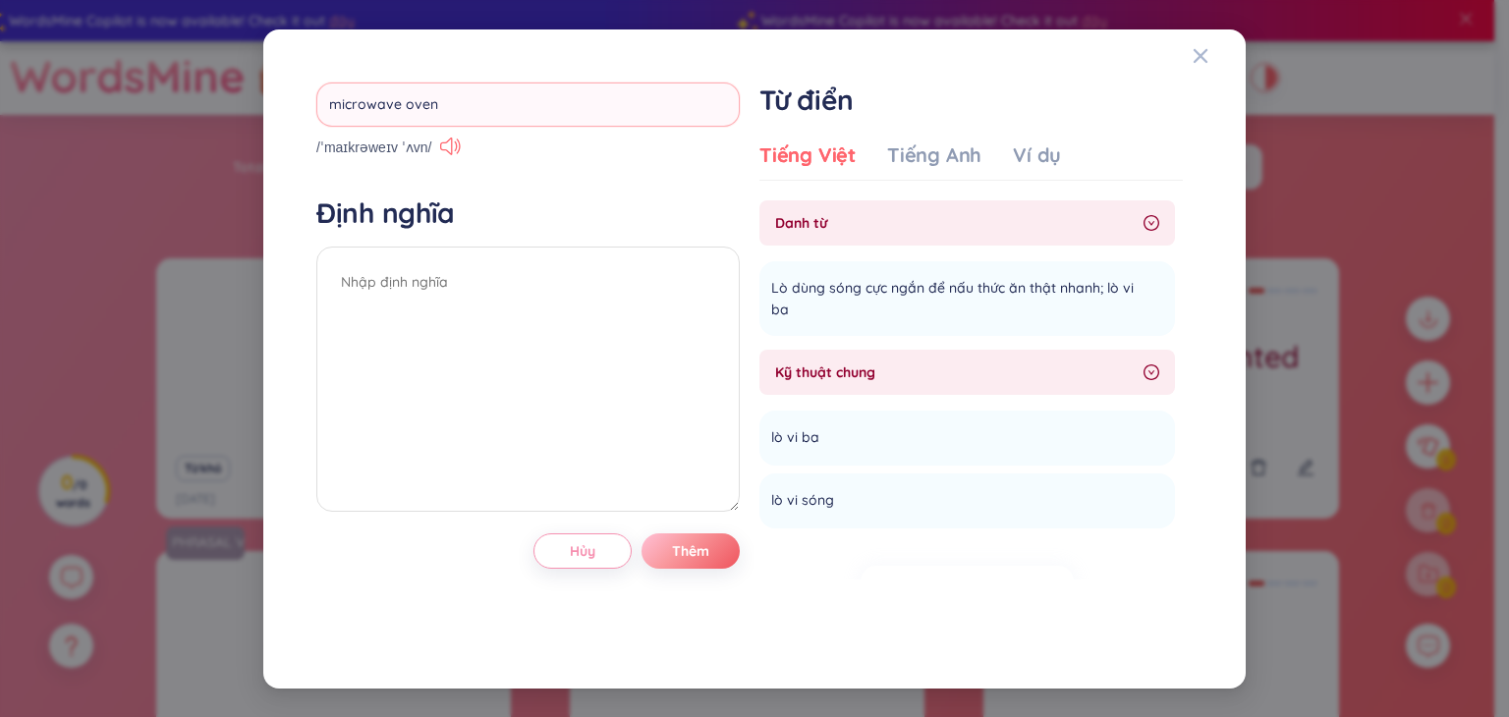
click at [389, 101] on input "microwave oven" at bounding box center [528, 105] width 424 height 44
type input "oven"
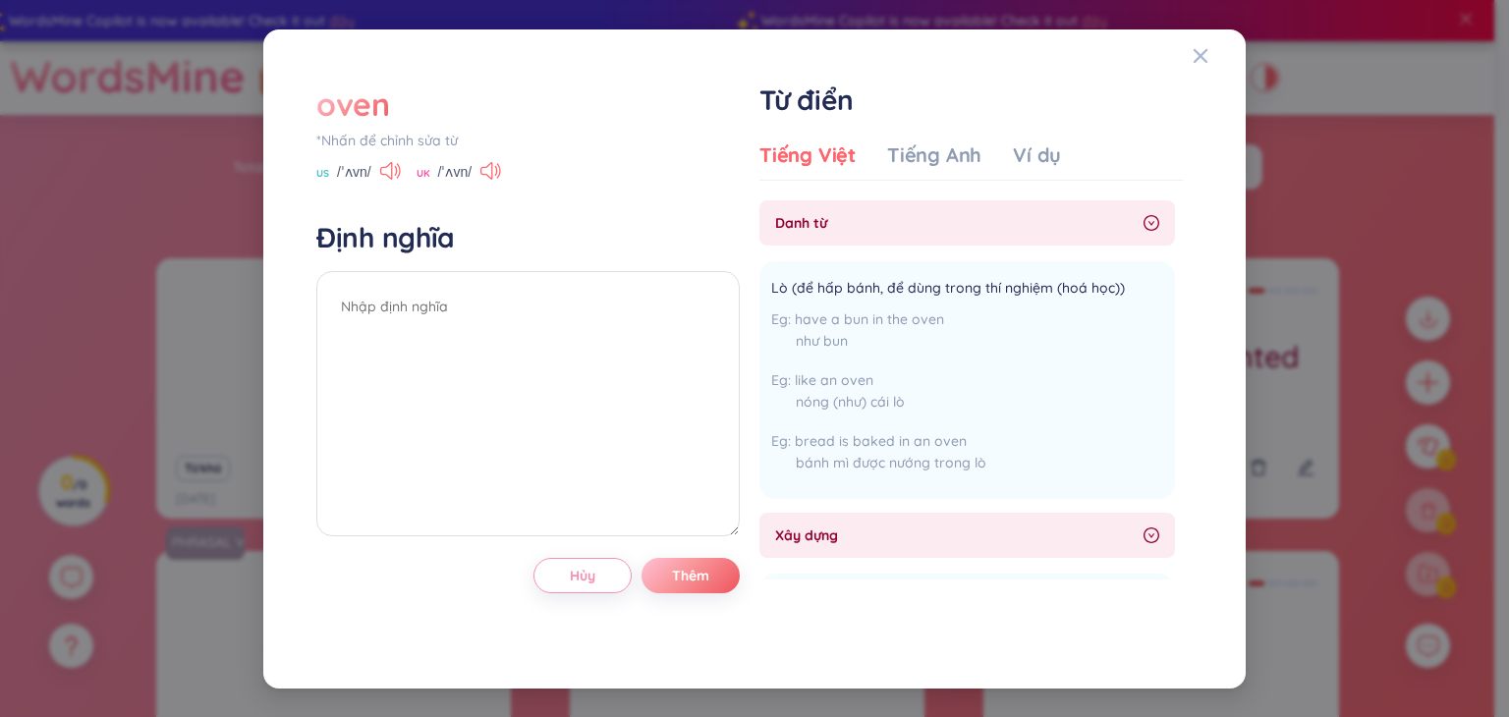
click at [389, 99] on div "oven" at bounding box center [528, 104] width 424 height 43
click at [358, 104] on div "oven" at bounding box center [353, 104] width 74 height 43
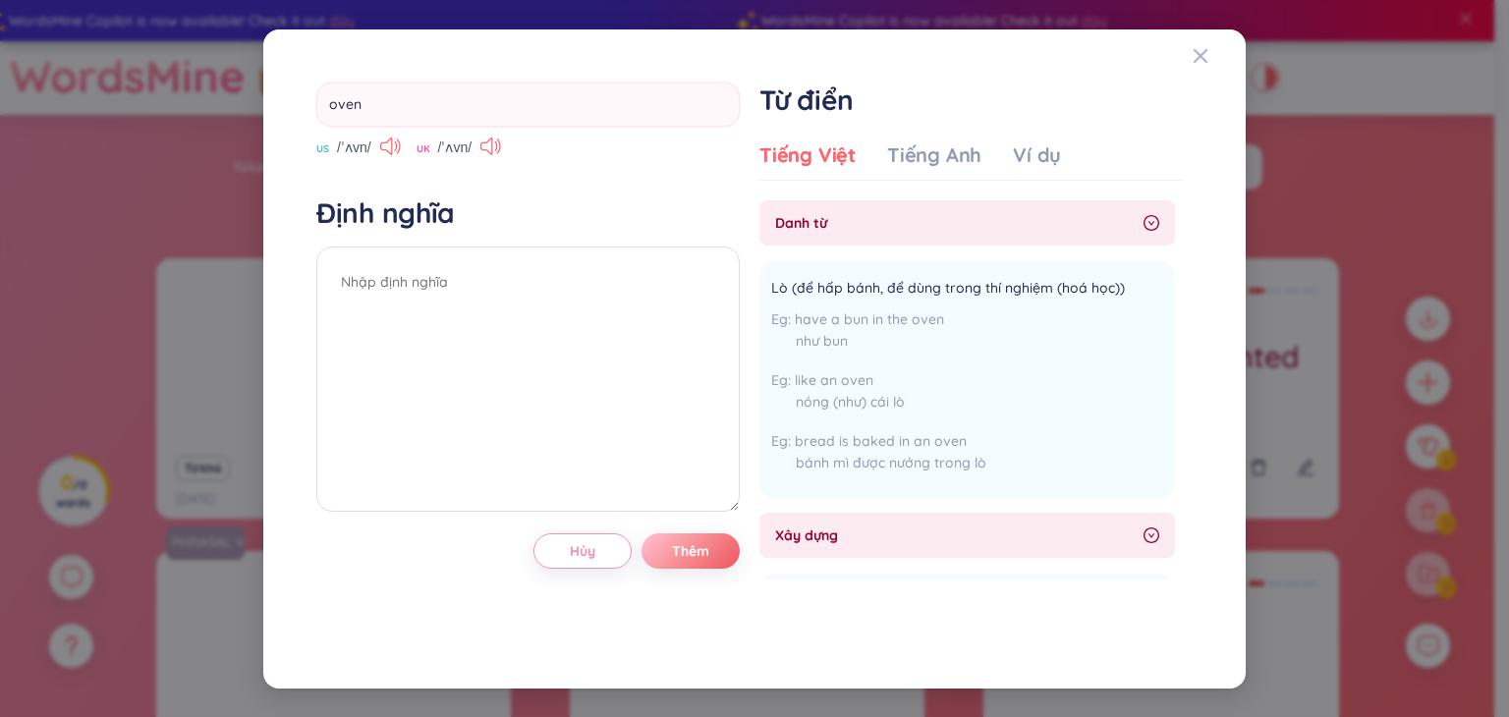
click at [358, 104] on input "oven" at bounding box center [528, 105] width 424 height 44
type input "utilities"
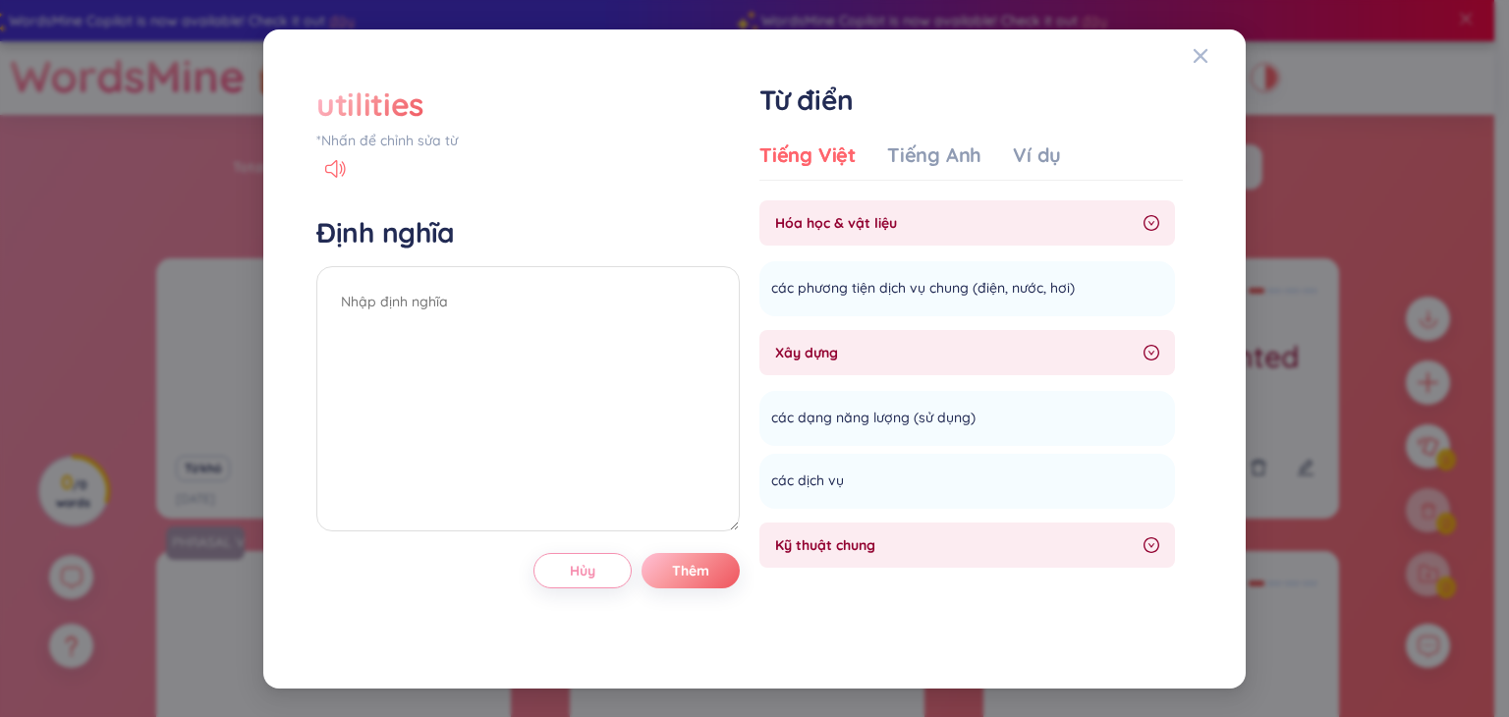
click at [362, 89] on div "utilities" at bounding box center [369, 104] width 107 height 43
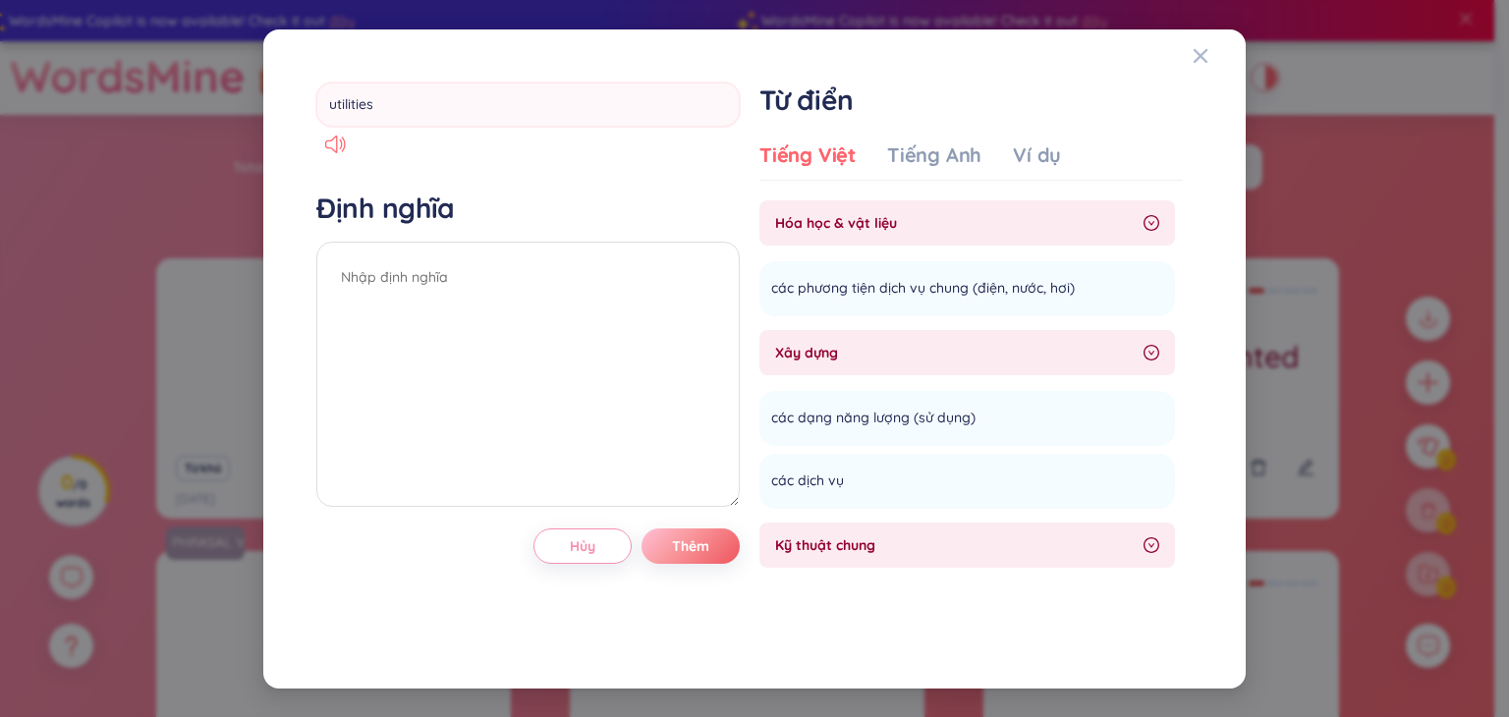
click at [362, 89] on input "utilities" at bounding box center [528, 105] width 424 height 44
type input "retailer"
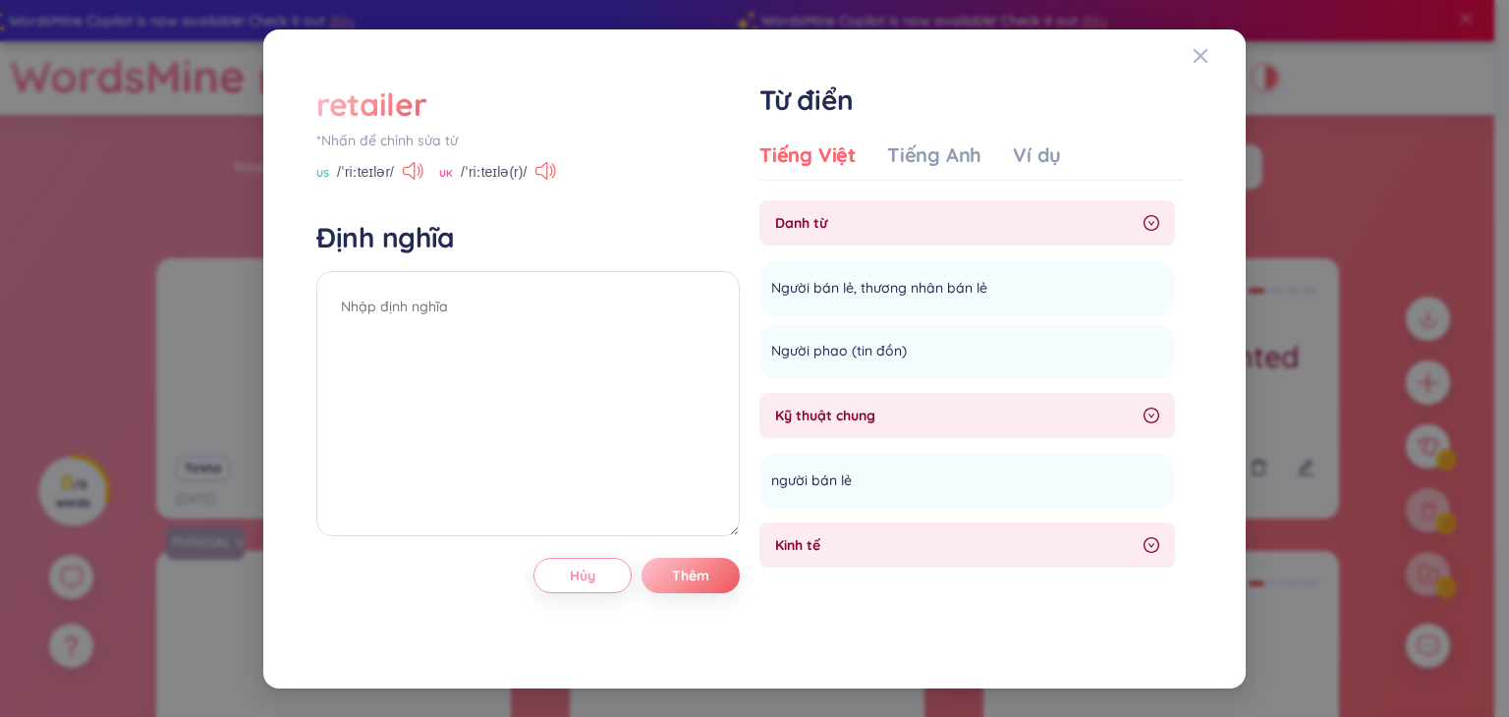
click at [392, 124] on div "retailer" at bounding box center [371, 104] width 110 height 43
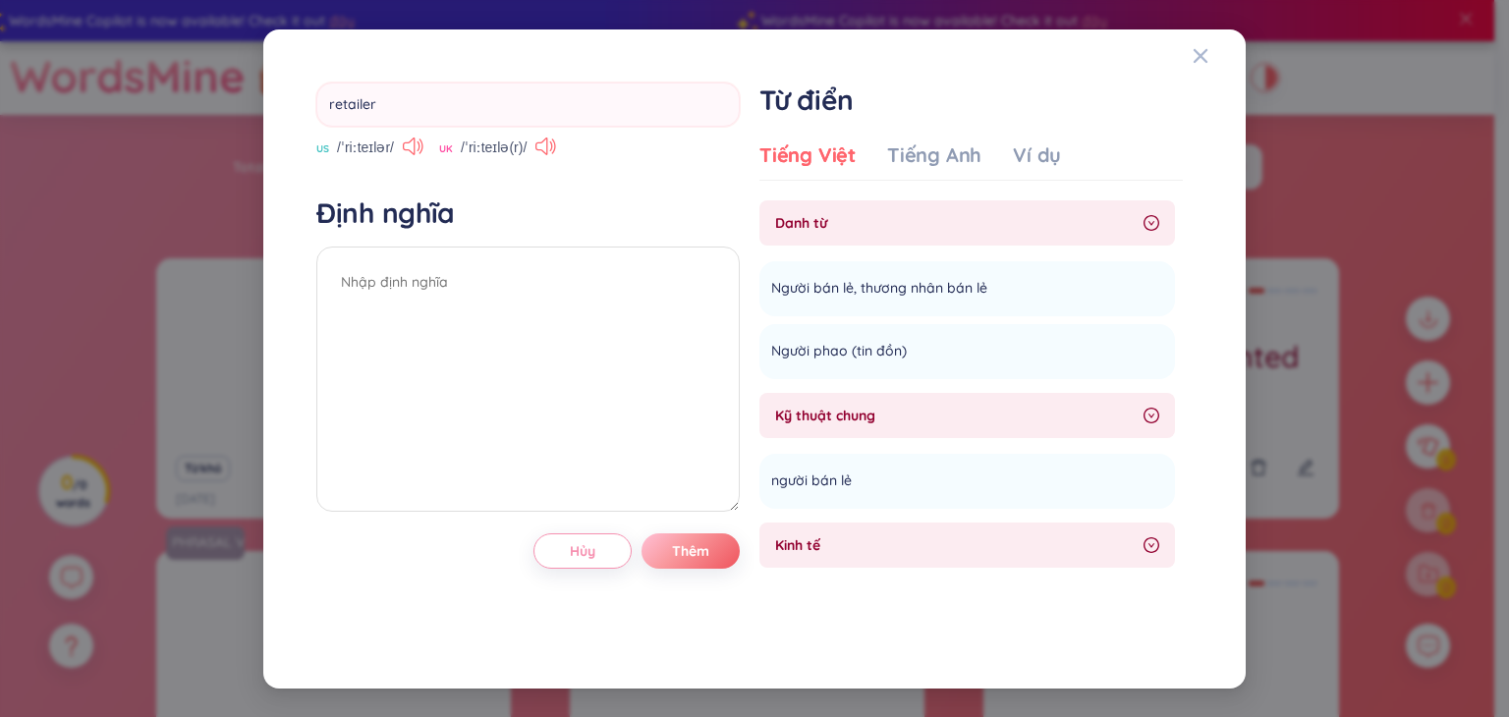
click at [392, 124] on input "retailer" at bounding box center [528, 105] width 424 height 44
type input "medical"
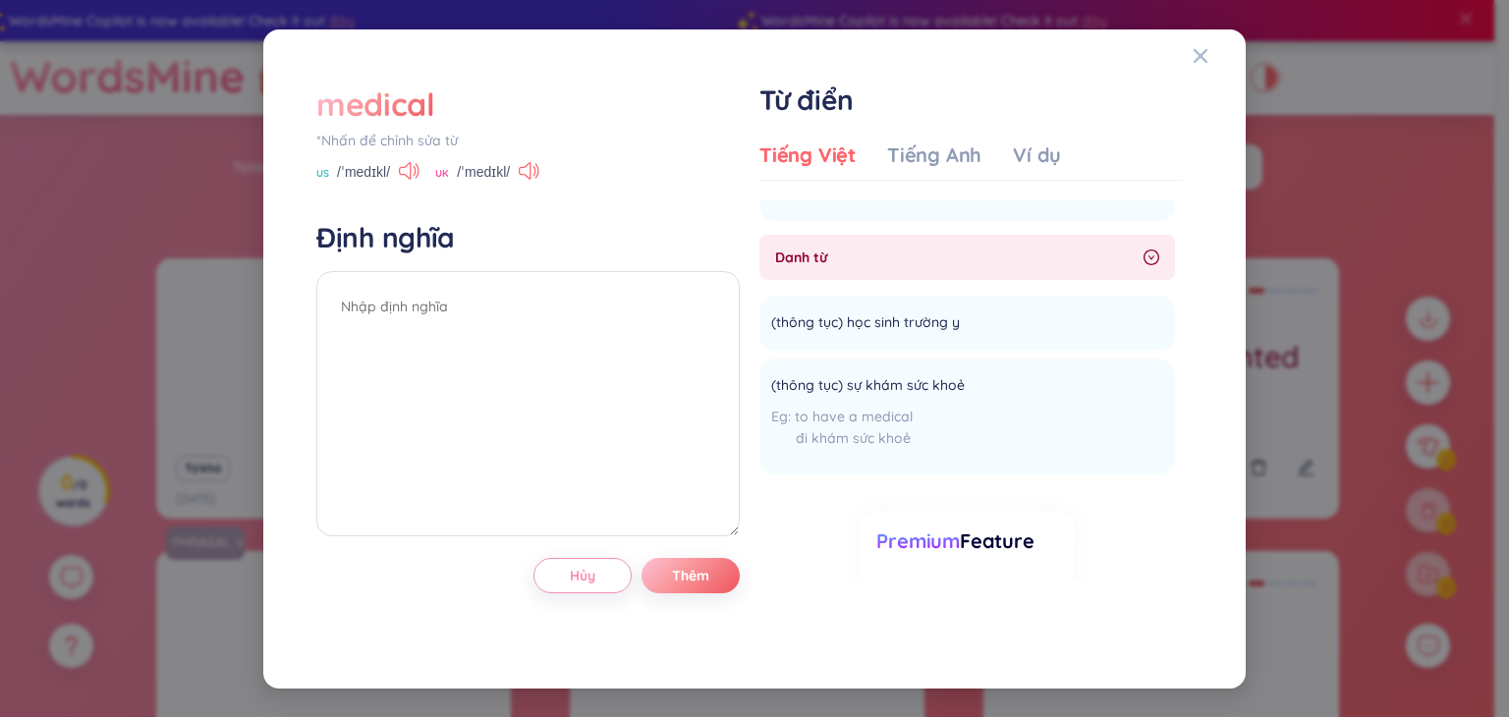
scroll to position [350, 0]
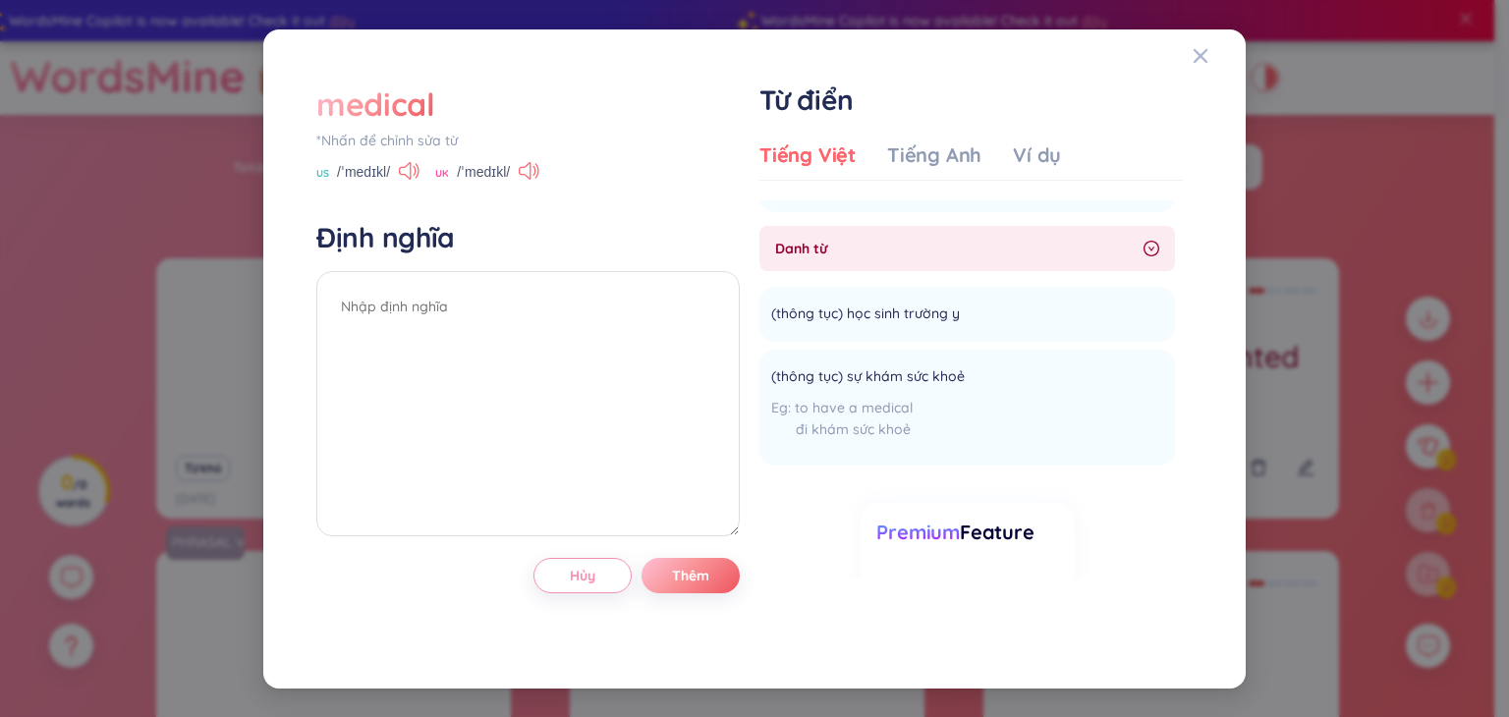
click at [387, 117] on div "medical" at bounding box center [375, 104] width 119 height 43
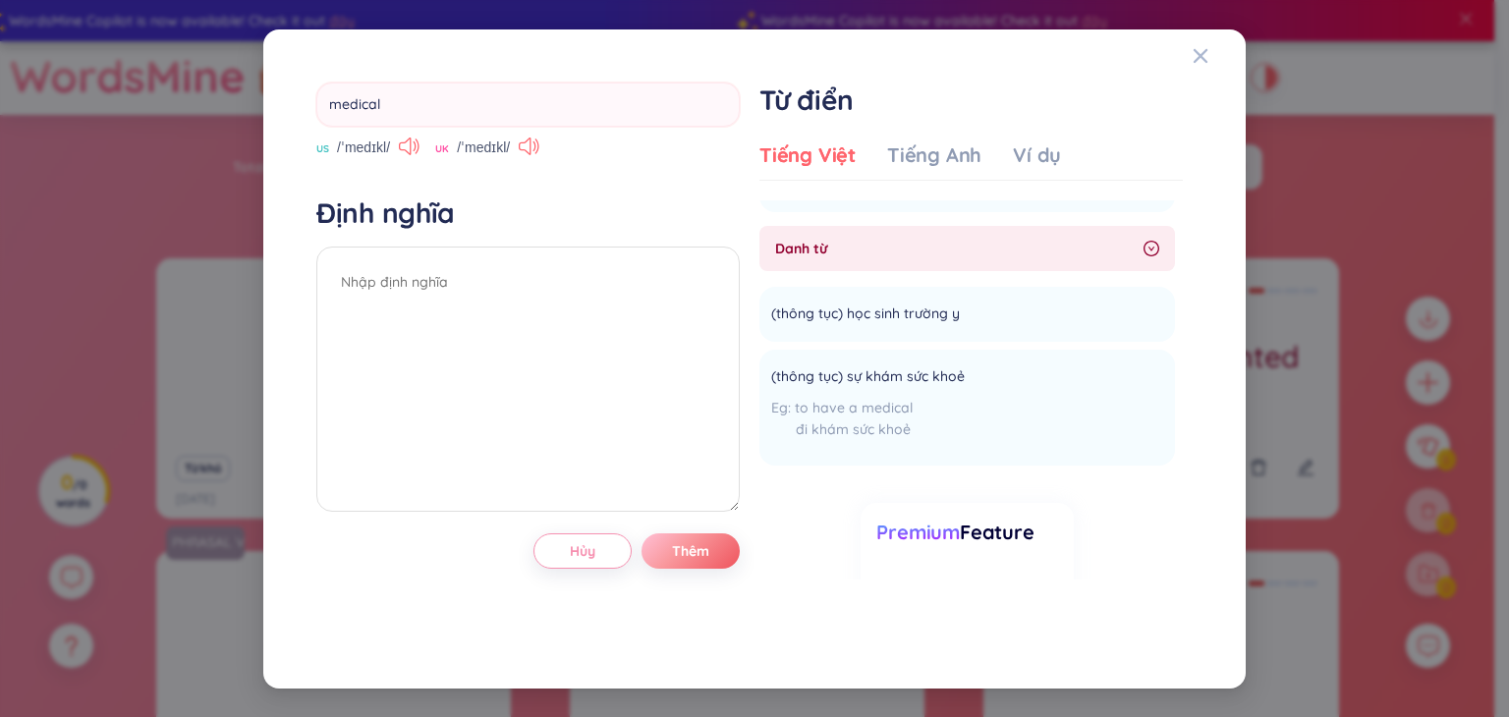
click at [387, 117] on input "medical" at bounding box center [528, 105] width 424 height 44
type input "supplied"
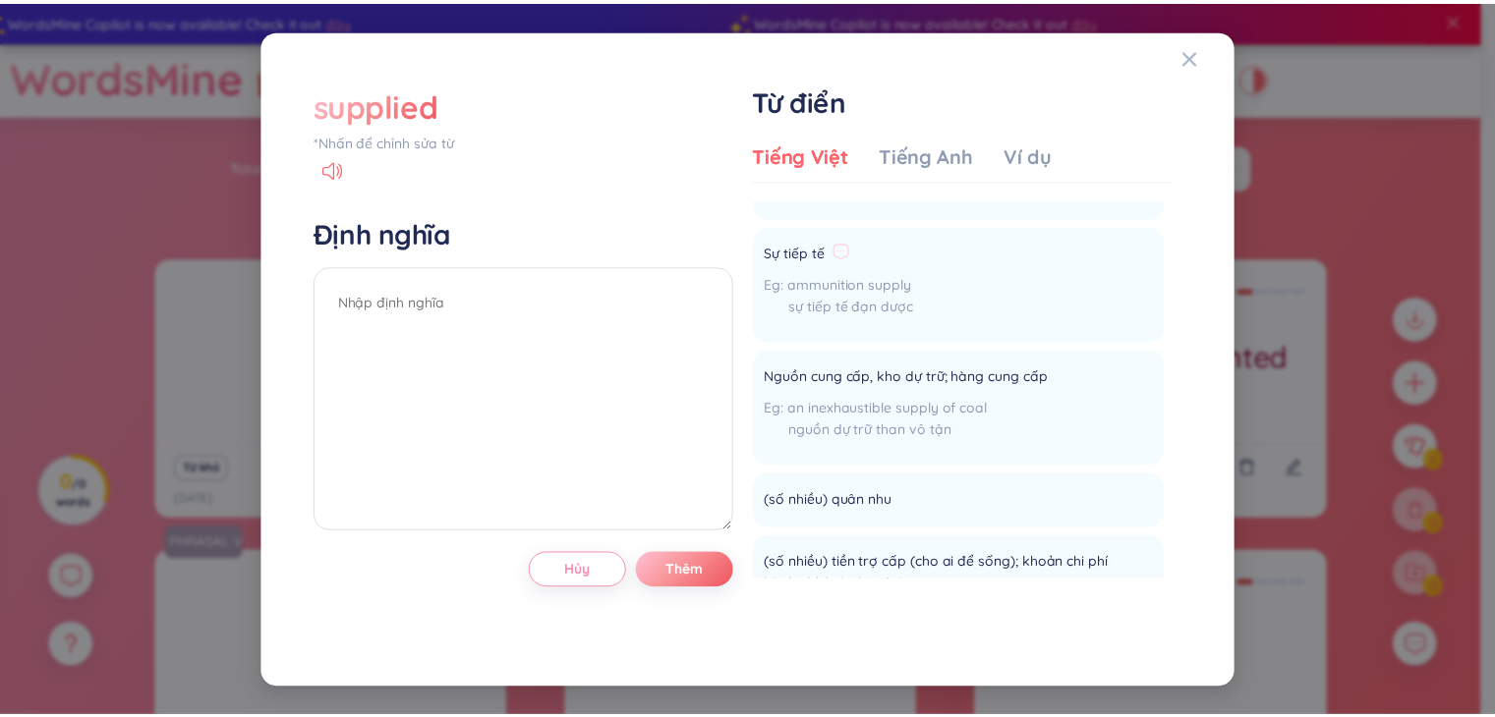
scroll to position [0, 0]
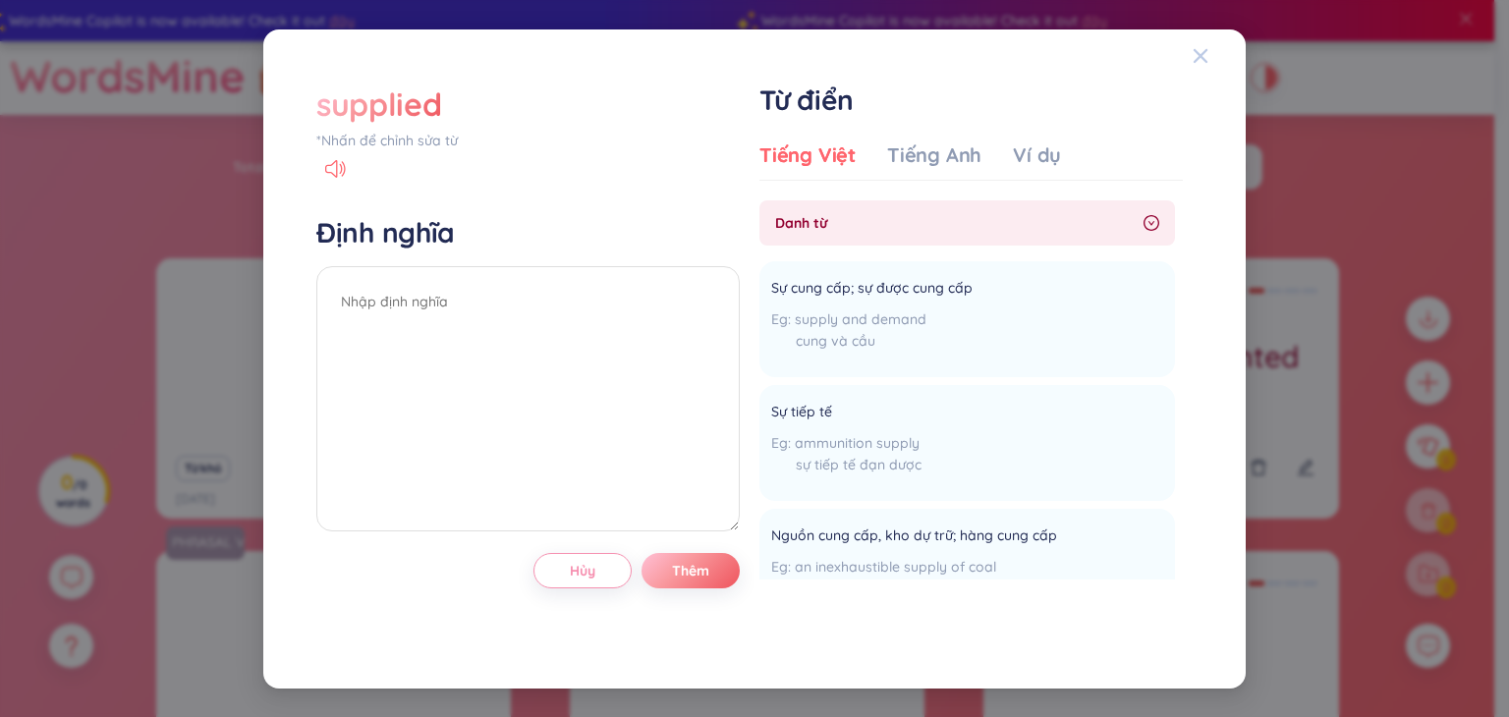
click at [1206, 46] on div "Close" at bounding box center [1201, 55] width 16 height 53
